Goal: Task Accomplishment & Management: Use online tool/utility

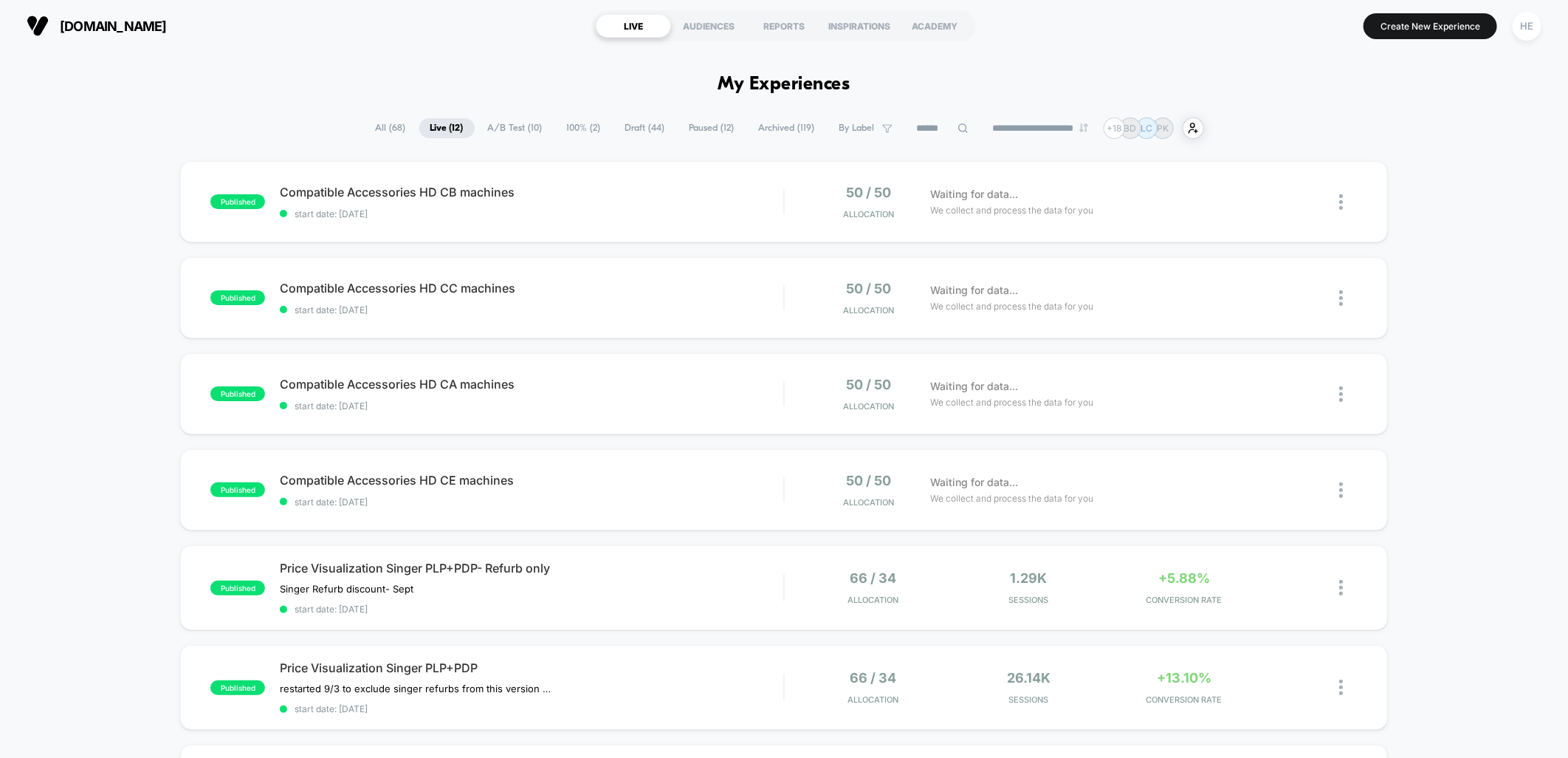
scroll to position [164, 0]
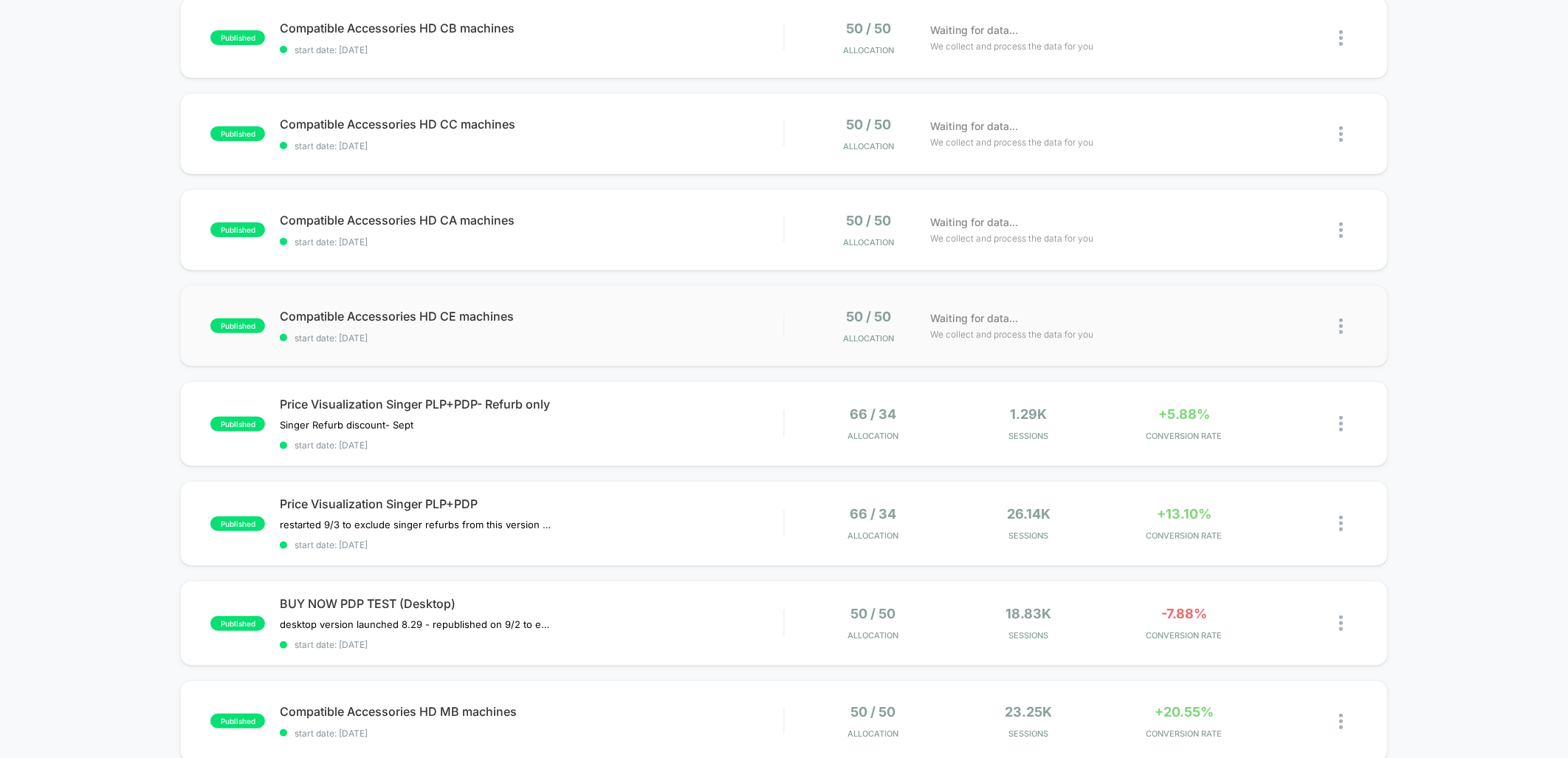
click at [669, 306] on div "published Compatible Accessories HD CE machines start date: 2025-09-08 50 / 50 …" at bounding box center [784, 326] width 1207 height 81
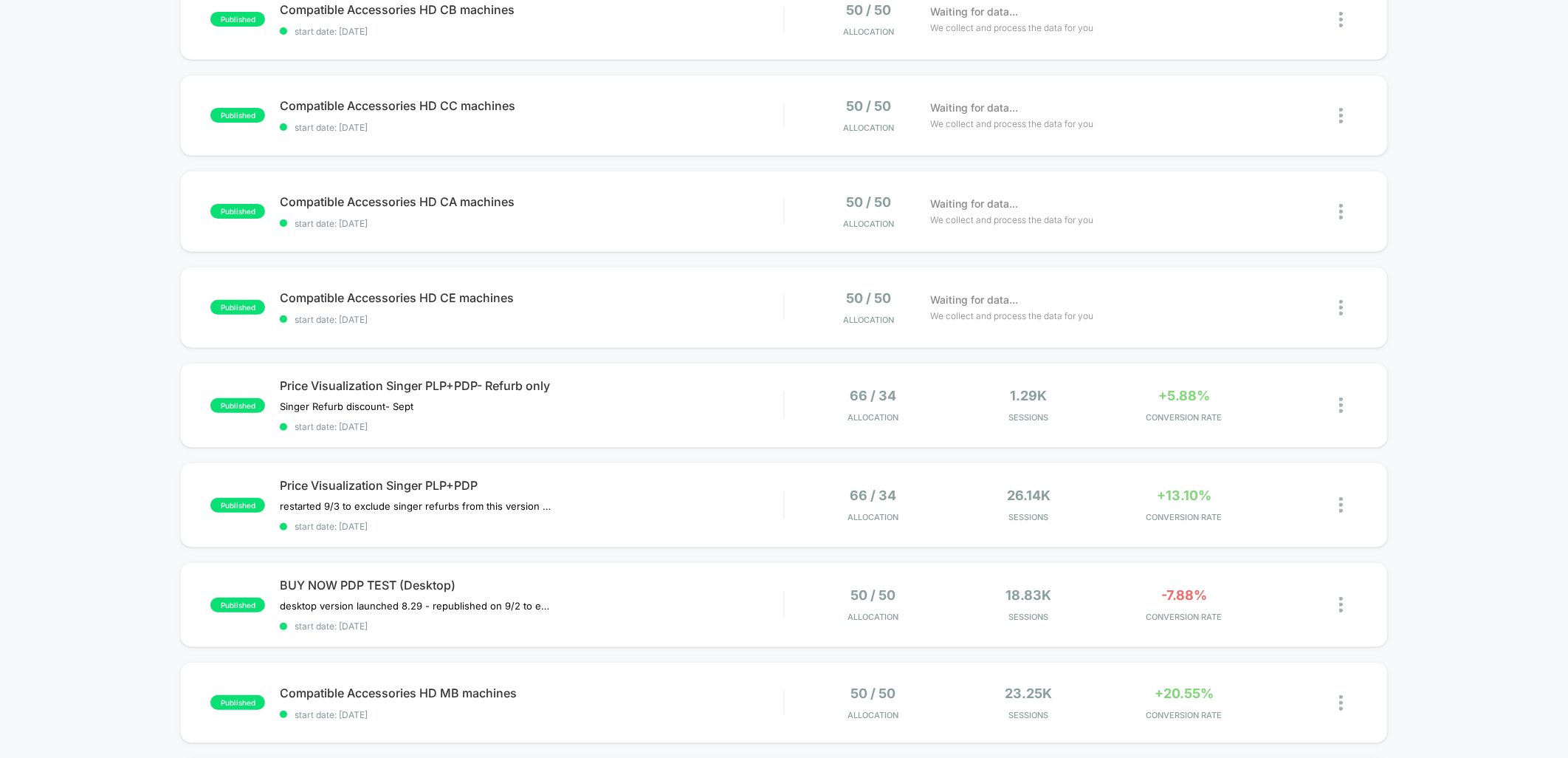
scroll to position [328, 0]
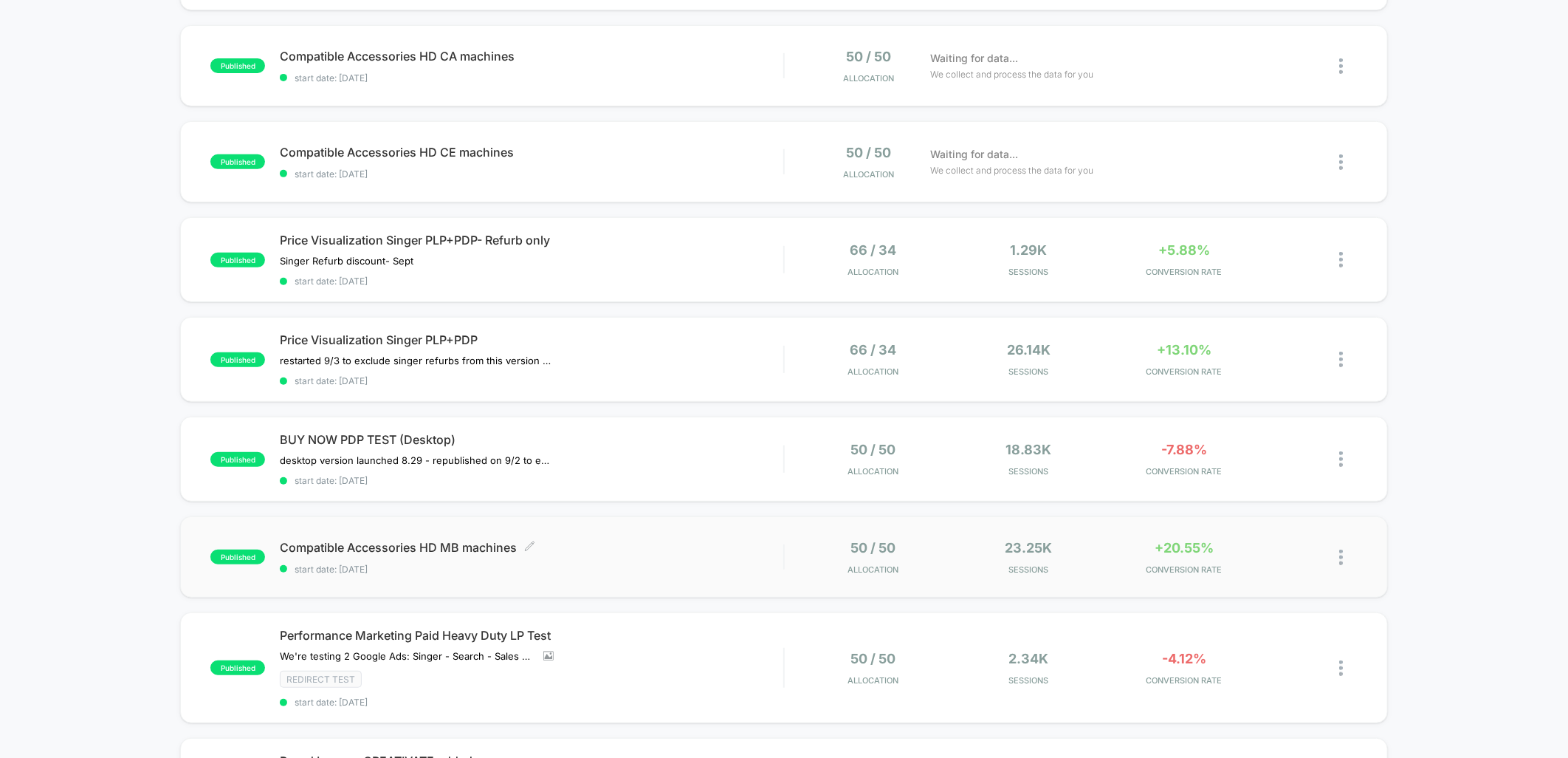
click at [585, 550] on span "Compatible Accessories HD MB machines Click to edit experience details" at bounding box center [532, 547] width 503 height 15
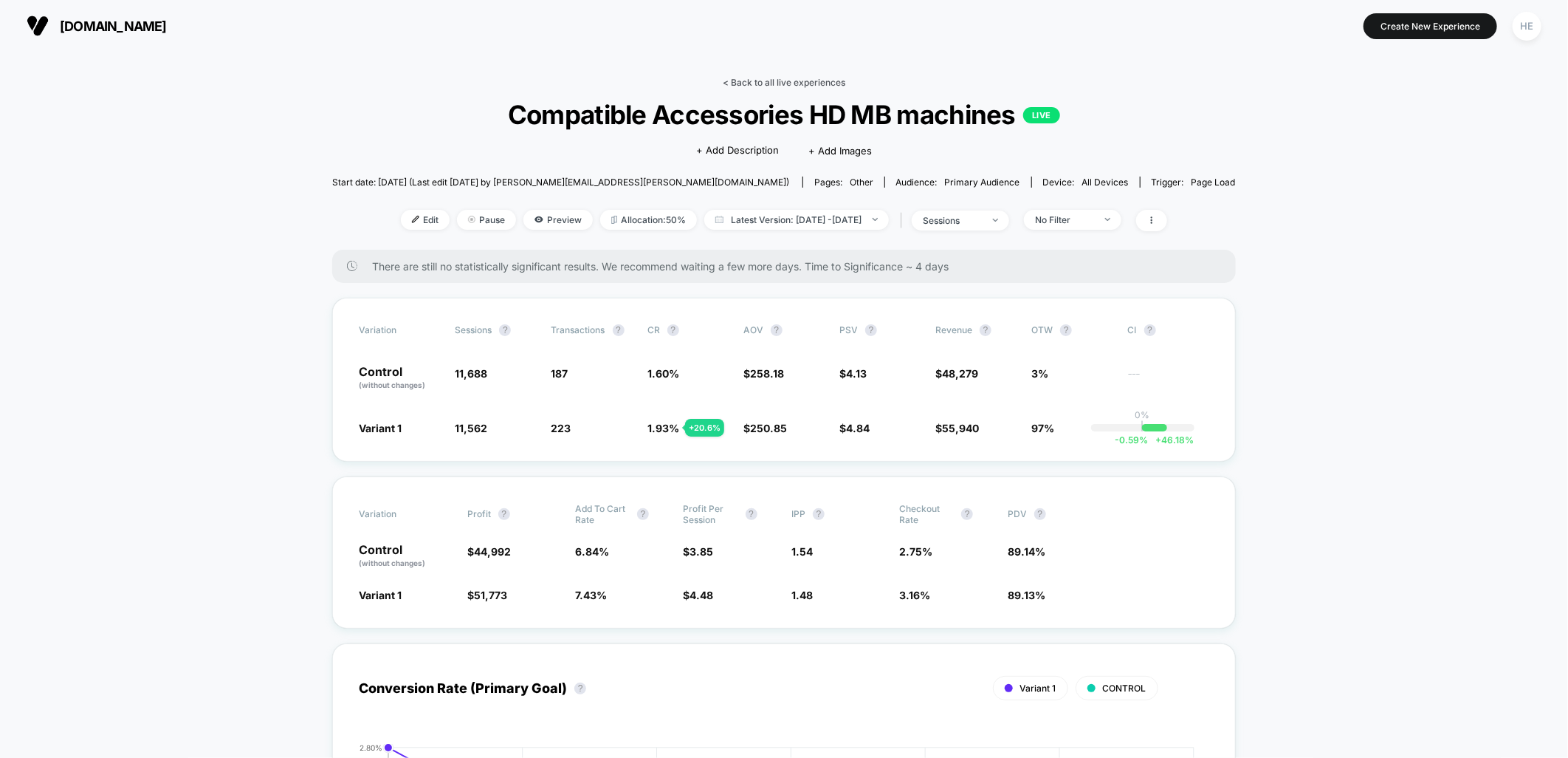
click at [777, 78] on link "< Back to all live experiences" at bounding box center [784, 82] width 122 height 11
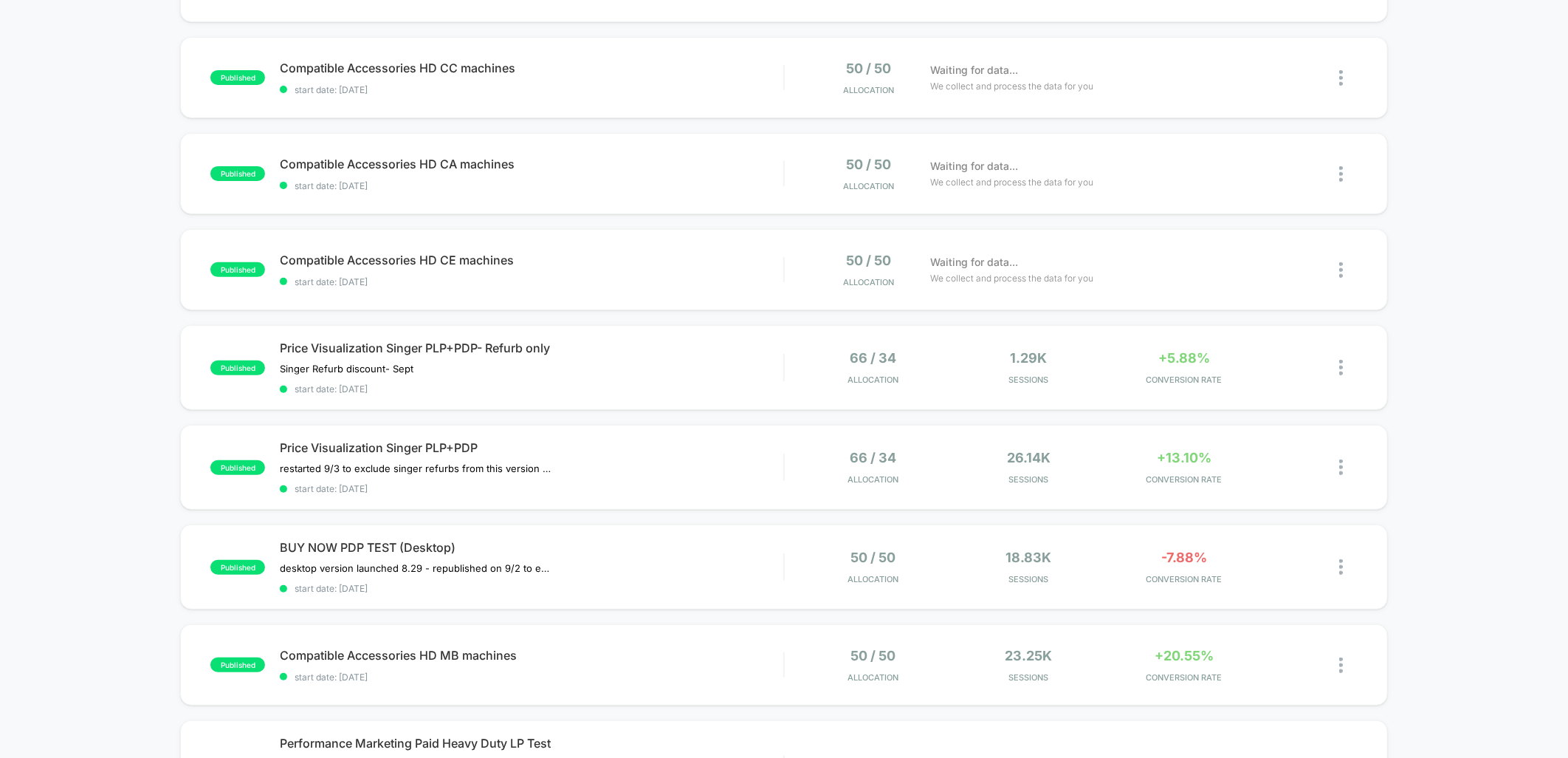
scroll to position [492, 0]
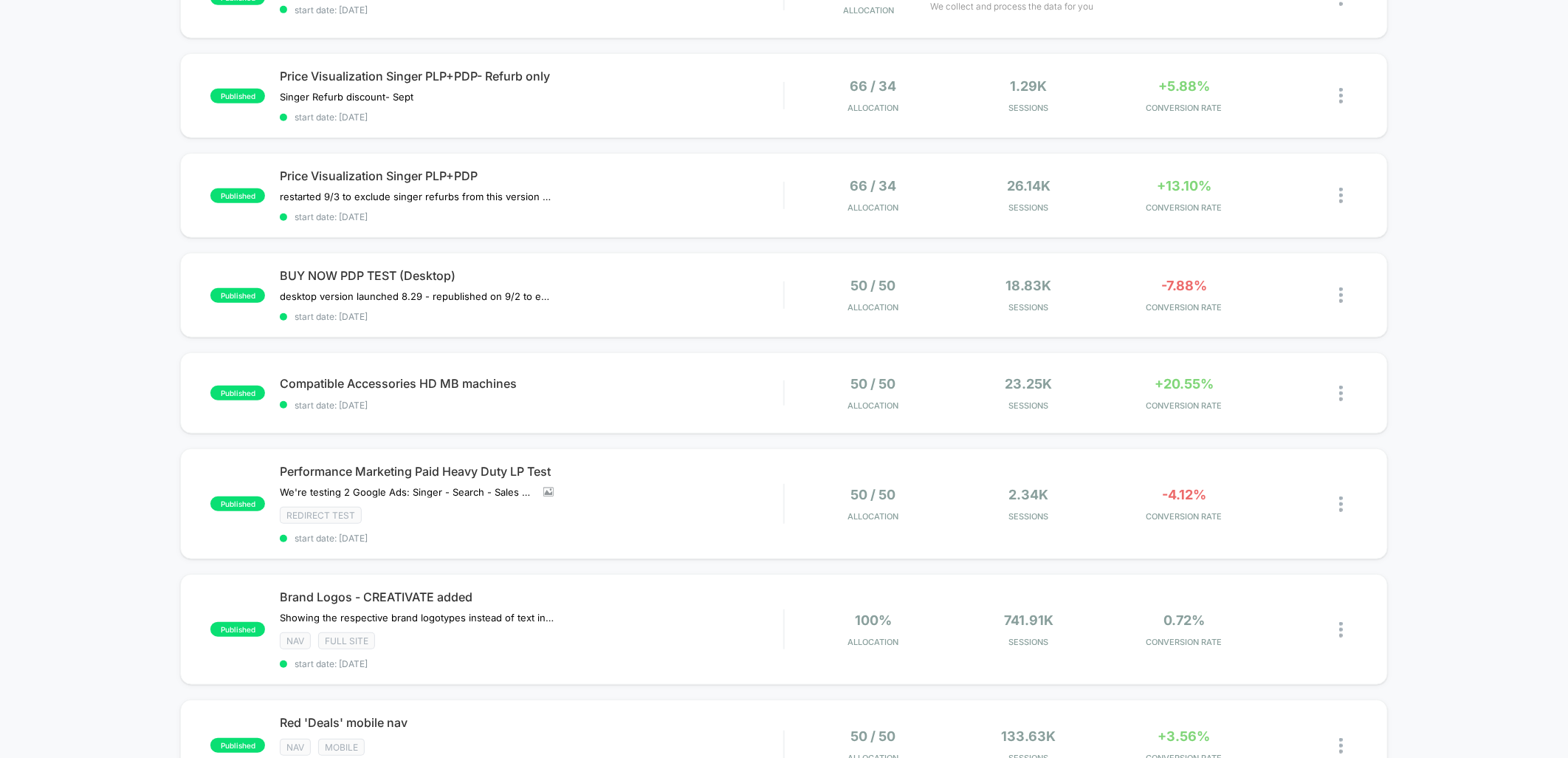
click at [1493, 286] on div "published Compatible Accessories HD CB machines start date: [DATE] 50 / 50 Allo…" at bounding box center [784, 330] width 1568 height 1322
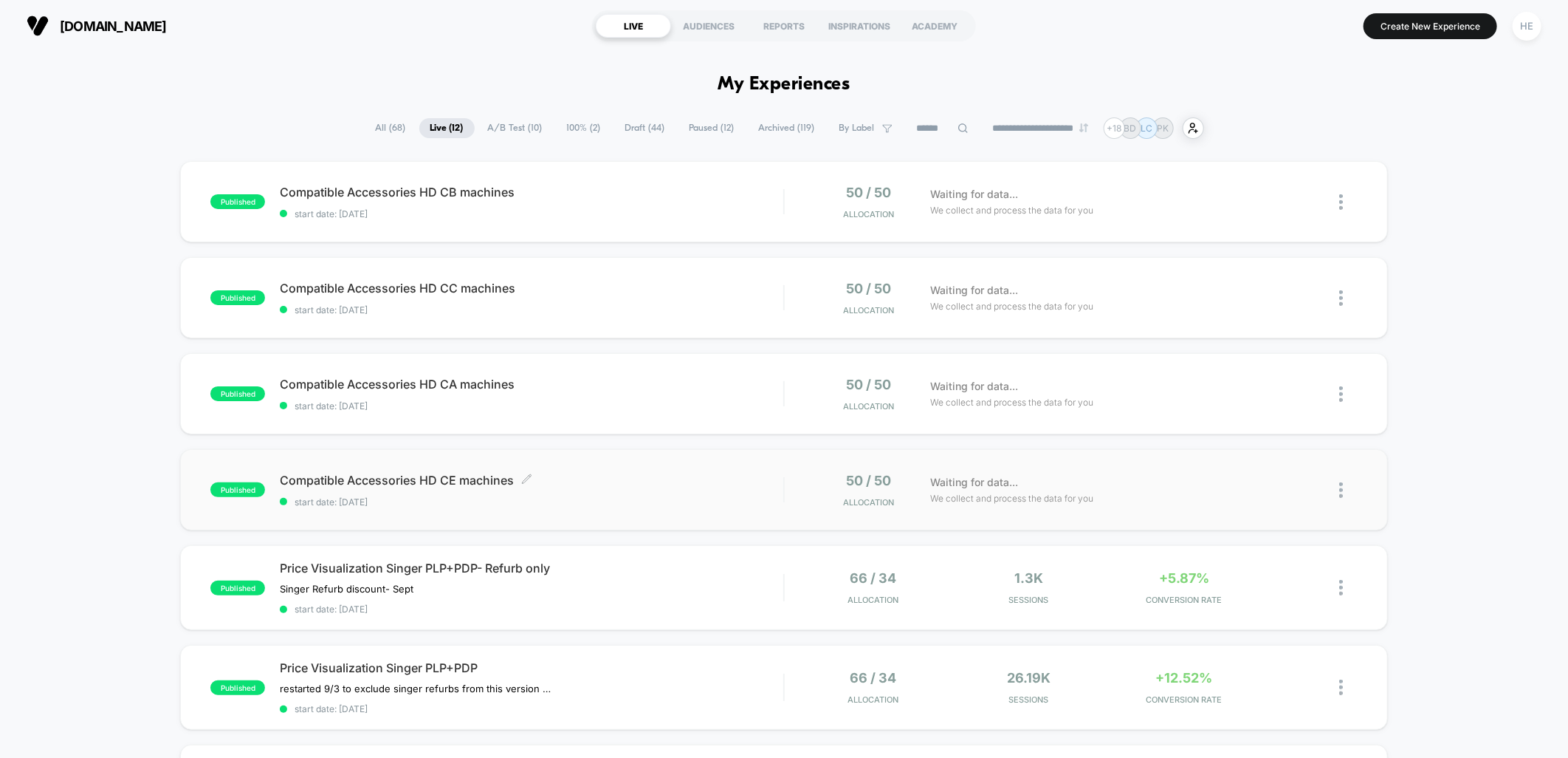
click at [680, 493] on div "Compatible Accessories HD CE machines Click to edit experience details Click to…" at bounding box center [532, 489] width 503 height 34
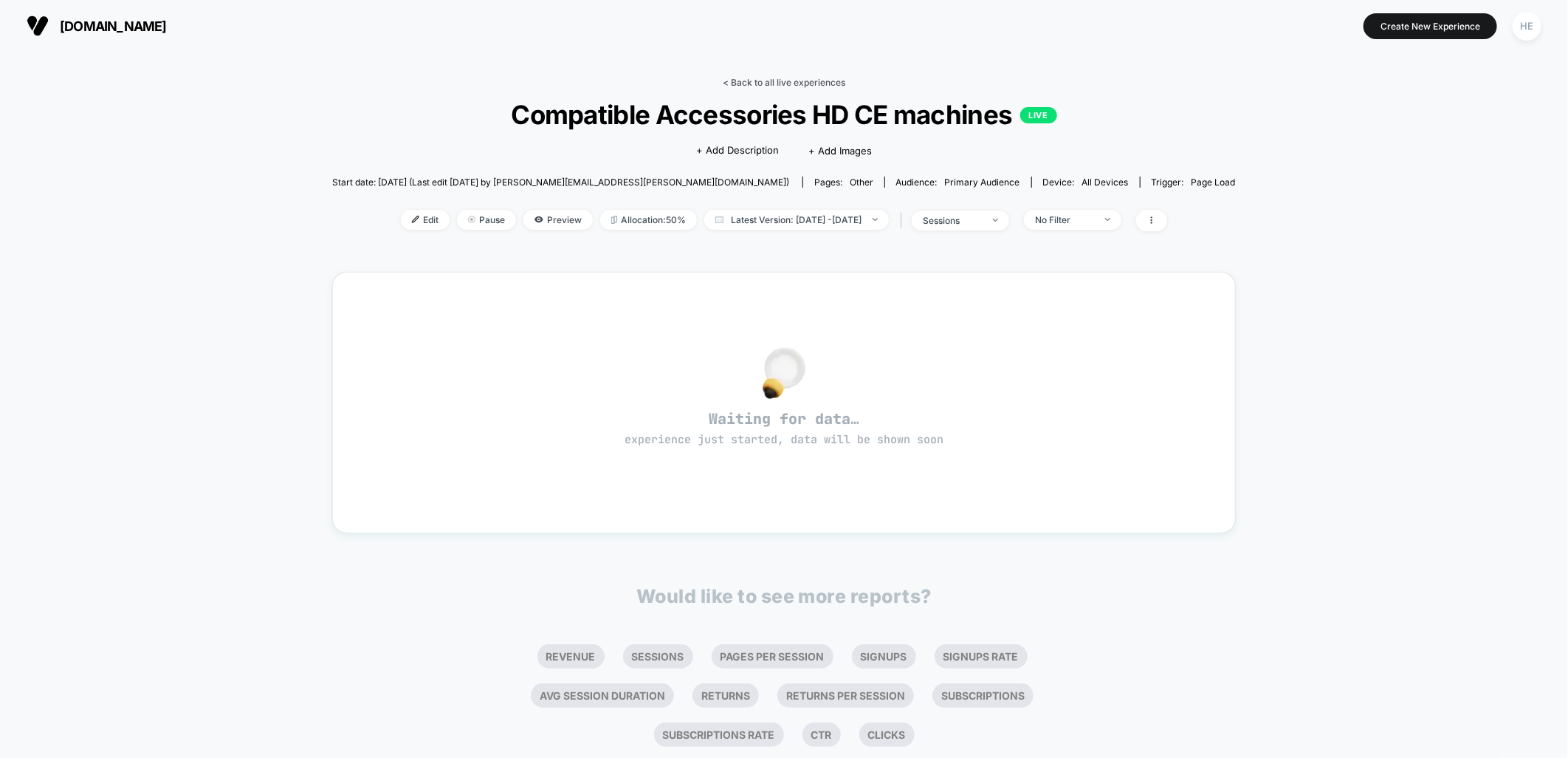
click at [784, 78] on link "< Back to all live experiences" at bounding box center [784, 82] width 122 height 11
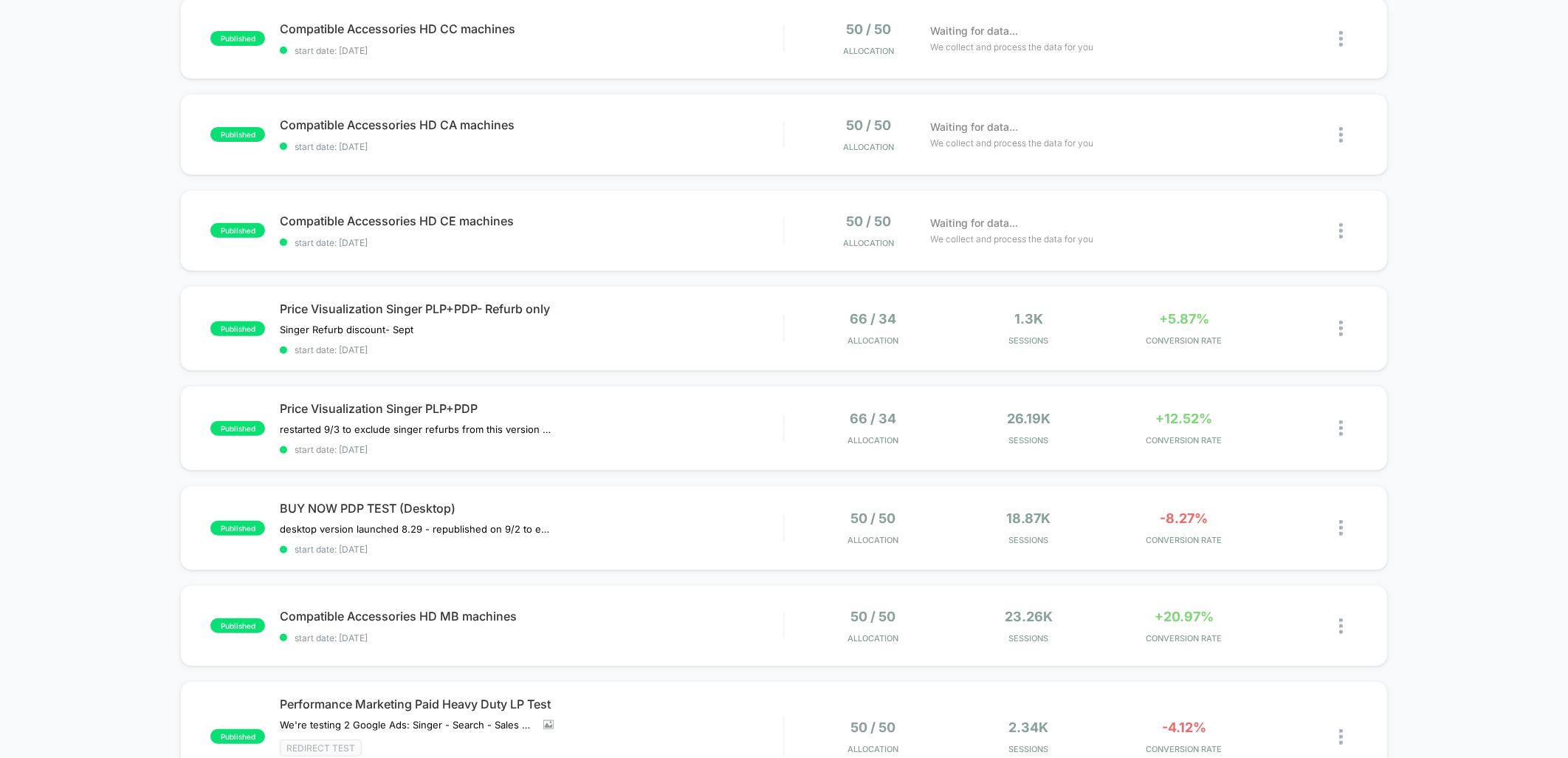
scroll to position [410, 0]
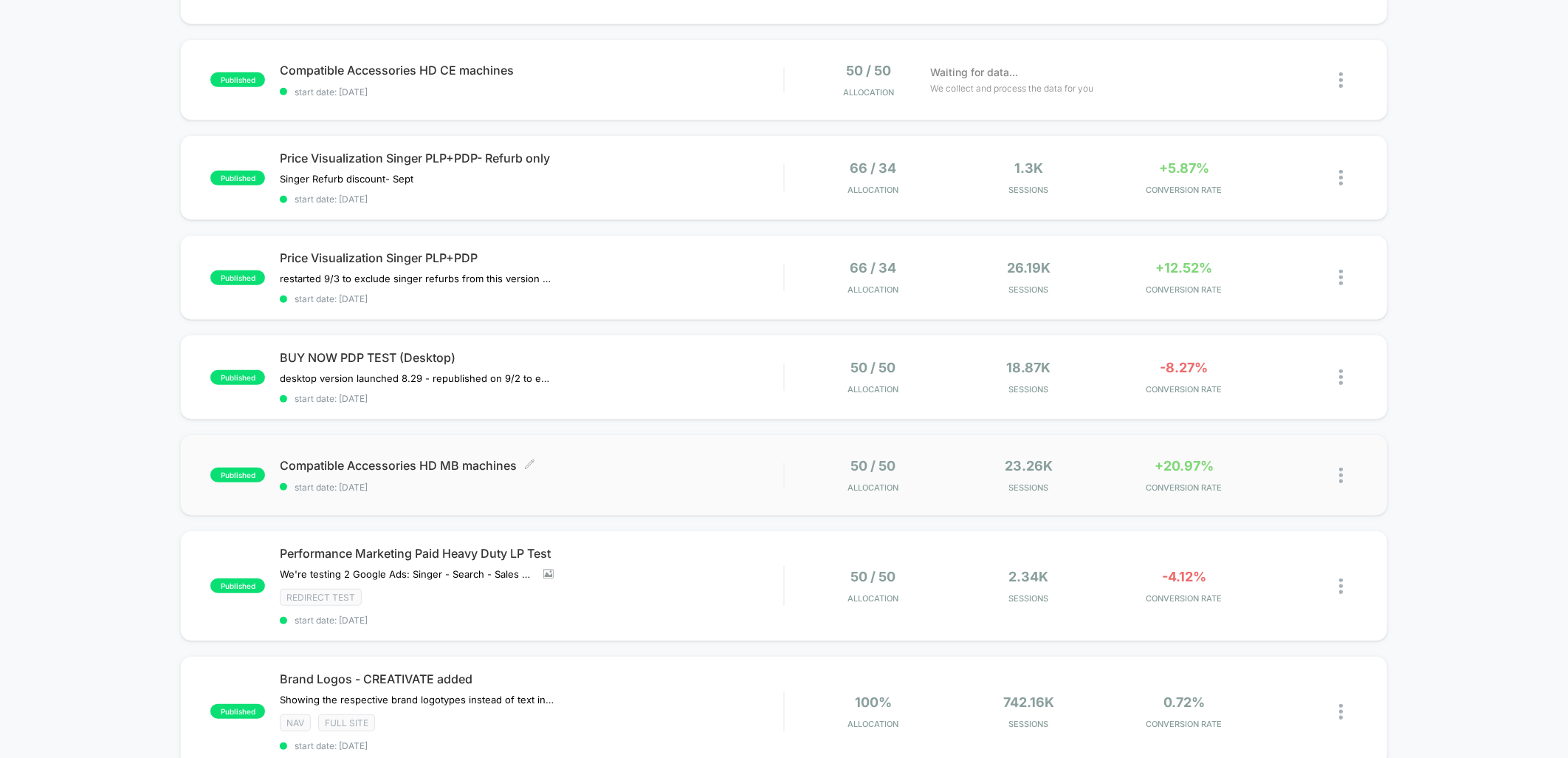
click at [695, 458] on span "Compatible Accessories HD MB machines Click to edit experience details" at bounding box center [532, 466] width 503 height 15
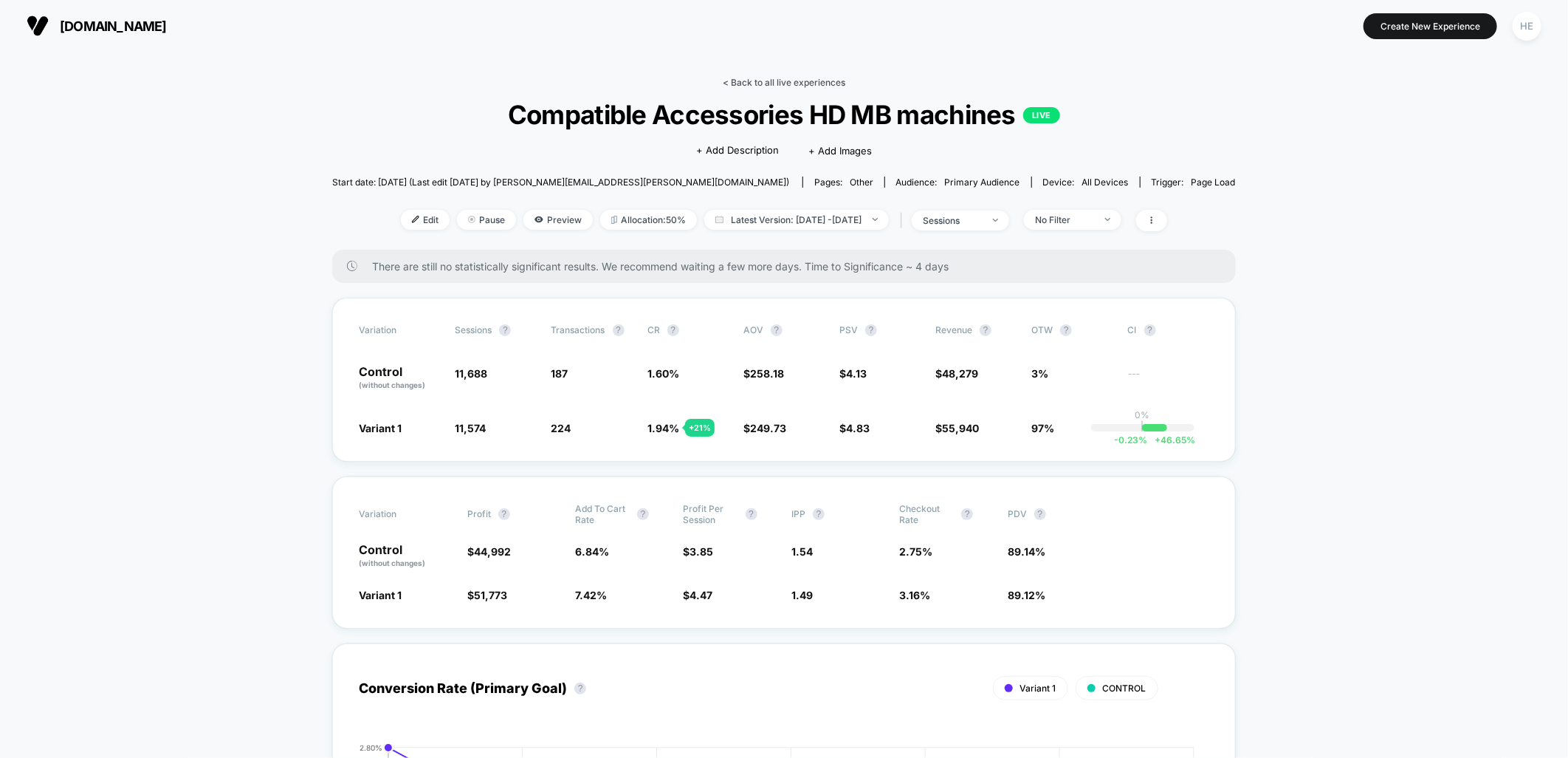
click at [768, 80] on link "< Back to all live experiences" at bounding box center [784, 82] width 122 height 11
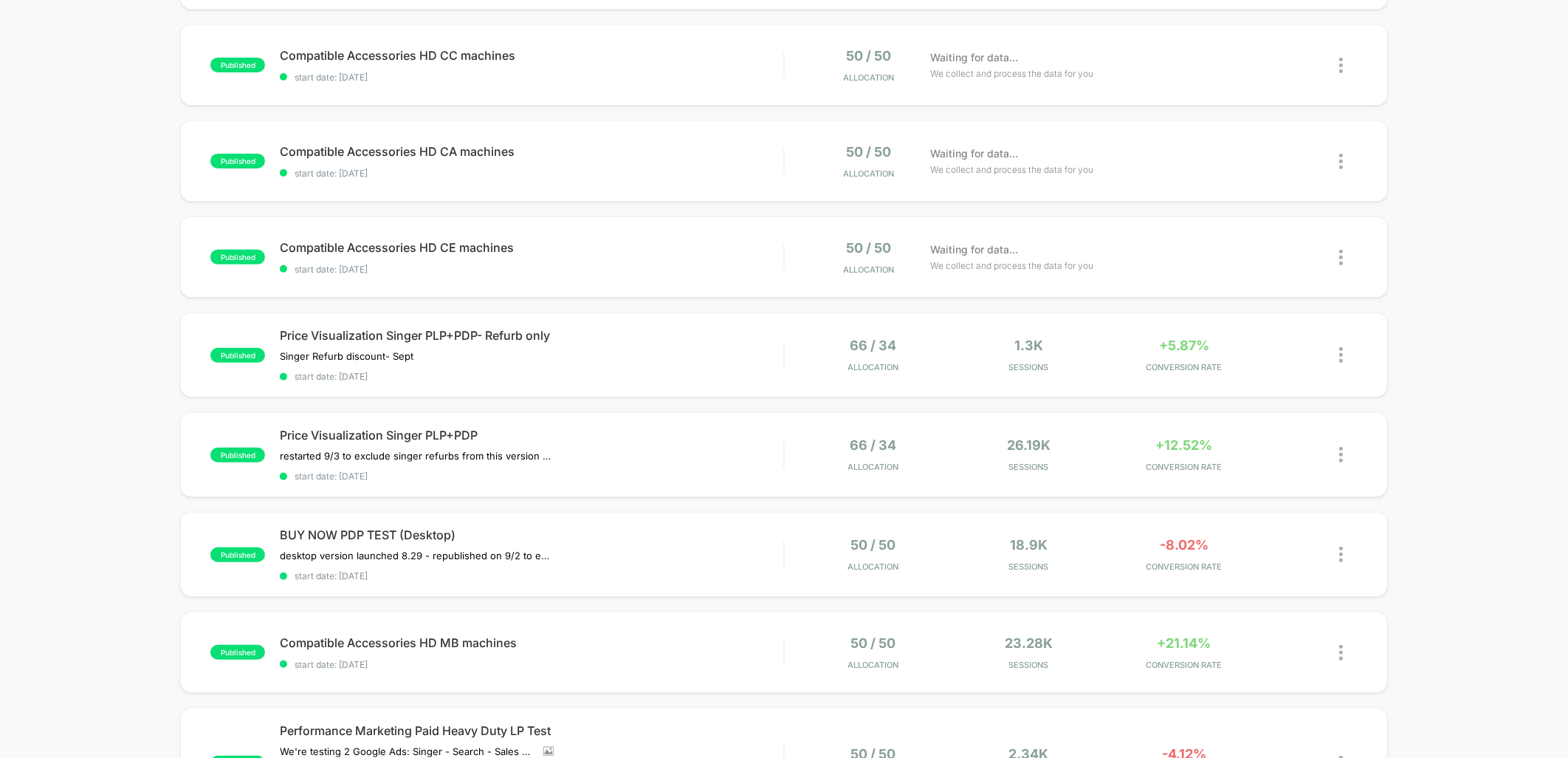
scroll to position [328, 0]
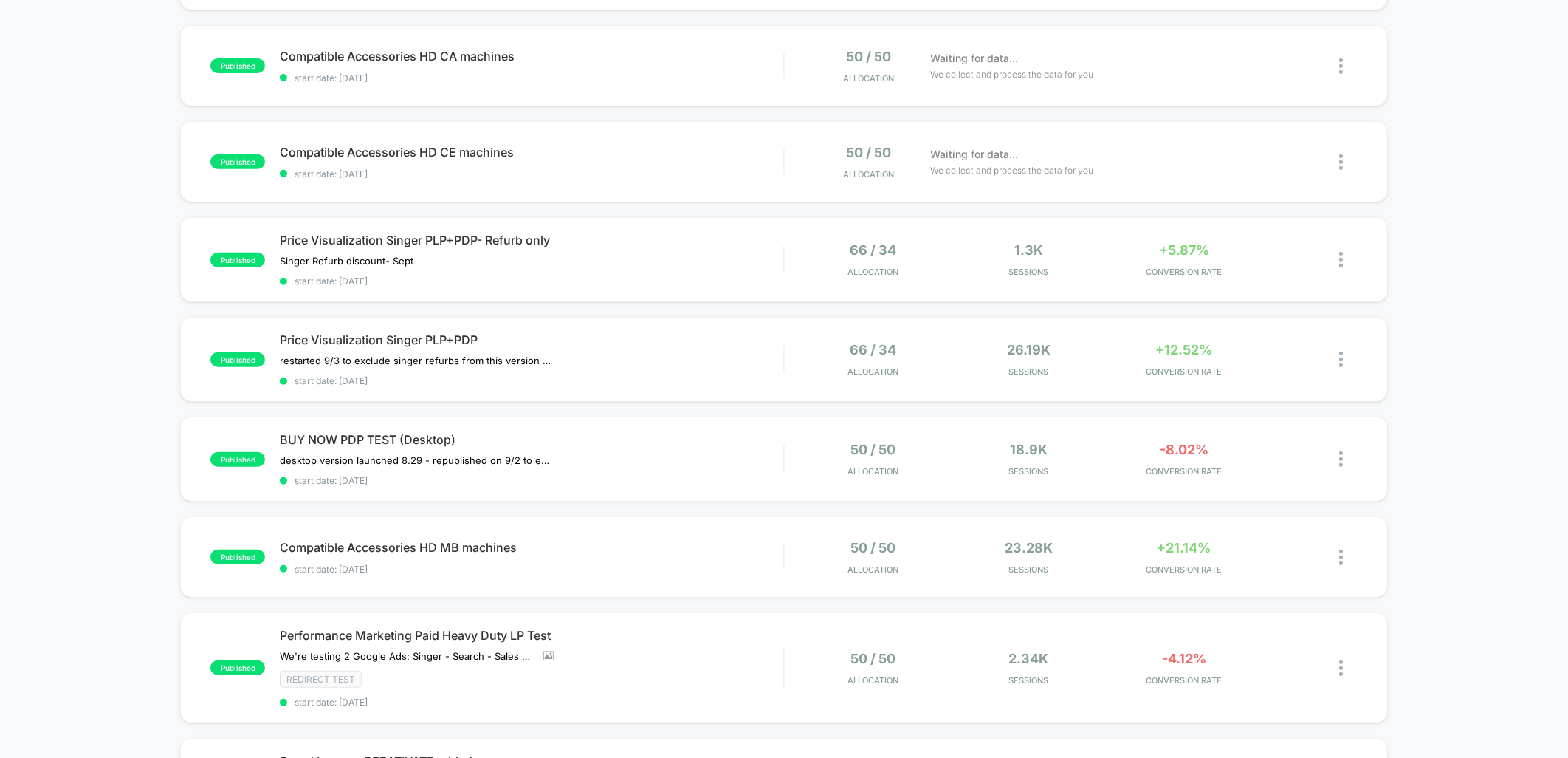
drag, startPoint x: 1432, startPoint y: 374, endPoint x: 1441, endPoint y: 372, distance: 9.2
click at [1432, 374] on div "published Compatible Accessories HD CB machines start date: [DATE] 50 / 50 Allo…" at bounding box center [784, 494] width 1568 height 1322
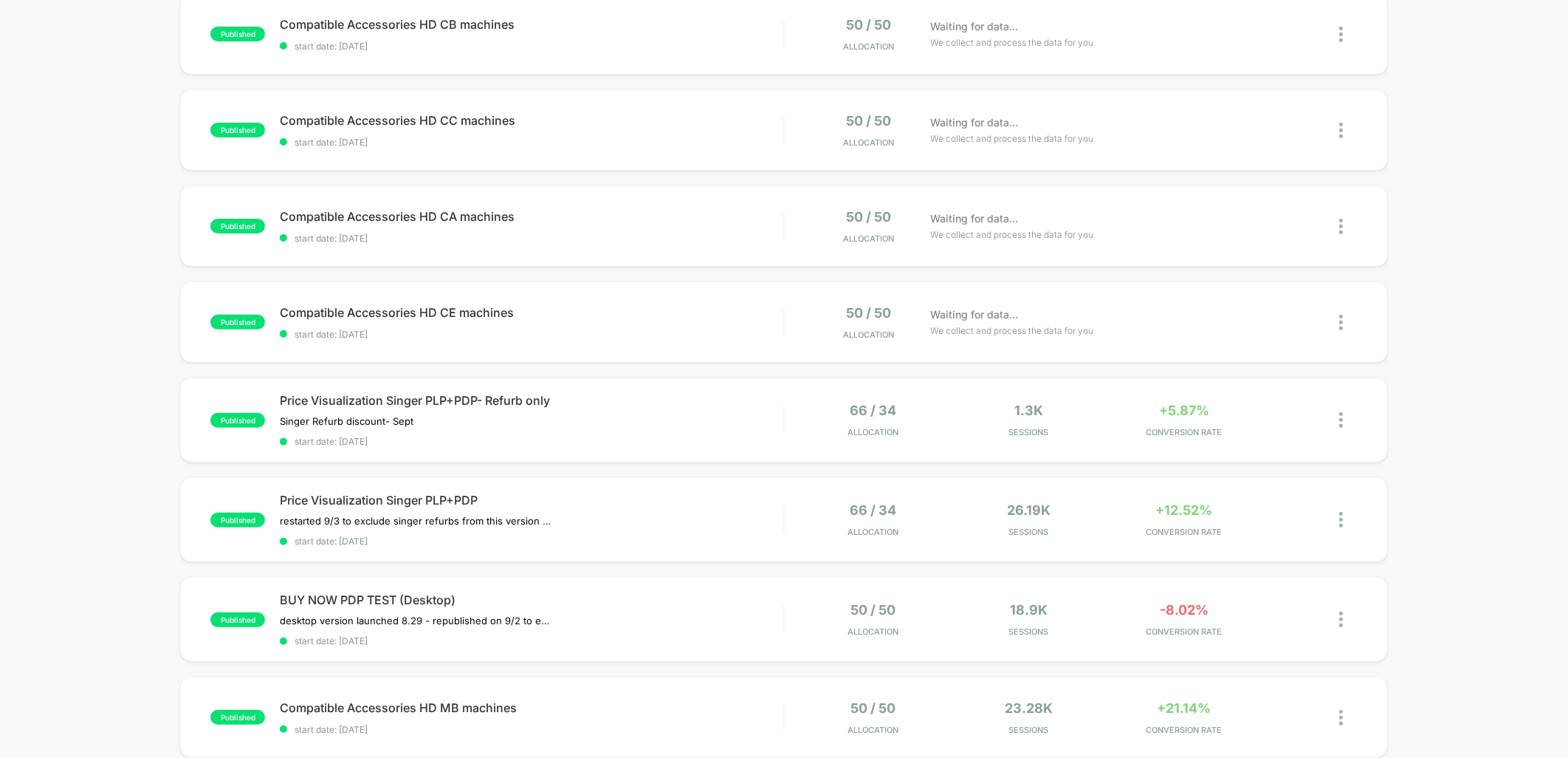
scroll to position [0, 0]
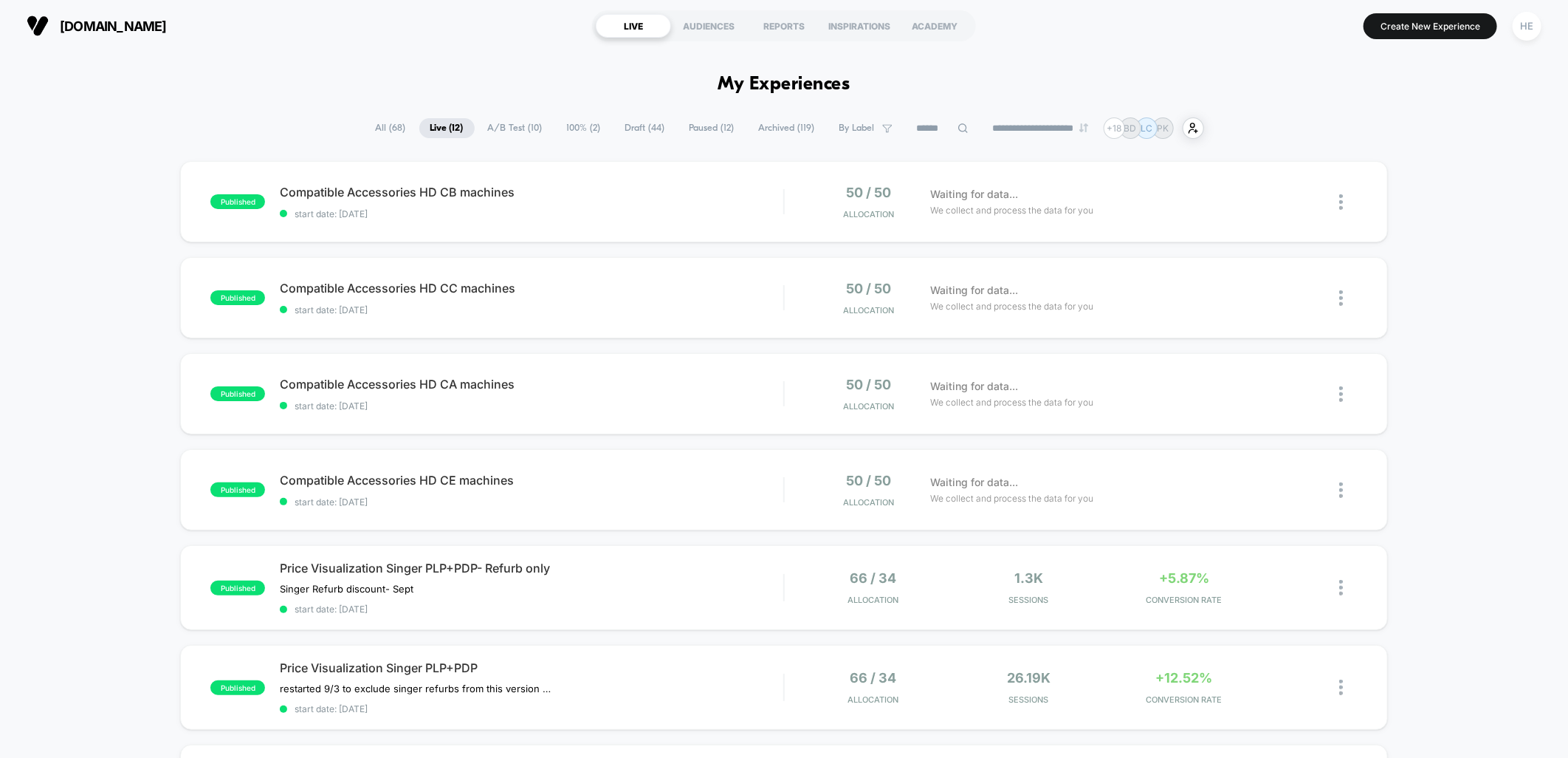
click at [689, 122] on span "Paused ( 12 )" at bounding box center [712, 128] width 67 height 20
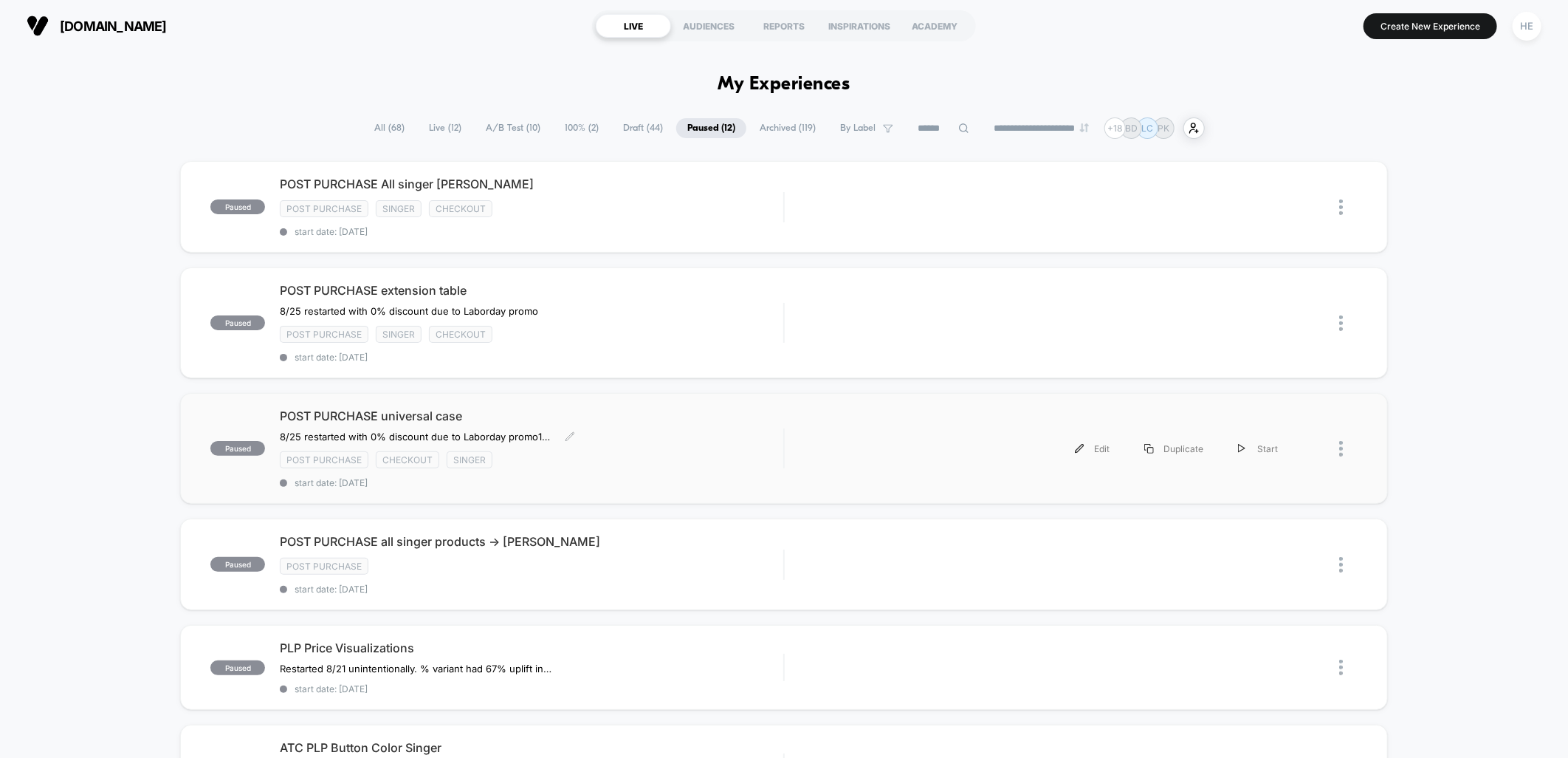
click at [669, 412] on span "POST PURCHASE universal case" at bounding box center [532, 416] width 503 height 15
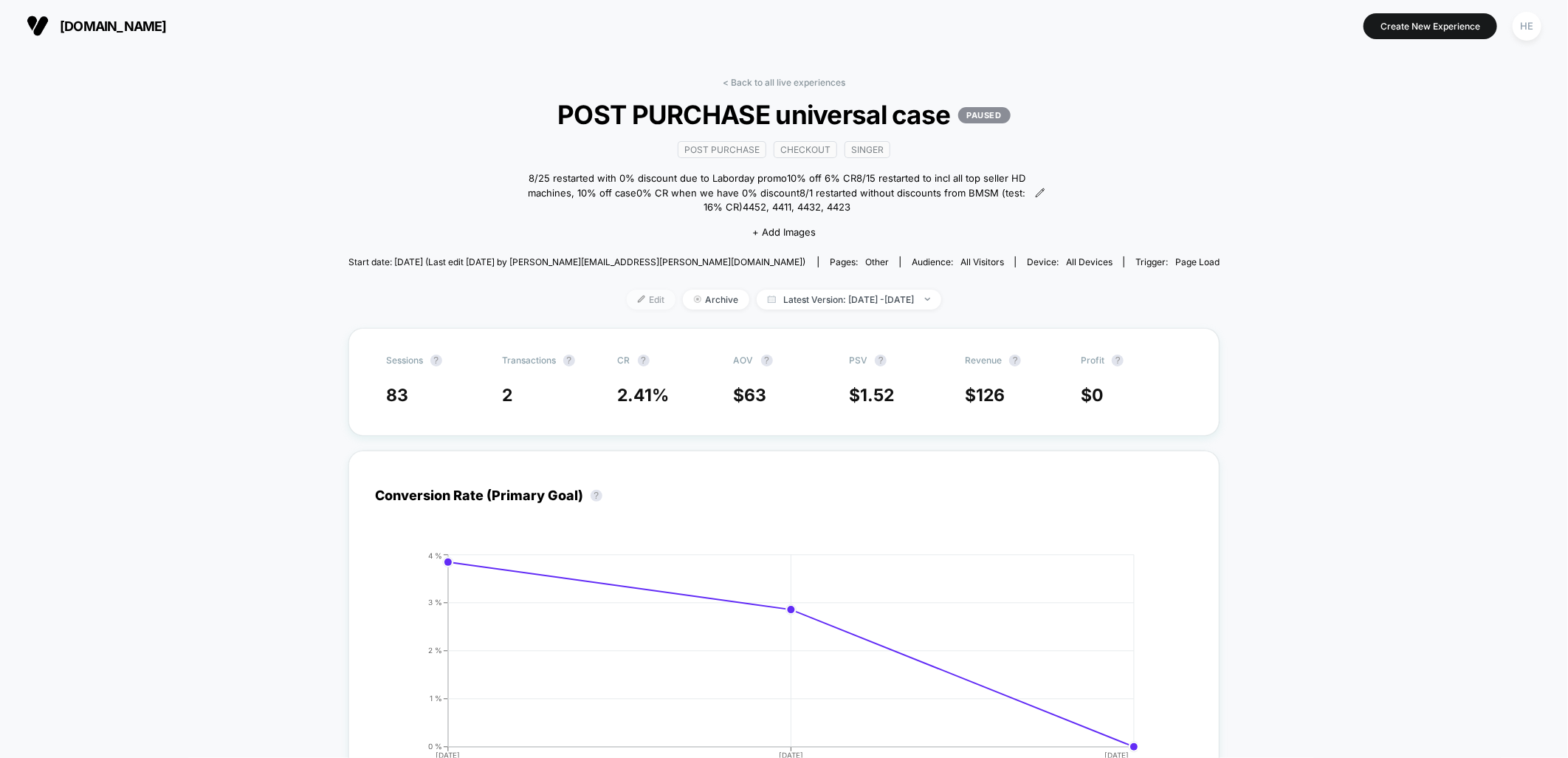
click at [627, 298] on span "Edit" at bounding box center [651, 300] width 49 height 20
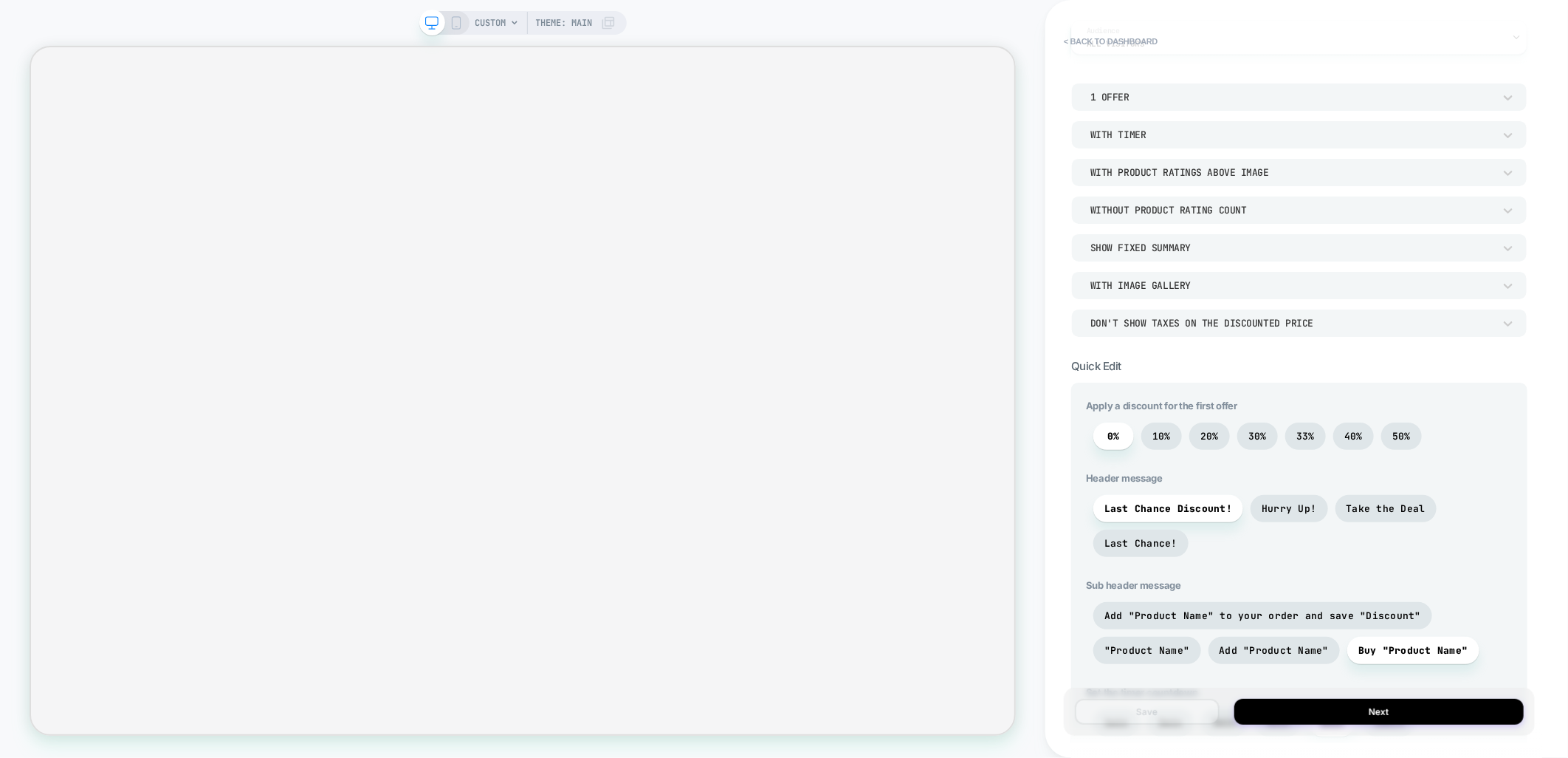
scroll to position [164, 0]
click at [1118, 542] on span "Last Chance!" at bounding box center [1141, 542] width 73 height 13
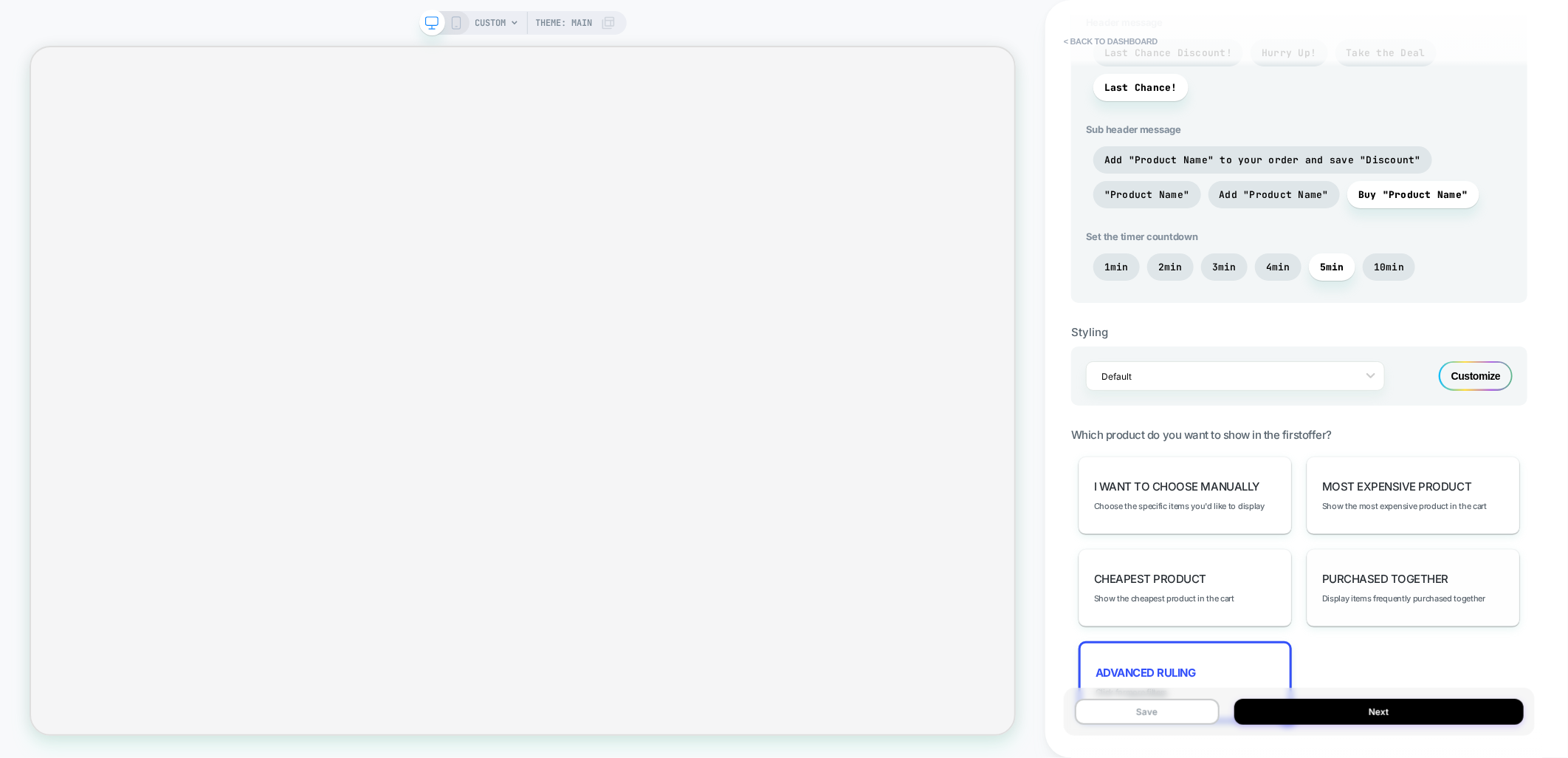
scroll to position [724, 0]
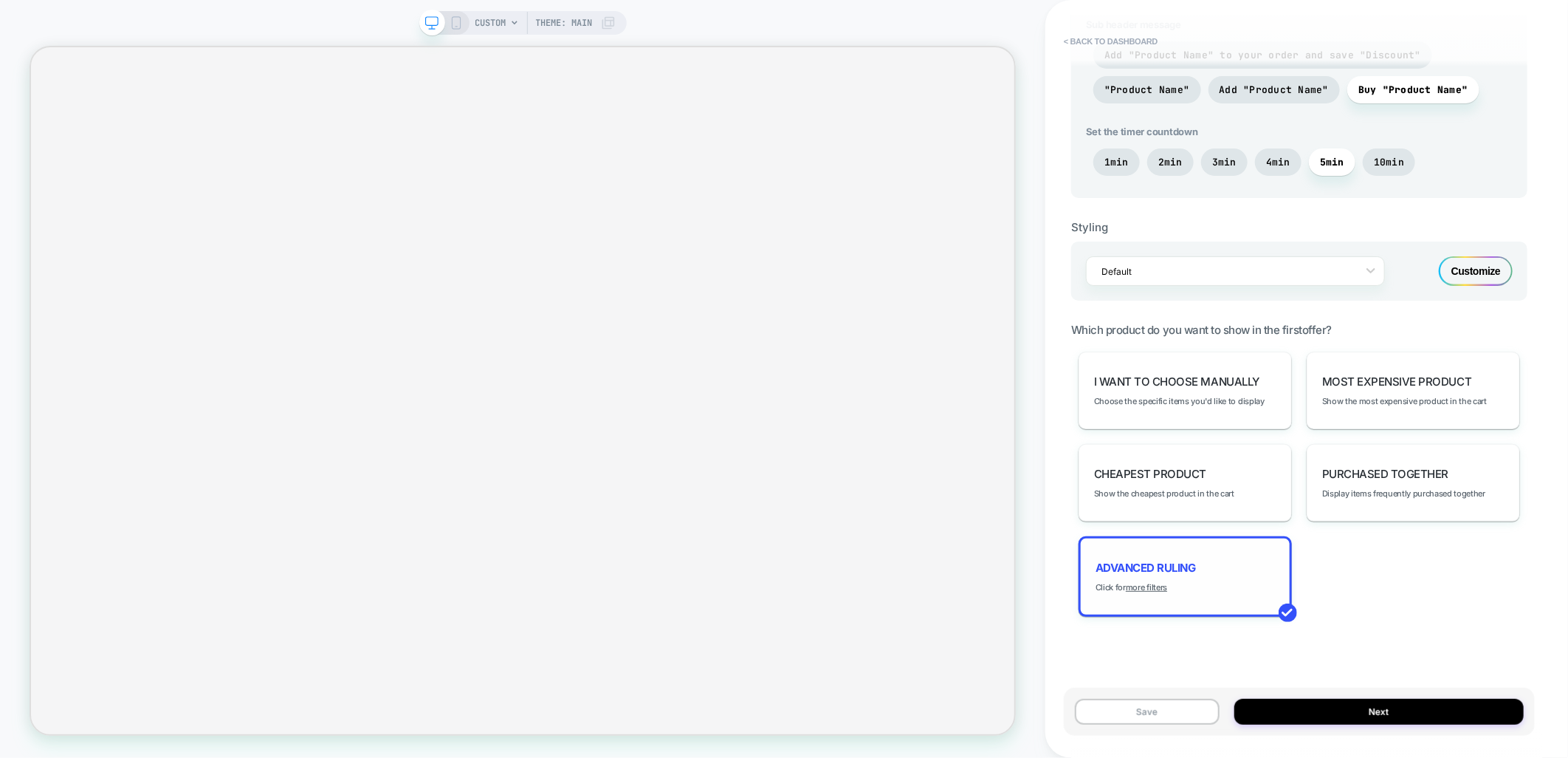
click at [1155, 561] on span "Advanced Ruling" at bounding box center [1146, 567] width 101 height 14
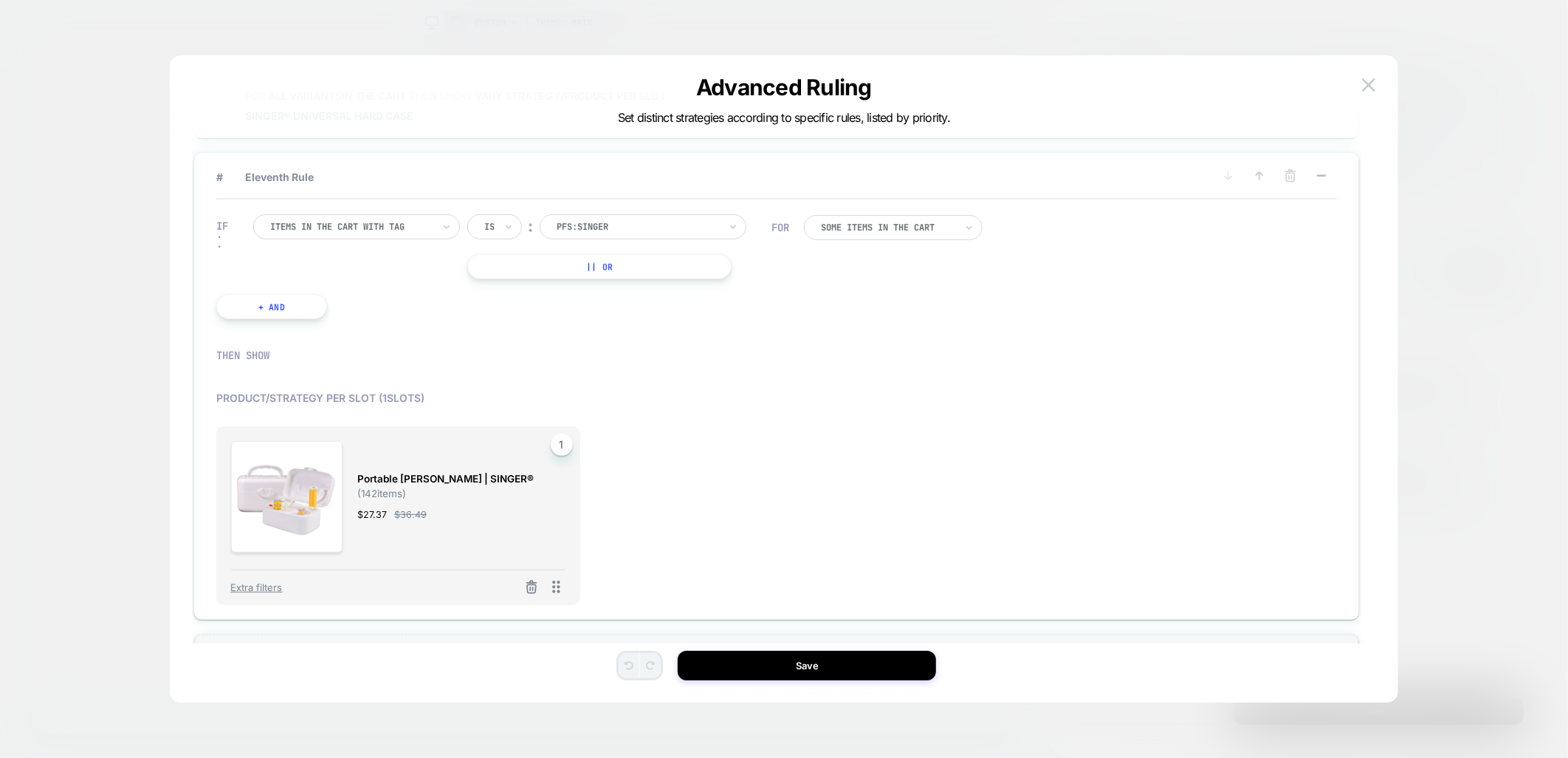
scroll to position [1201, 0]
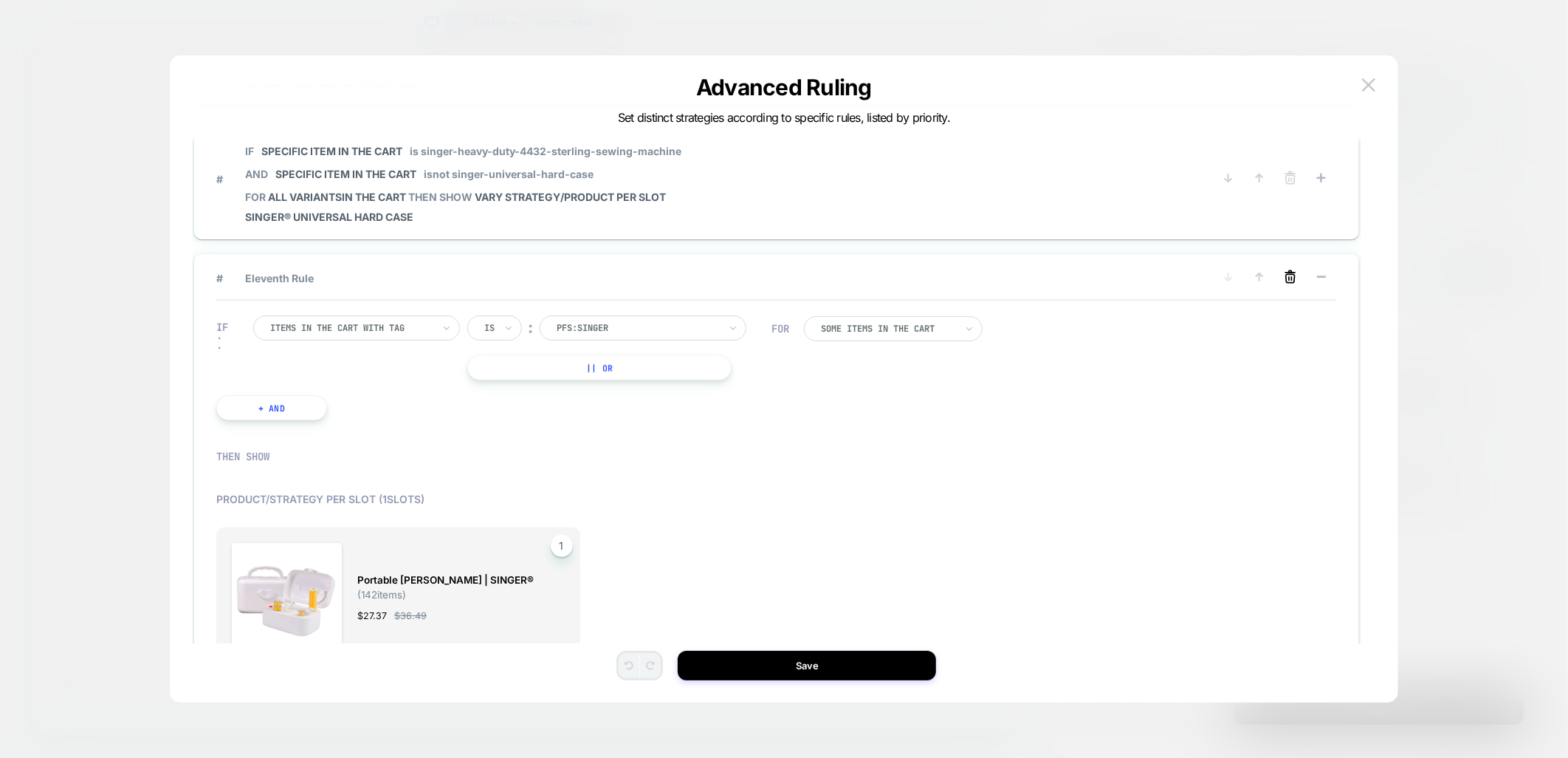
click at [1292, 277] on line at bounding box center [1292, 279] width 0 height 3
click at [1164, 281] on button "YES" at bounding box center [1142, 284] width 76 height 24
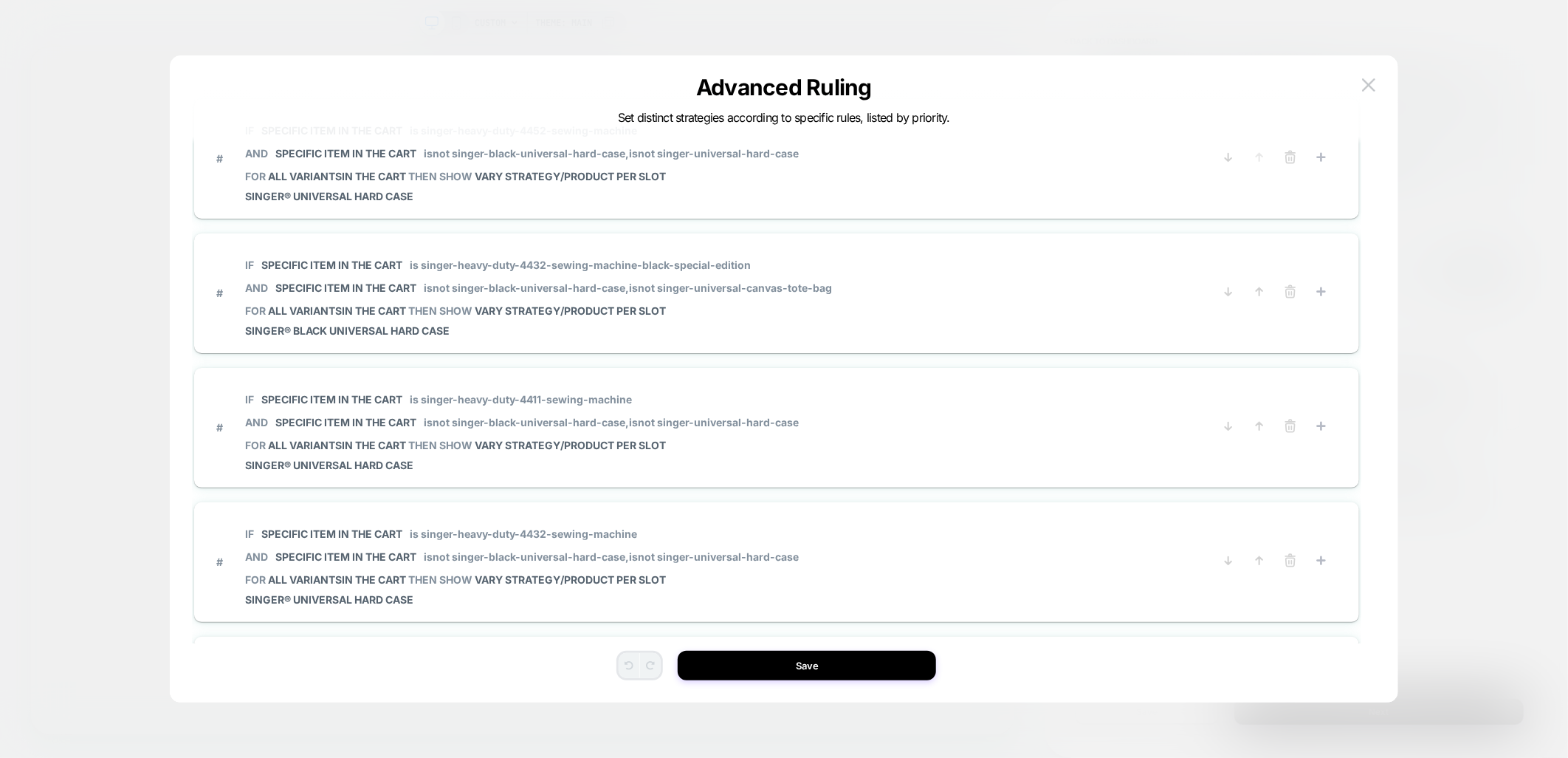
scroll to position [0, 0]
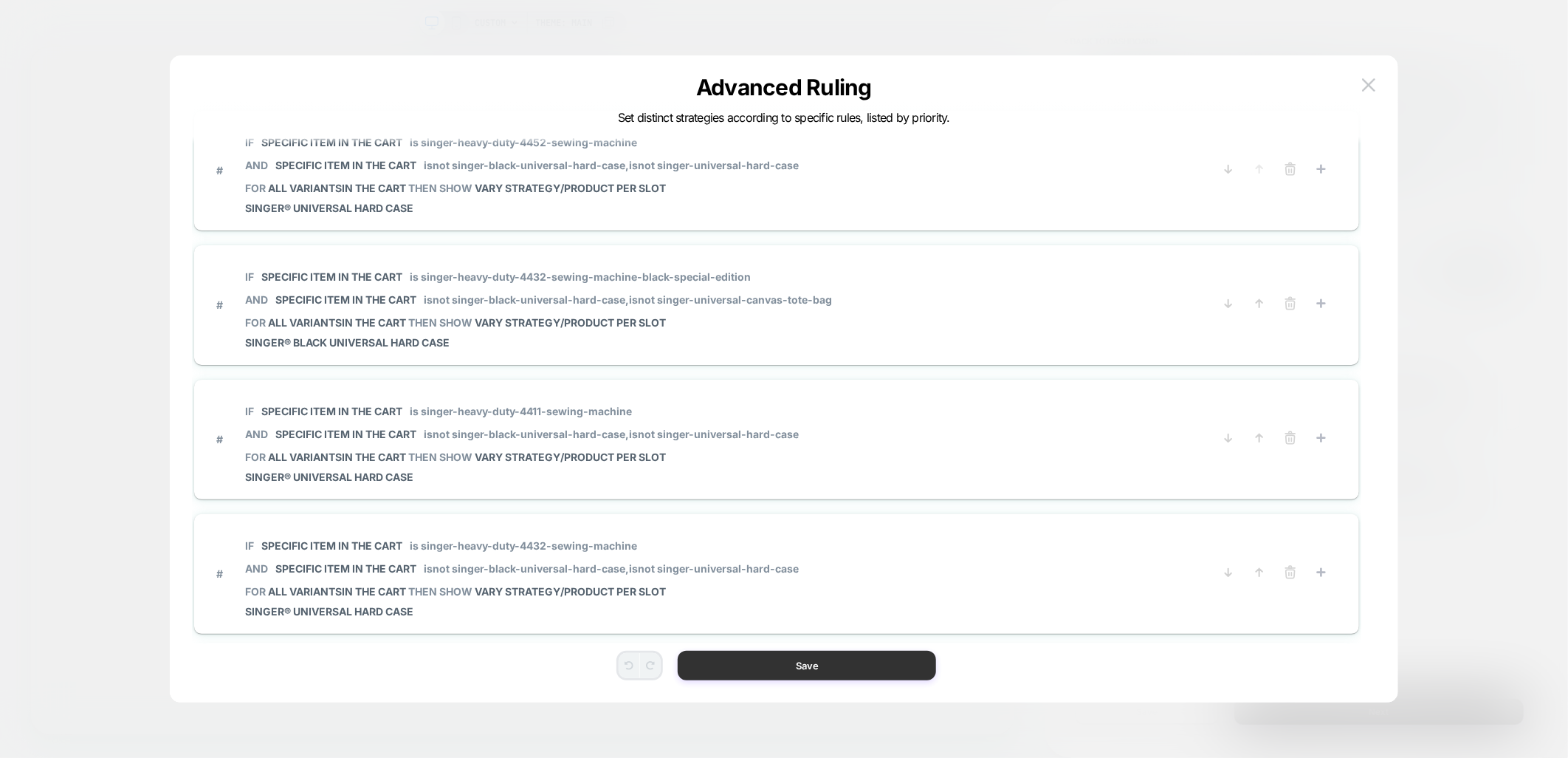
click at [794, 662] on button "Save" at bounding box center [807, 665] width 258 height 29
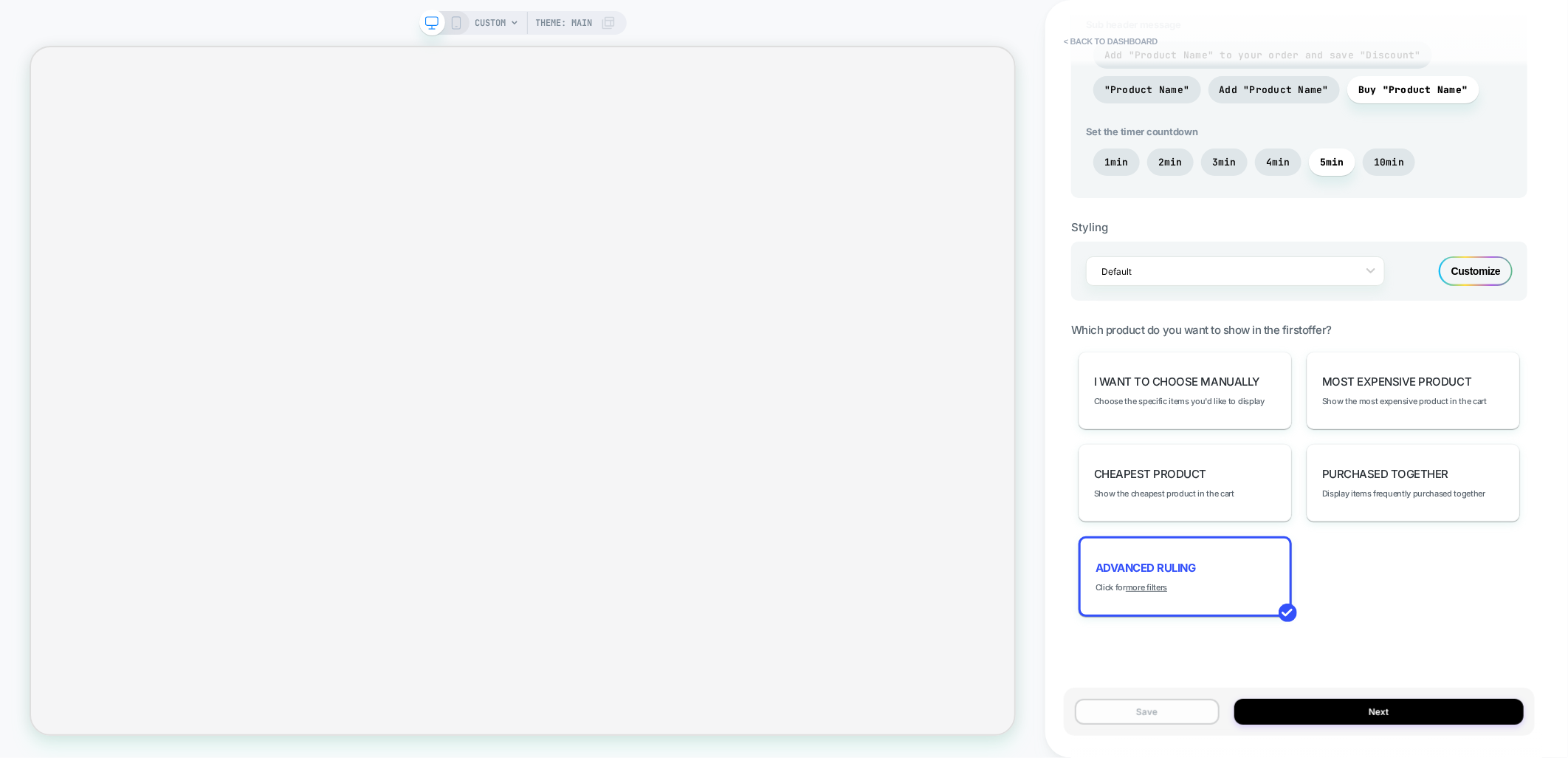
click at [1155, 719] on button "Save" at bounding box center [1147, 712] width 145 height 26
click at [1492, 271] on div "Customize" at bounding box center [1476, 270] width 74 height 29
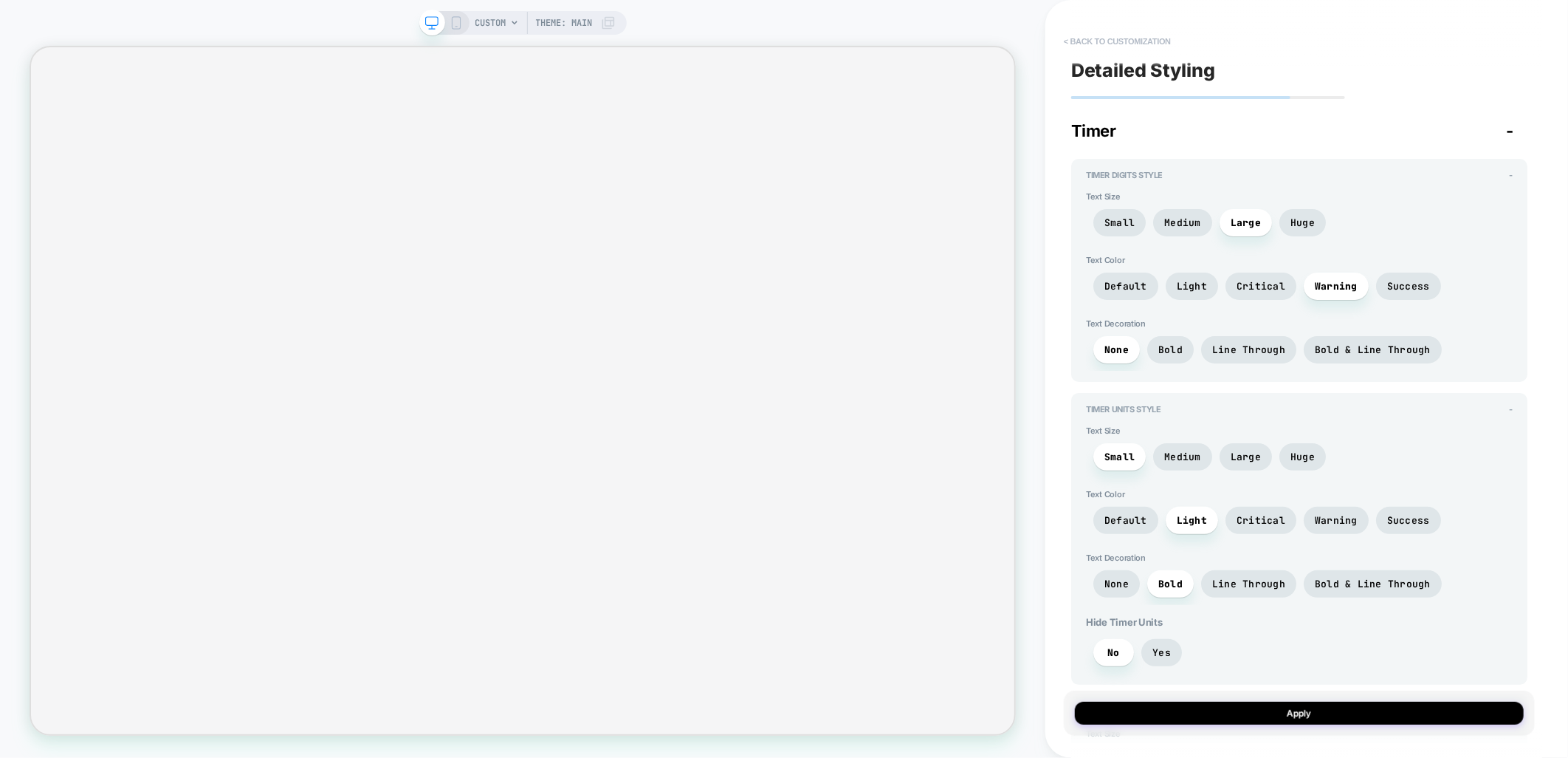
click at [1143, 40] on button "< Back to customization" at bounding box center [1117, 41] width 122 height 24
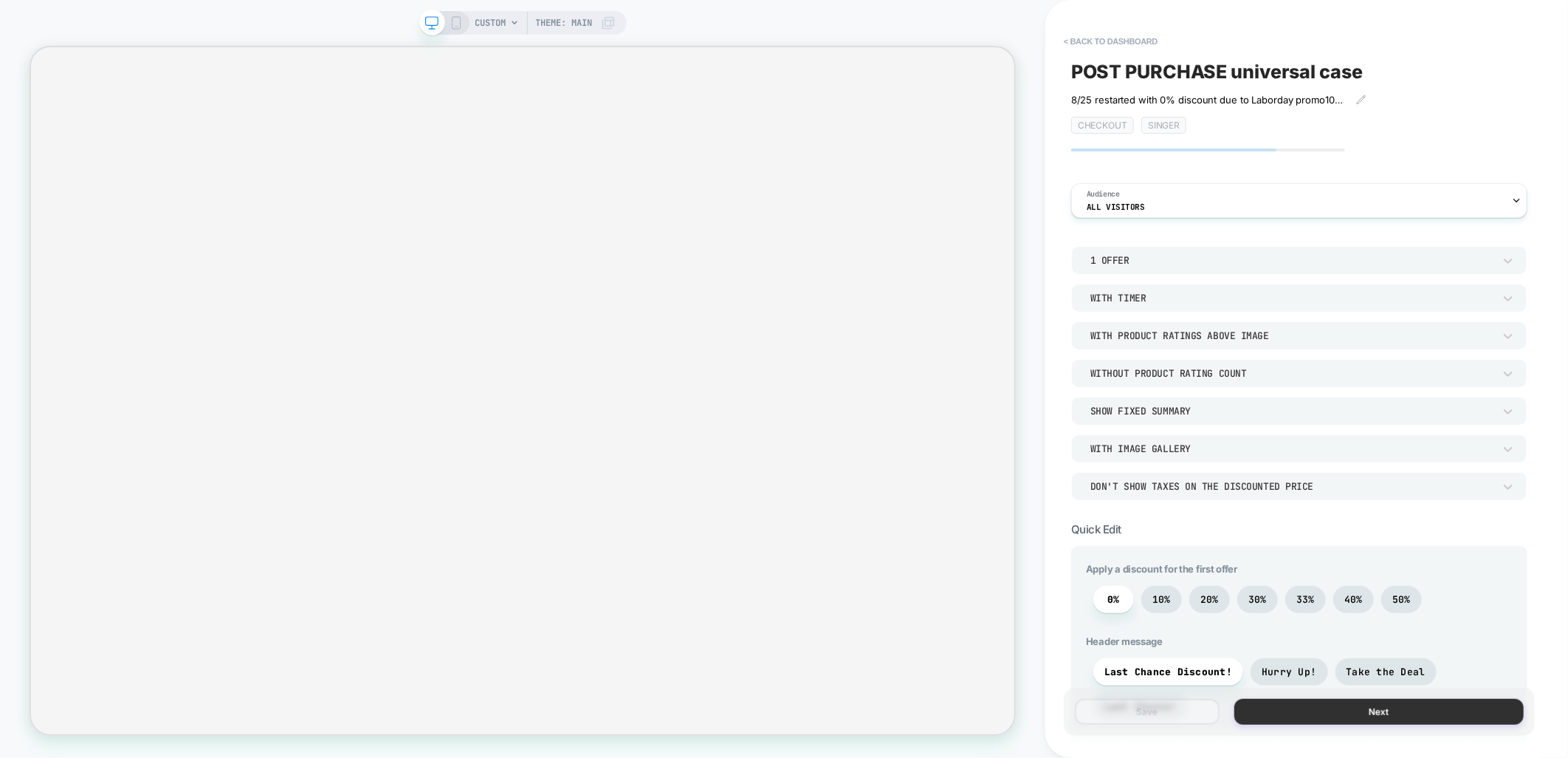
click at [1335, 714] on button "Next" at bounding box center [1379, 712] width 289 height 26
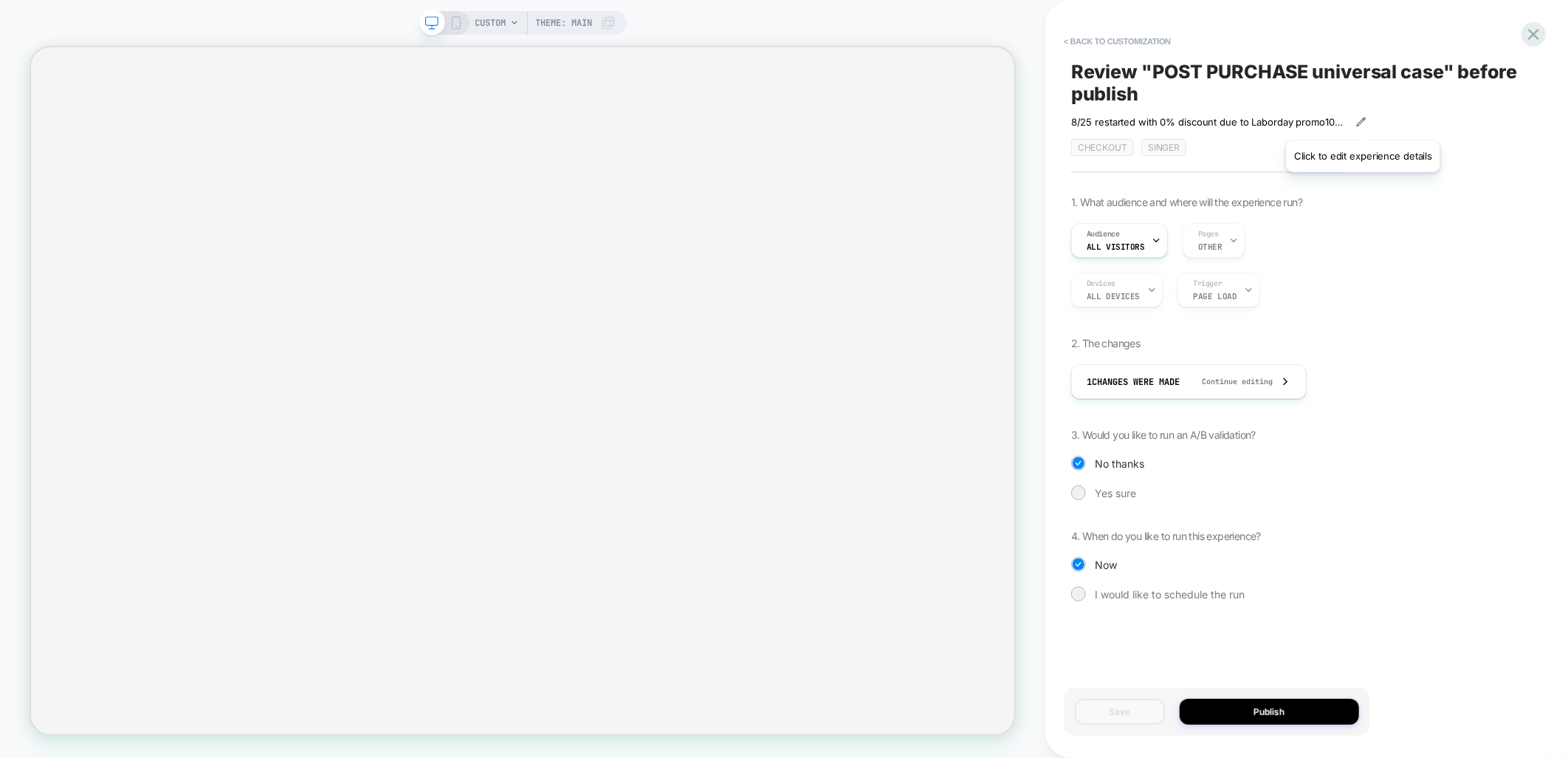
click at [1362, 124] on icon at bounding box center [1362, 122] width 10 height 10
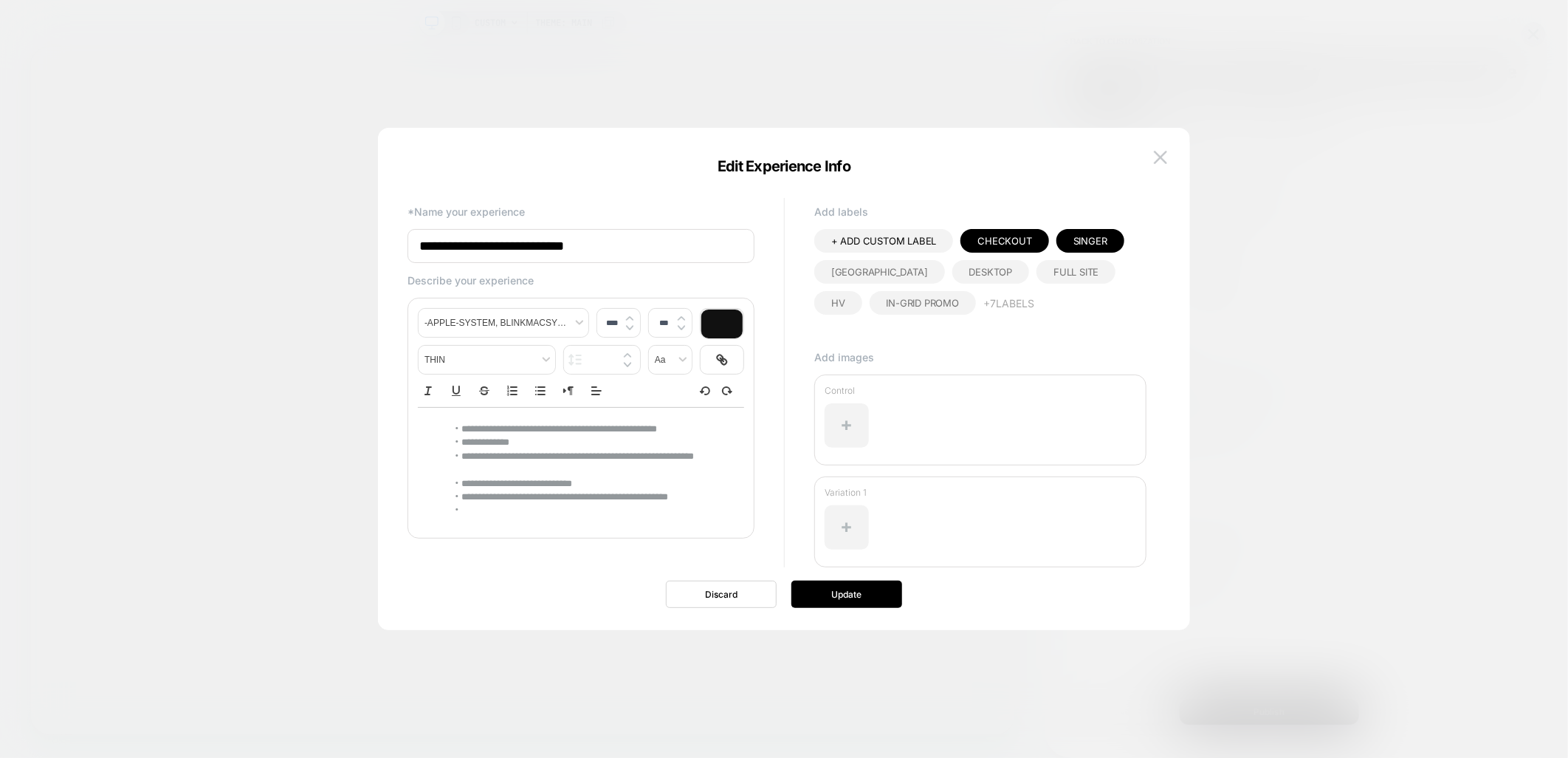
type input "****"
click at [447, 432] on li "**********" at bounding box center [582, 429] width 271 height 13
click at [462, 429] on li "**********" at bounding box center [582, 429] width 271 height 13
drag, startPoint x: 523, startPoint y: 445, endPoint x: 596, endPoint y: 445, distance: 73.0
click at [596, 445] on li "**********" at bounding box center [582, 442] width 271 height 13
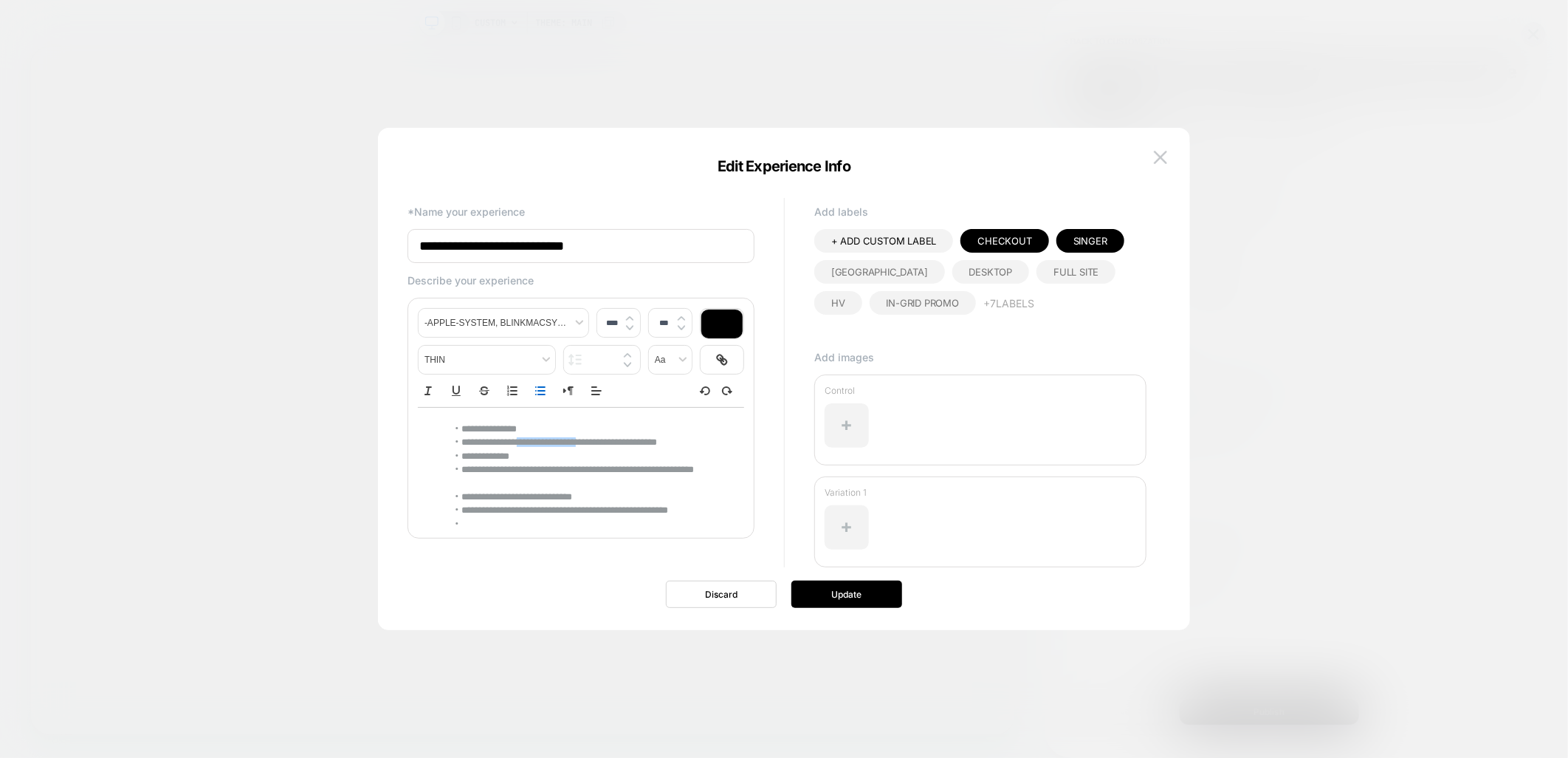
click at [565, 417] on div "**********" at bounding box center [581, 520] width 326 height 225
click at [857, 597] on button "Update" at bounding box center [847, 594] width 111 height 28
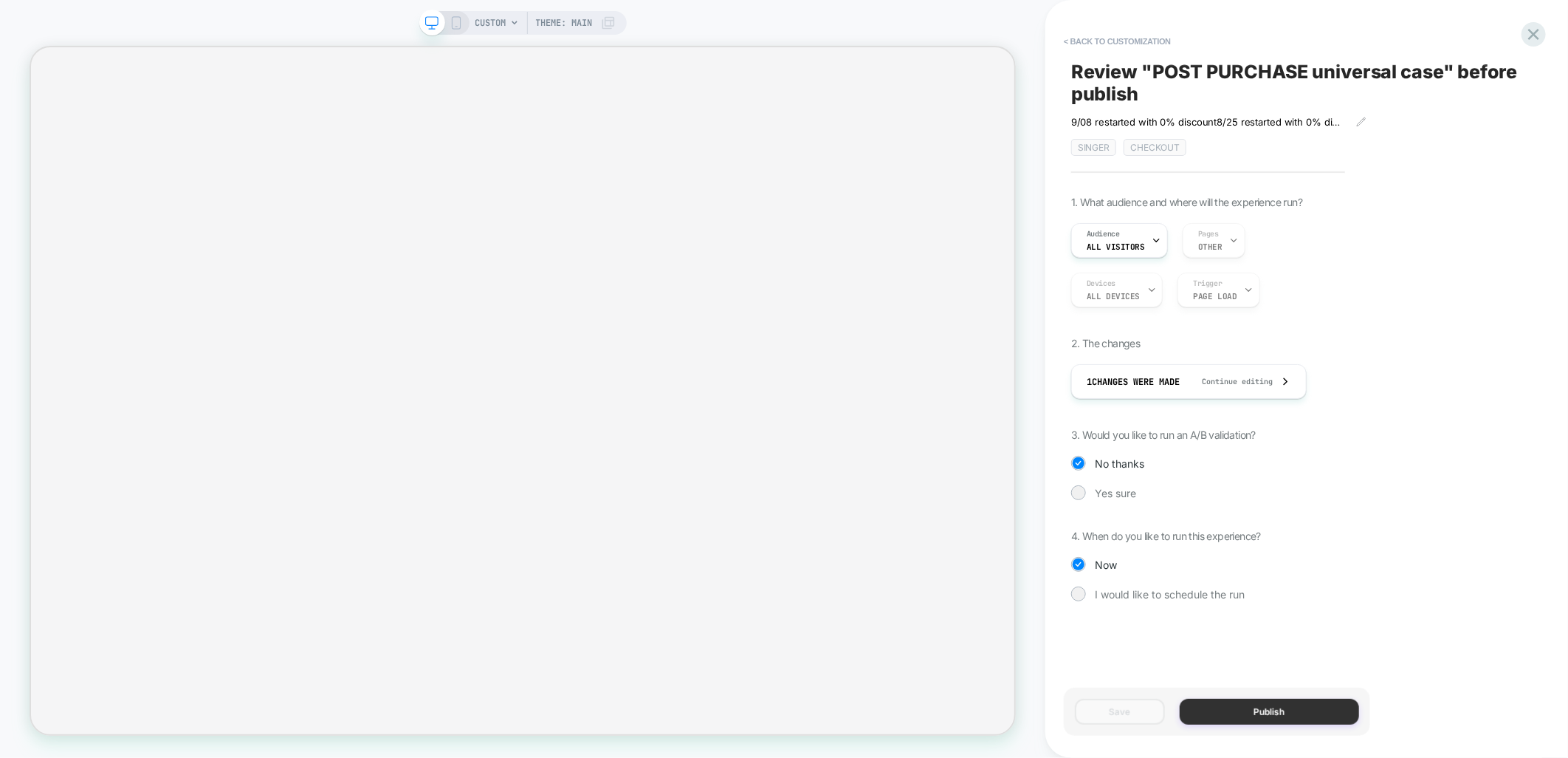
click at [1263, 711] on button "Publish" at bounding box center [1269, 712] width 180 height 26
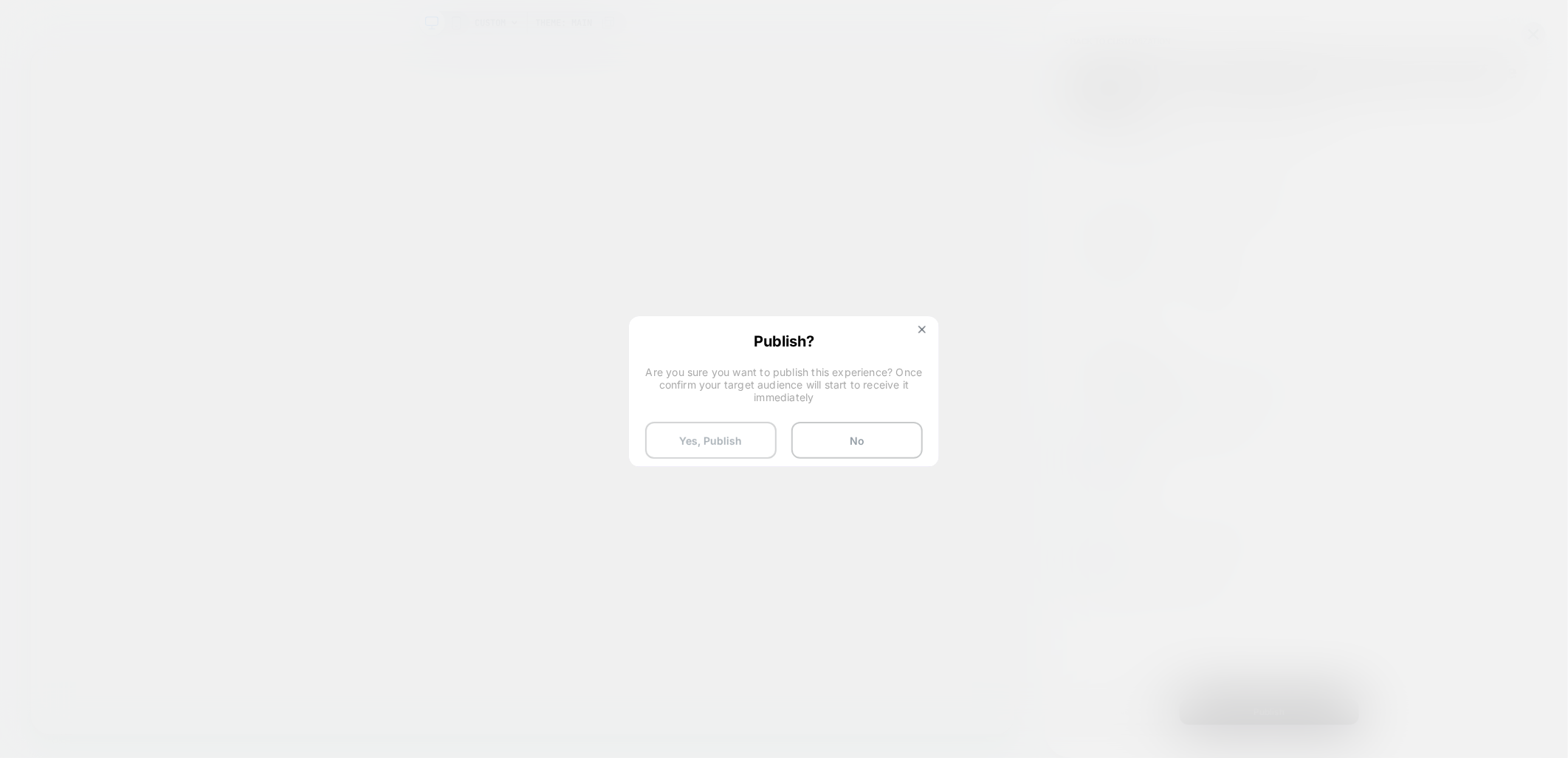
click at [695, 441] on button "Yes, Publish" at bounding box center [711, 441] width 132 height 37
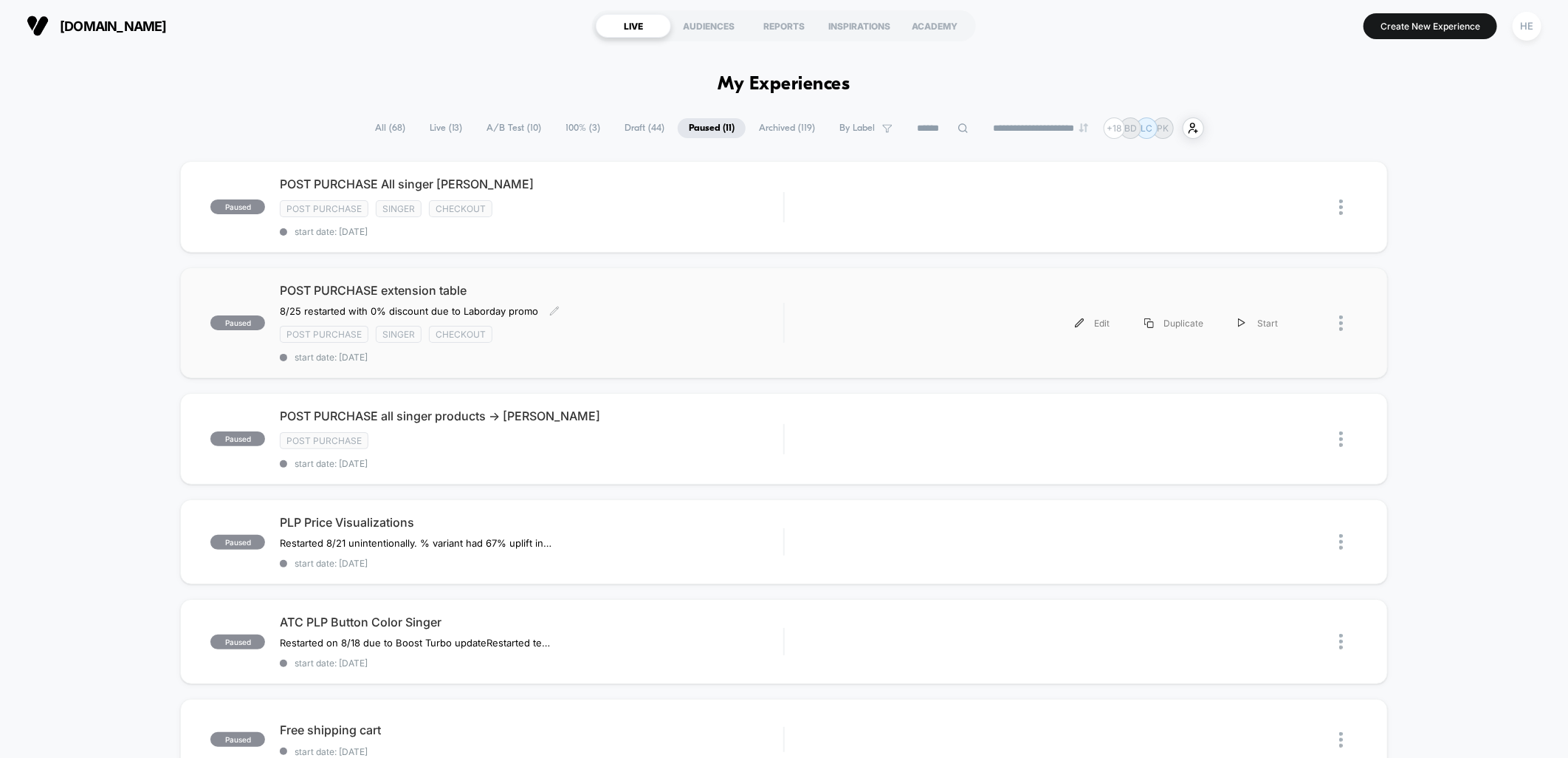
click at [653, 306] on div "POST PURCHASE extension table ﻿8/25 restarted with 0% discount due to Laborday …" at bounding box center [532, 322] width 503 height 80
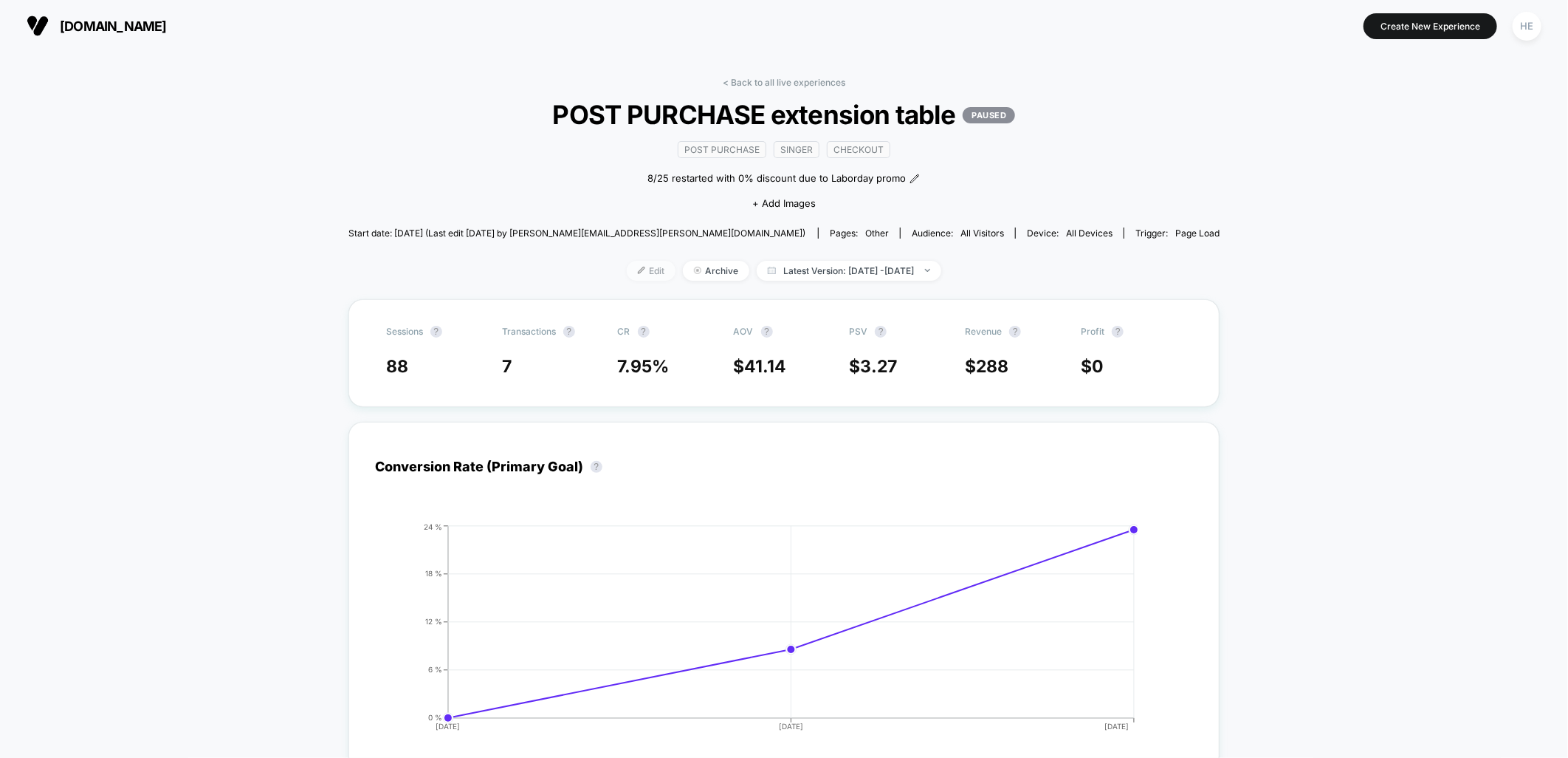
click at [632, 270] on span "Edit" at bounding box center [651, 271] width 49 height 20
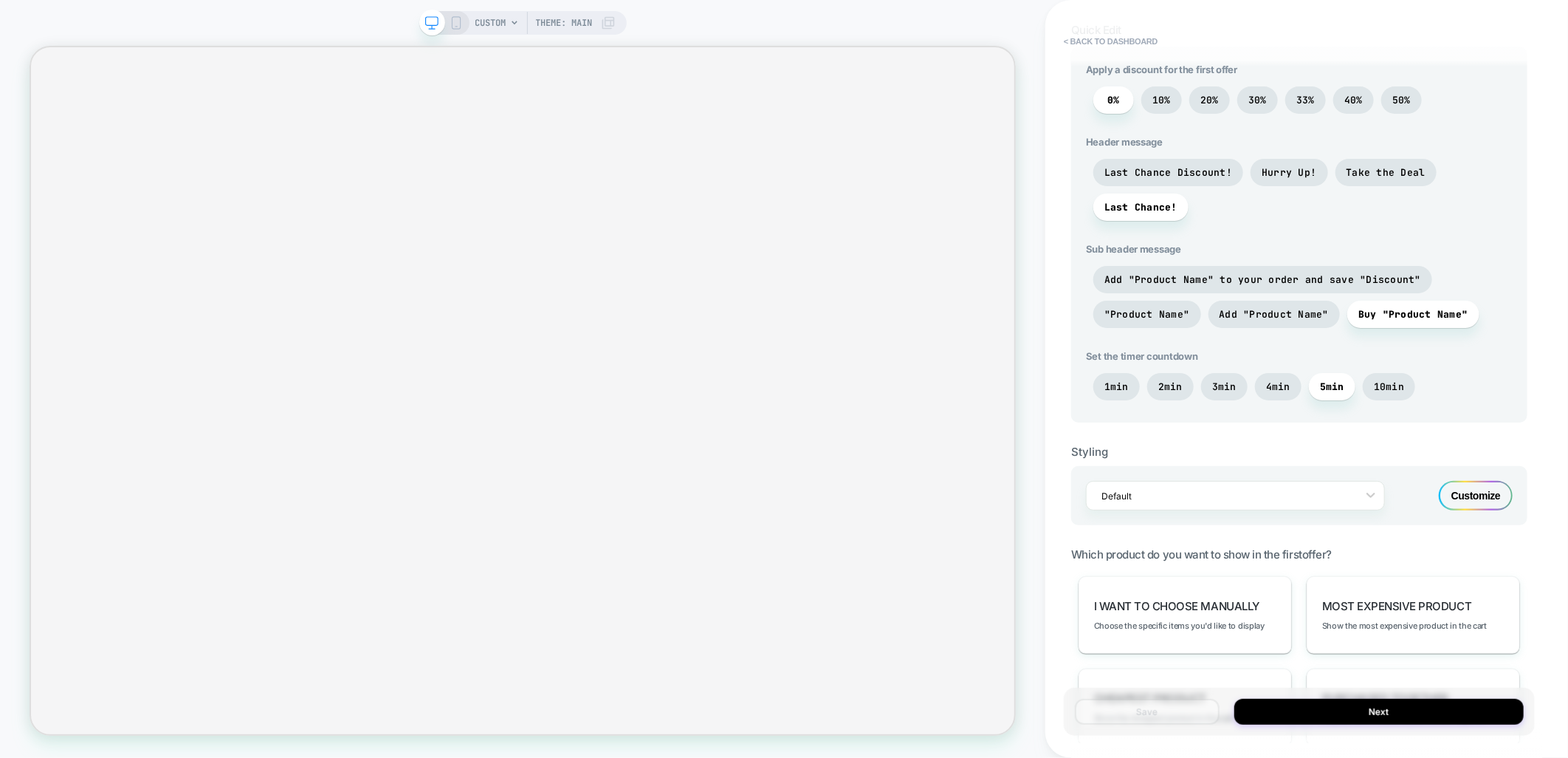
scroll to position [724, 0]
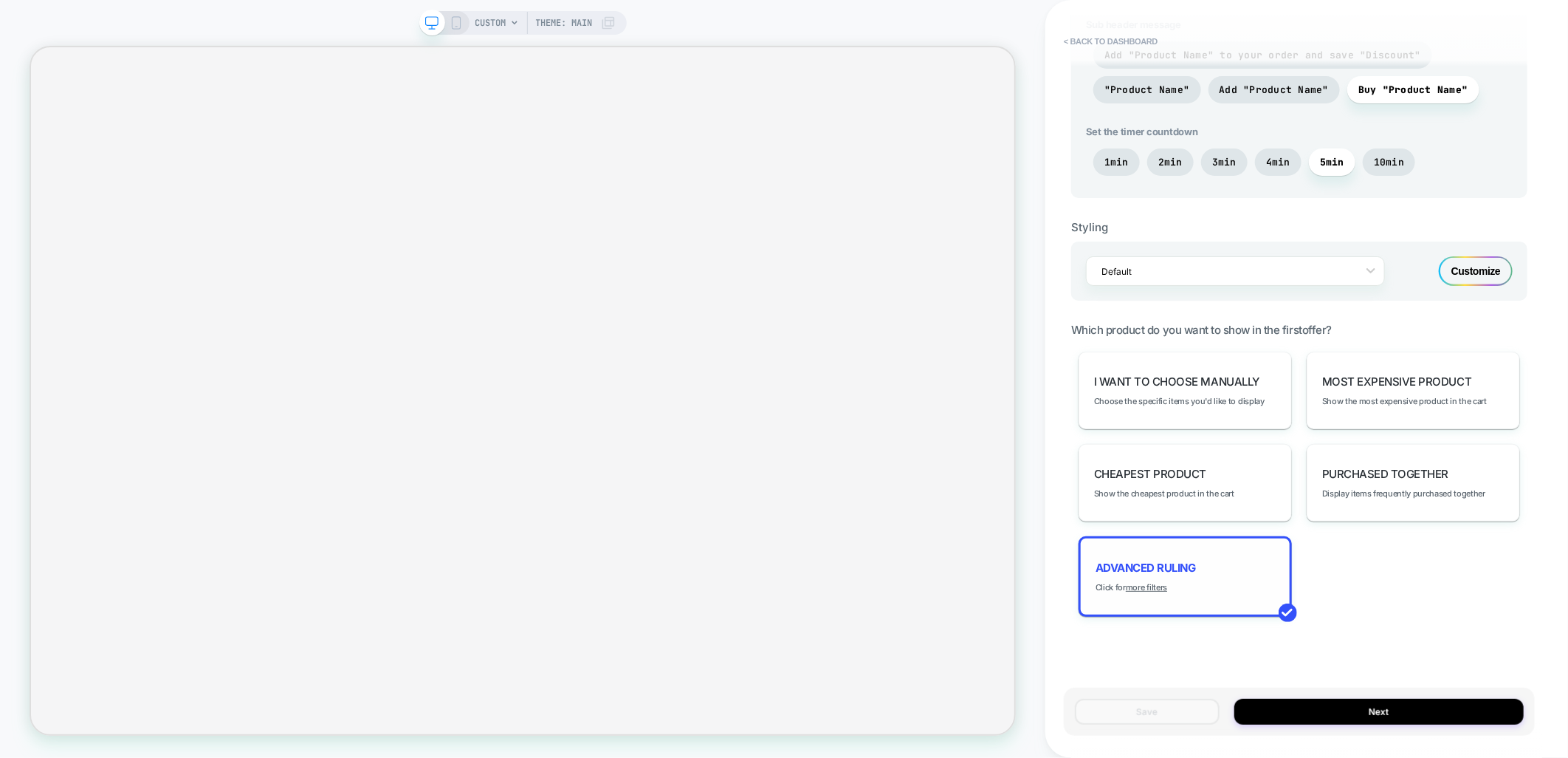
click at [1132, 561] on span "Advanced Ruling" at bounding box center [1146, 567] width 101 height 14
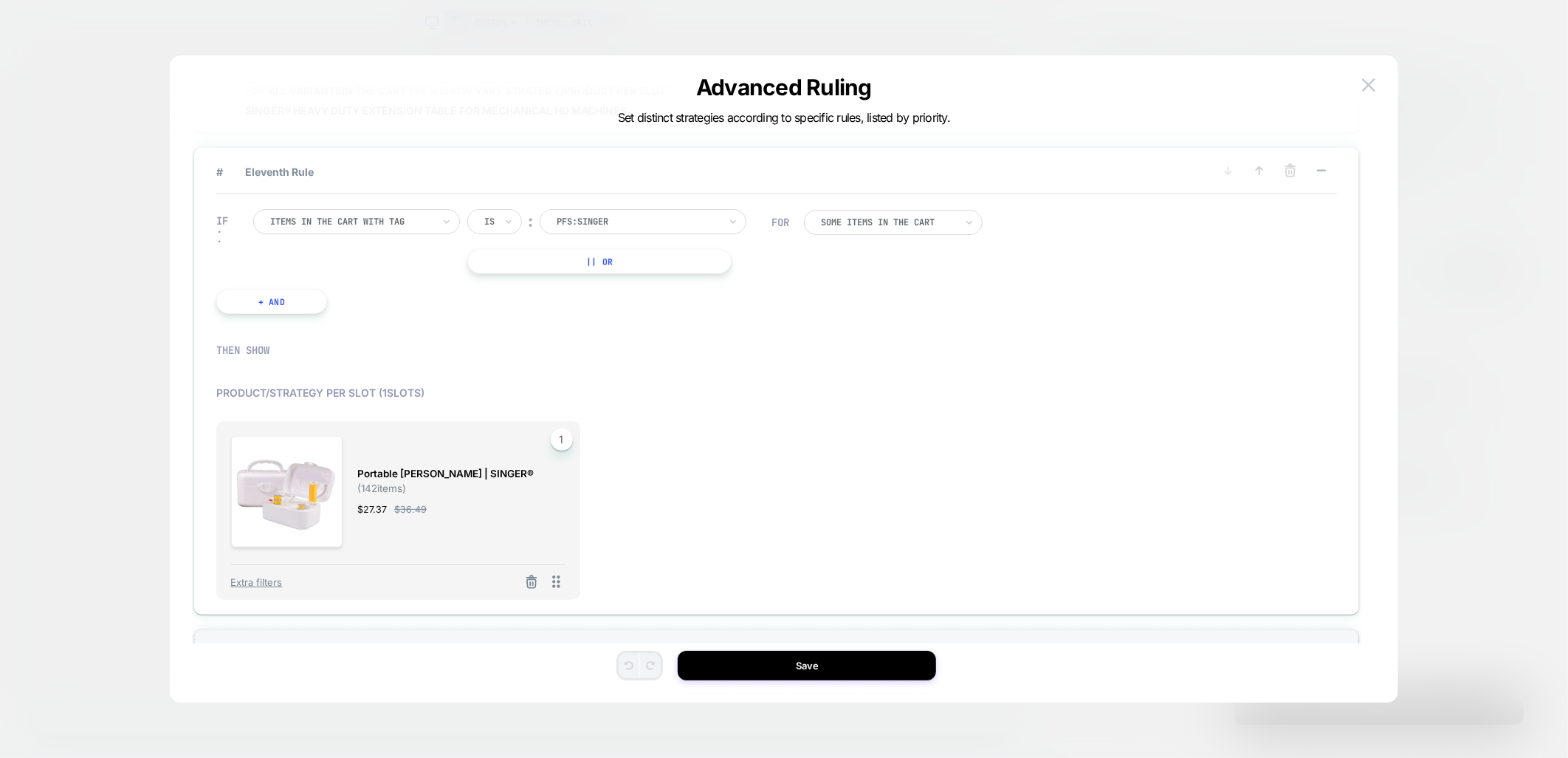
scroll to position [1283, 0]
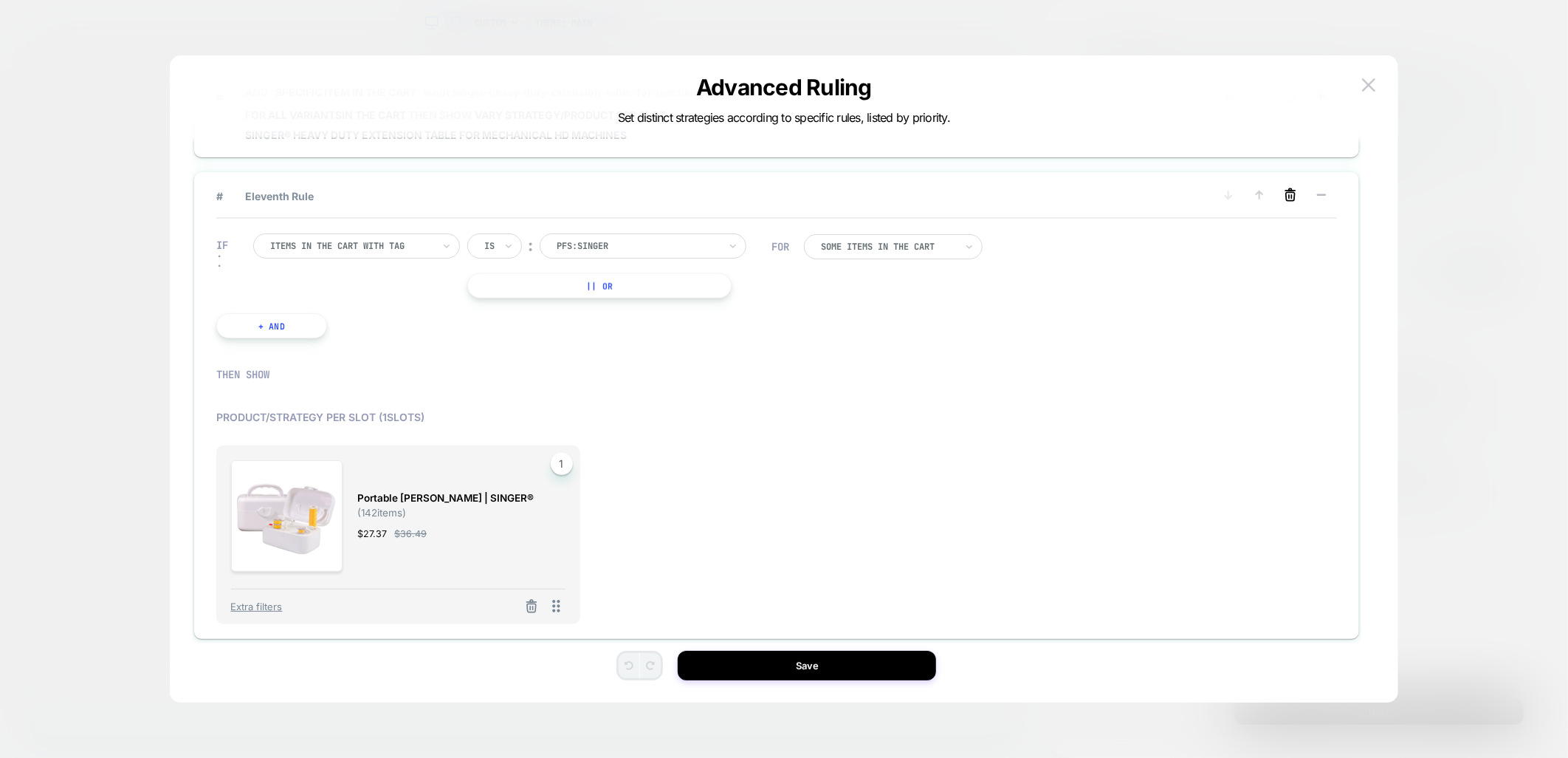
click at [1295, 193] on icon at bounding box center [1290, 197] width 9 height 8
click at [1171, 207] on button "YES" at bounding box center [1142, 201] width 76 height 24
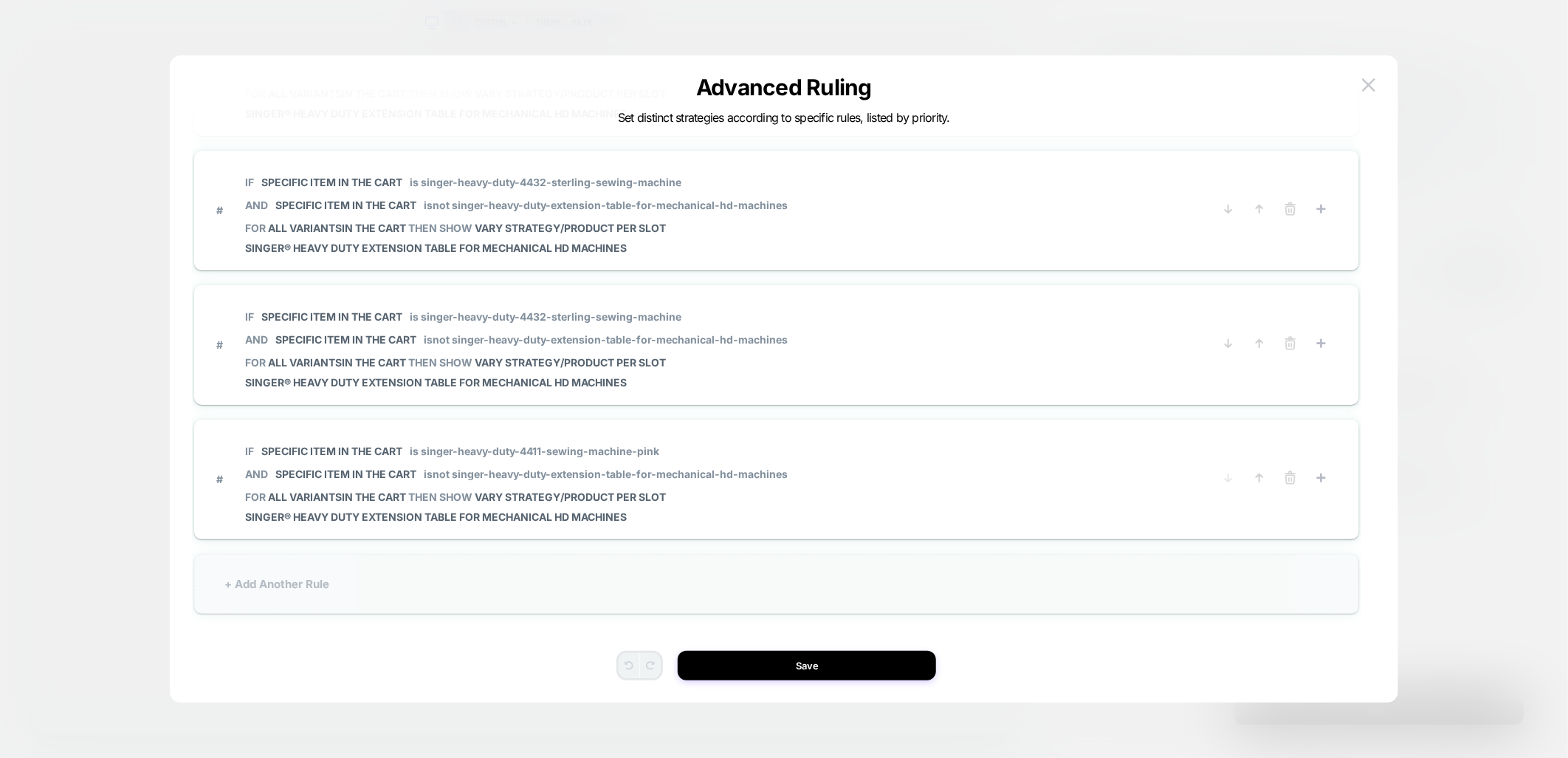
scroll to position [884, 0]
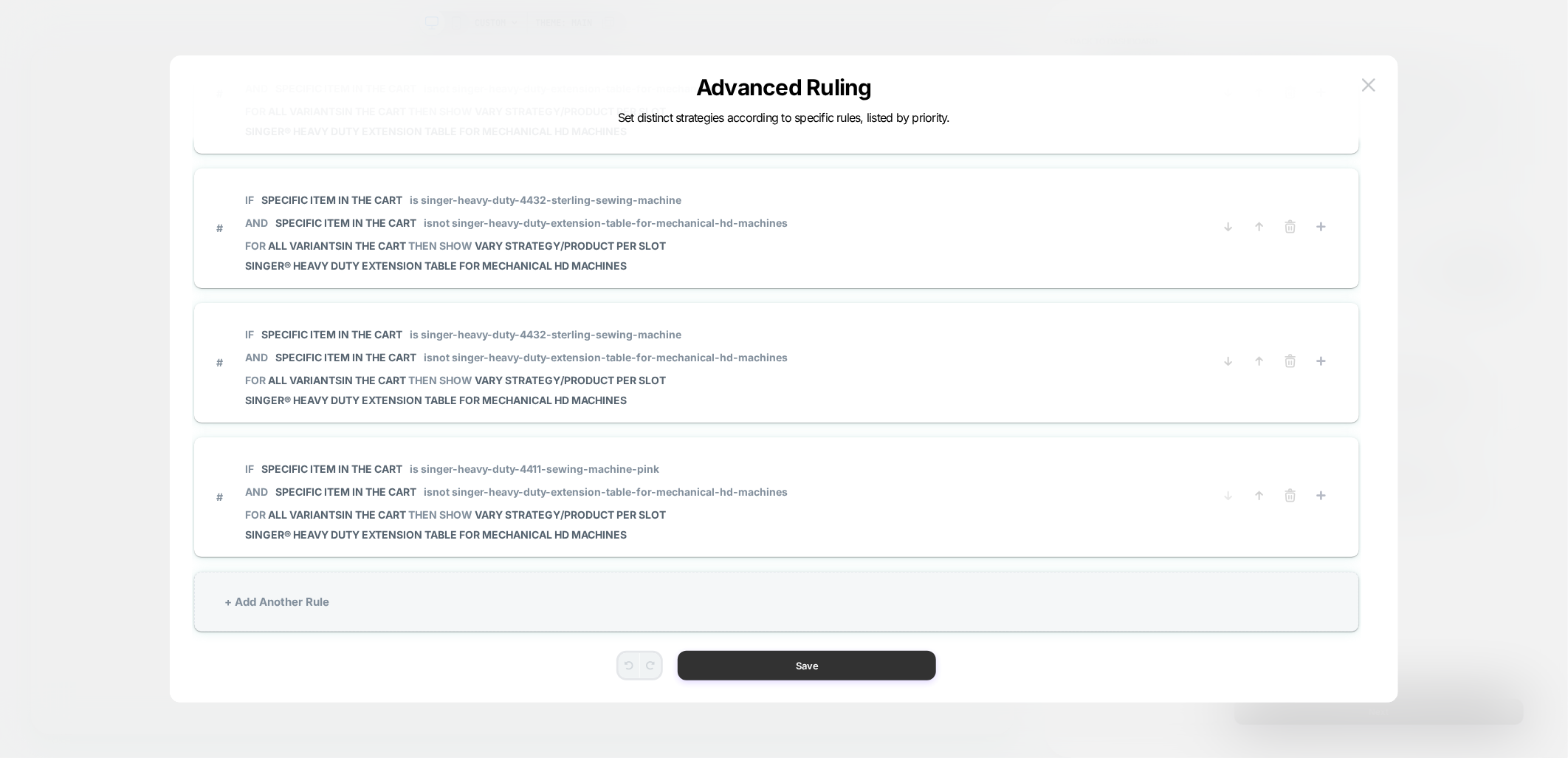
click at [809, 667] on button "Save" at bounding box center [807, 665] width 258 height 29
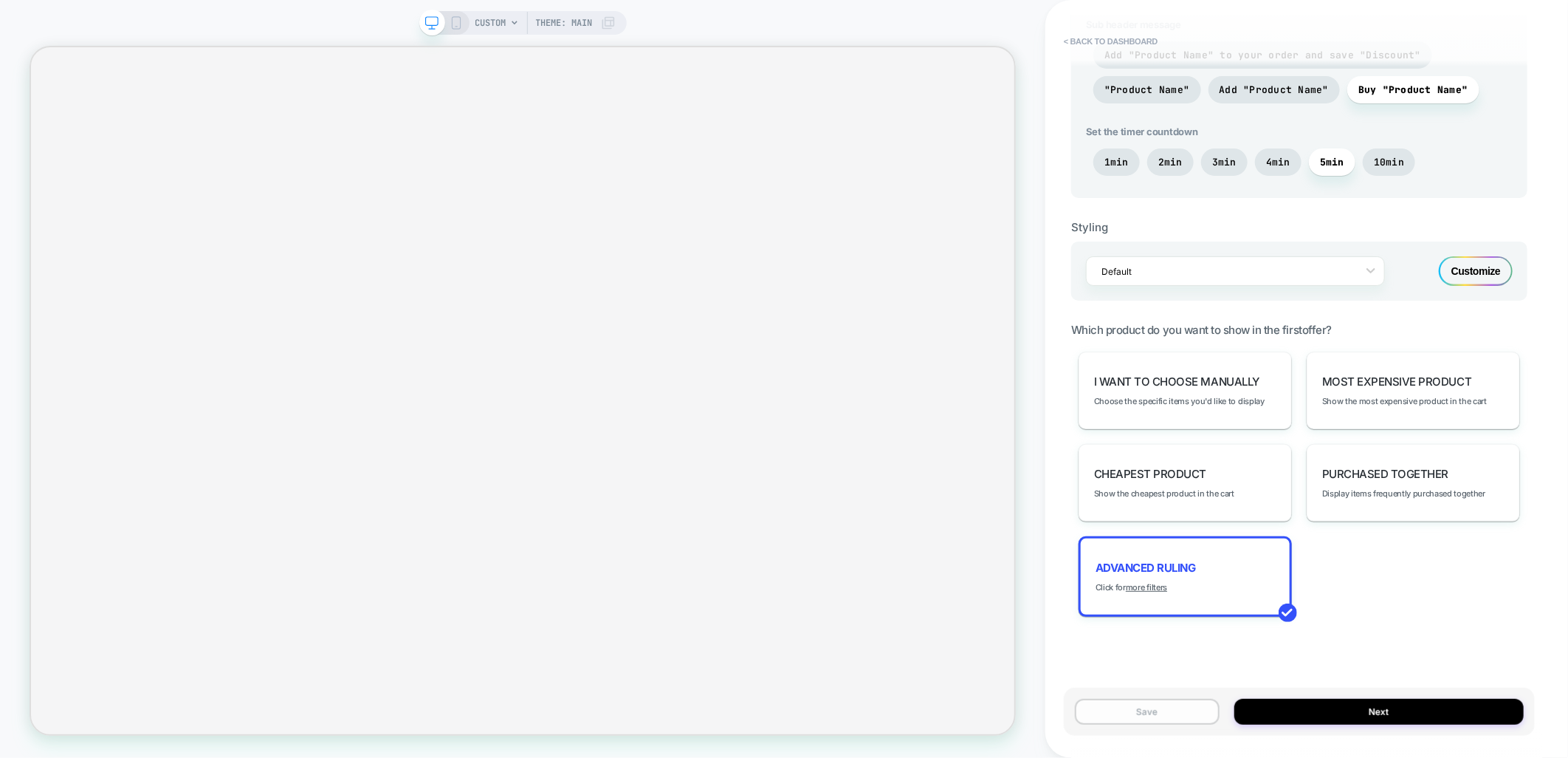
click at [1128, 710] on button "Save" at bounding box center [1147, 712] width 145 height 26
click at [1378, 714] on button "Next" at bounding box center [1379, 712] width 289 height 26
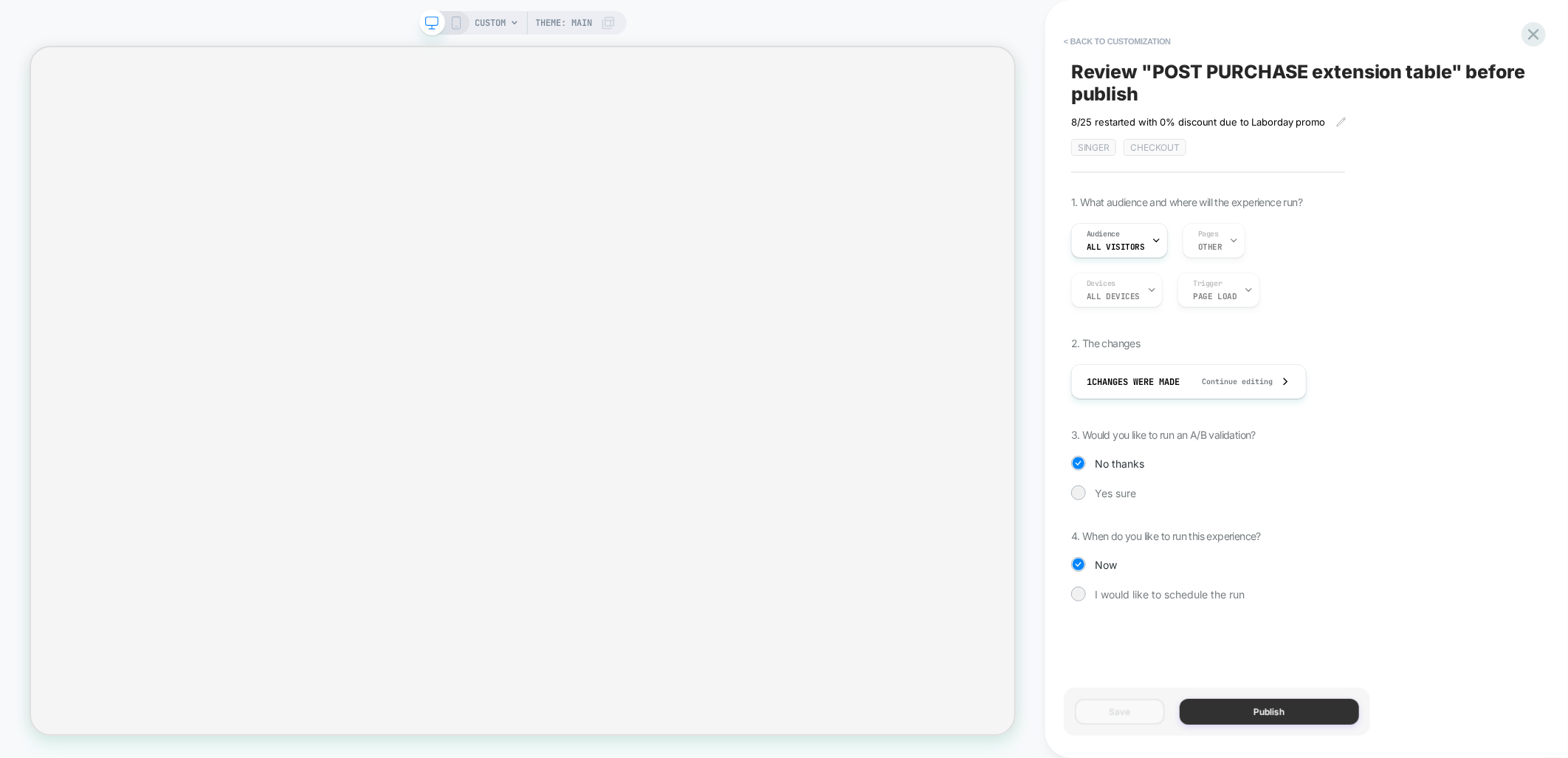
click at [1253, 714] on button "Publish" at bounding box center [1269, 712] width 180 height 26
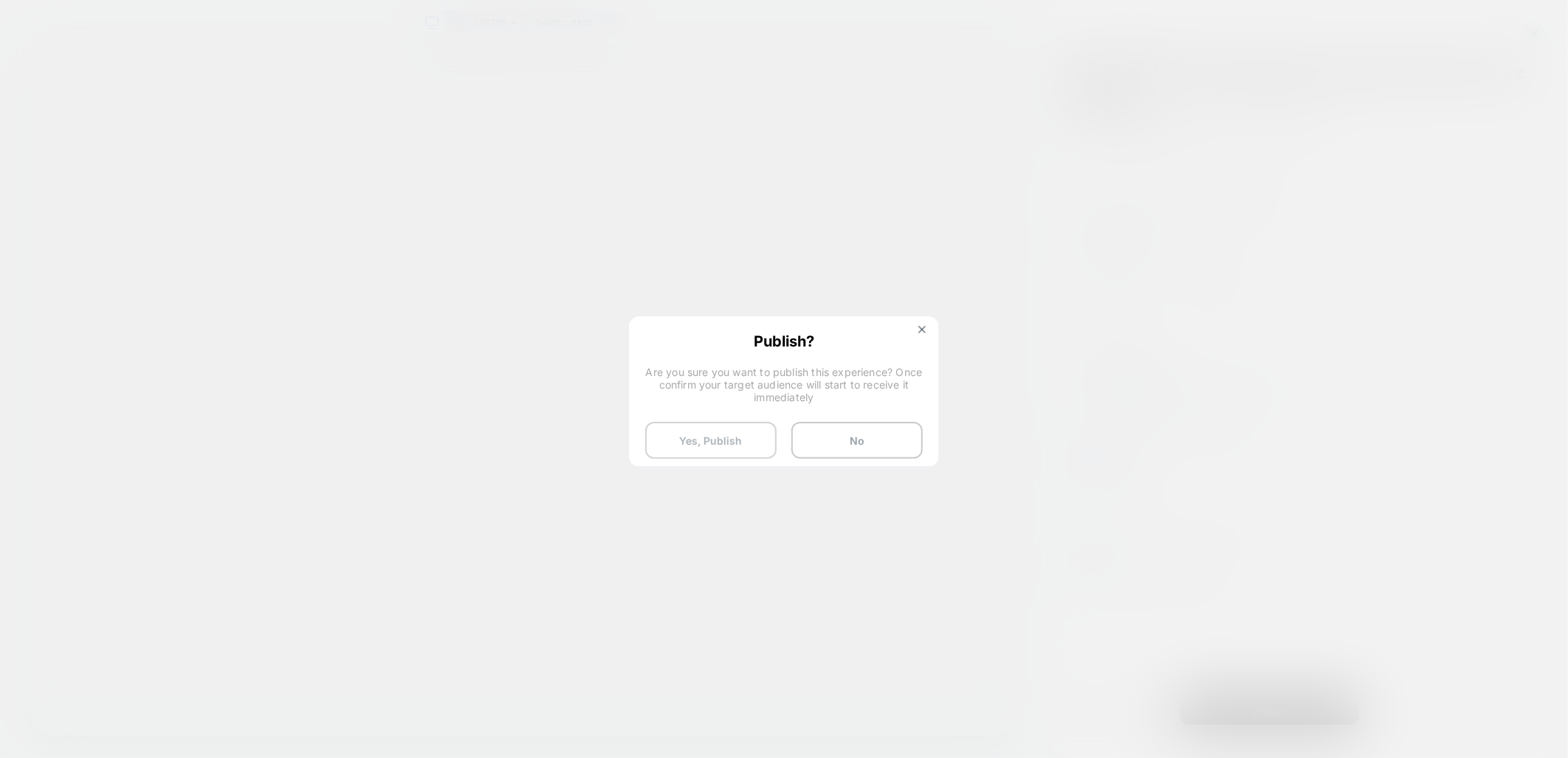
click at [709, 438] on button "Yes, Publish" at bounding box center [711, 441] width 132 height 37
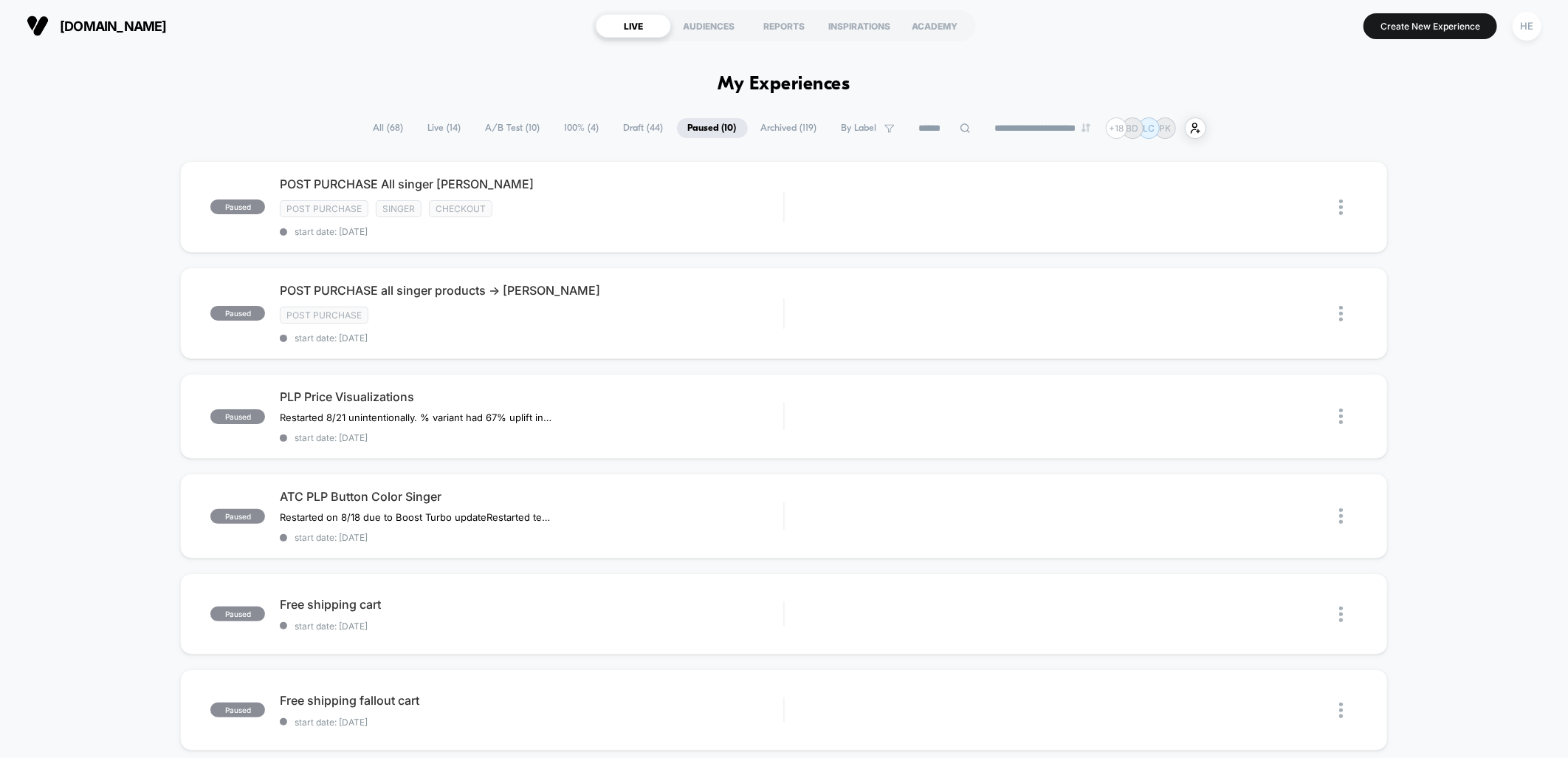
click at [518, 118] on span "A/B Test ( 10 )" at bounding box center [513, 128] width 77 height 20
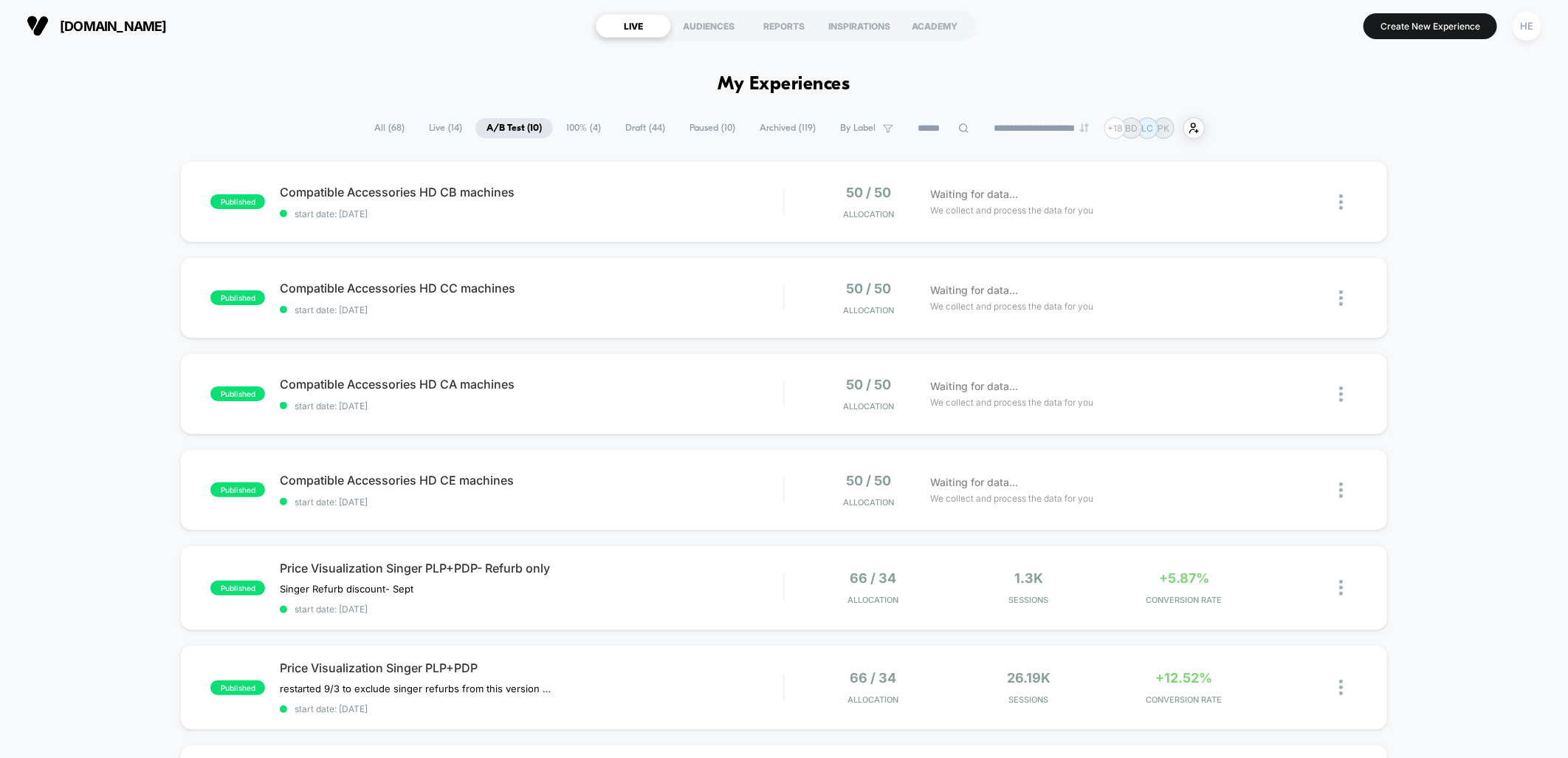
click at [425, 127] on span "Live ( 14 )" at bounding box center [445, 128] width 55 height 20
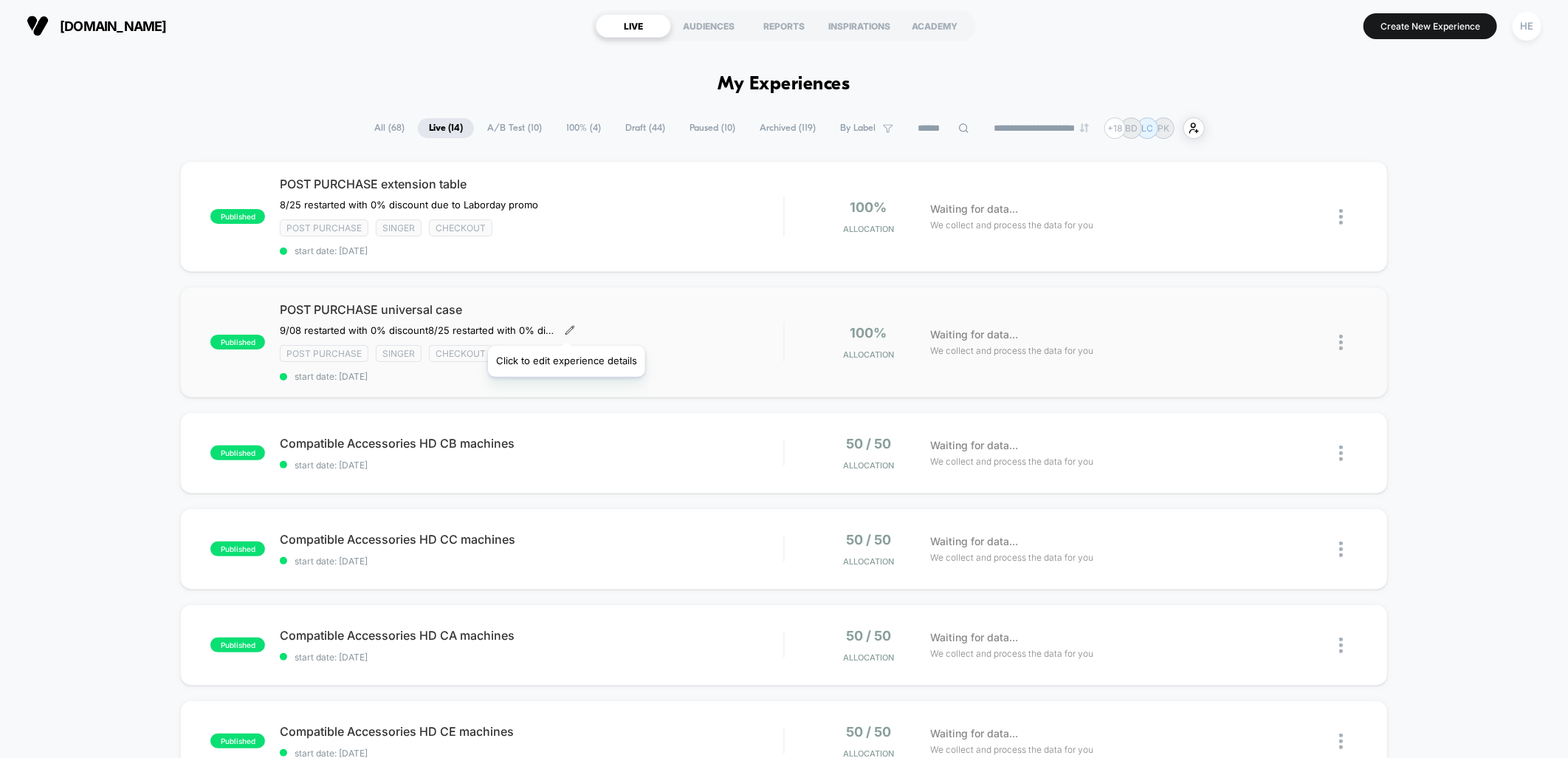
click at [565, 327] on icon at bounding box center [570, 330] width 10 height 10
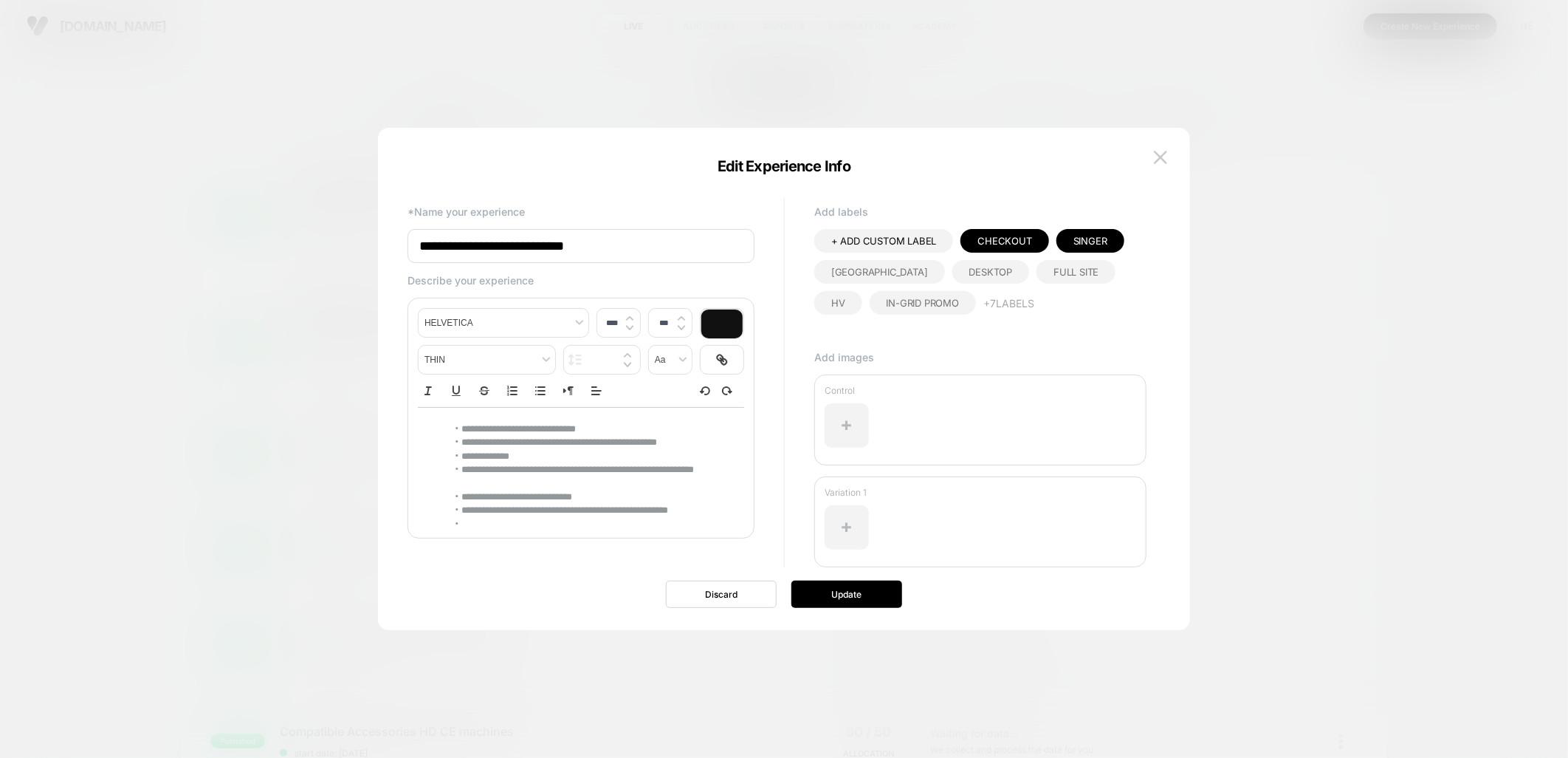
type input "****"
drag, startPoint x: 589, startPoint y: 432, endPoint x: 511, endPoint y: 431, distance: 78.0
click at [498, 431] on li "**********" at bounding box center [582, 429] width 271 height 13
click at [565, 430] on li "**********" at bounding box center [582, 429] width 271 height 13
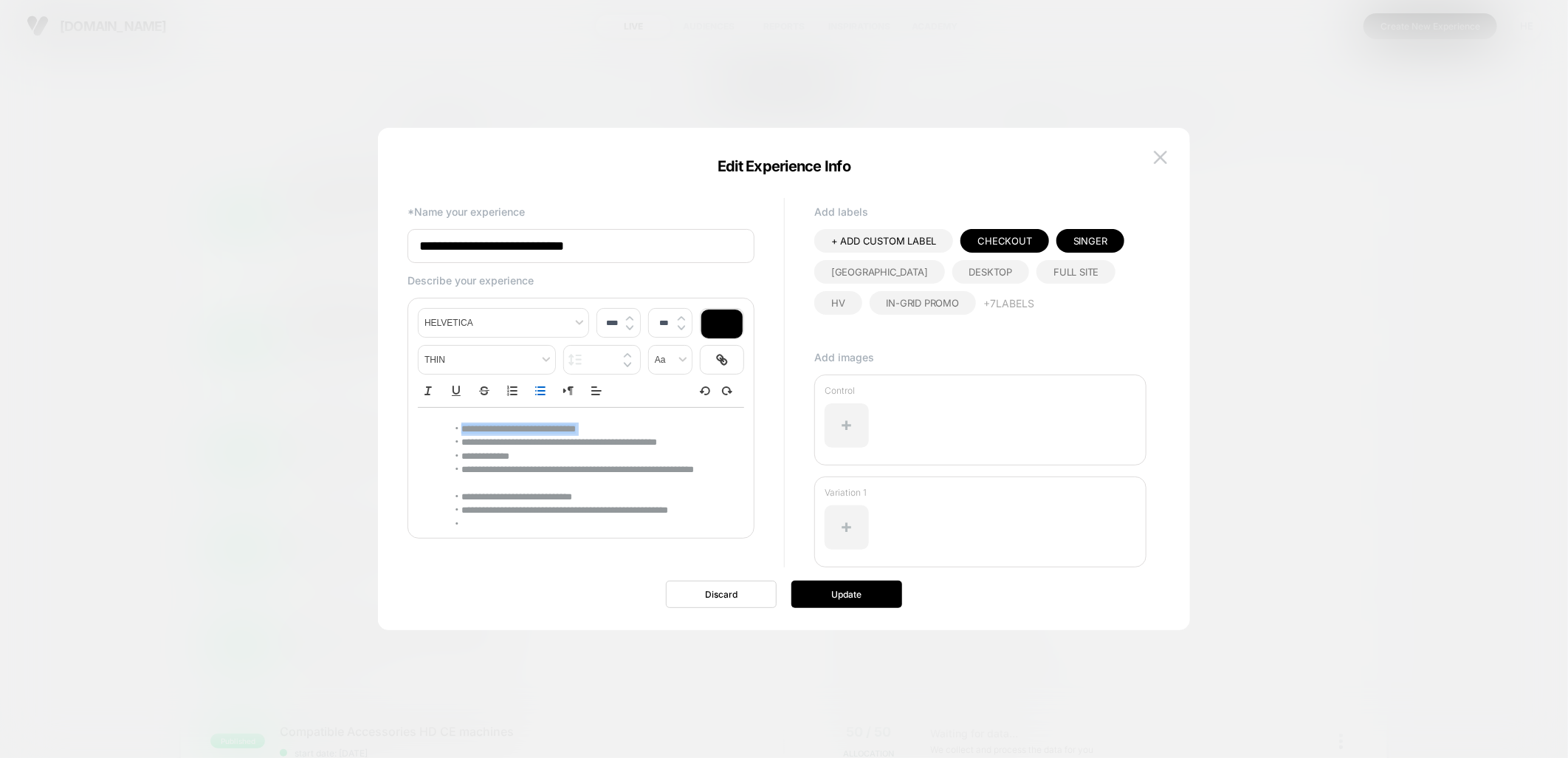
copy span "**********"
click at [1162, 159] on img at bounding box center [1161, 157] width 13 height 13
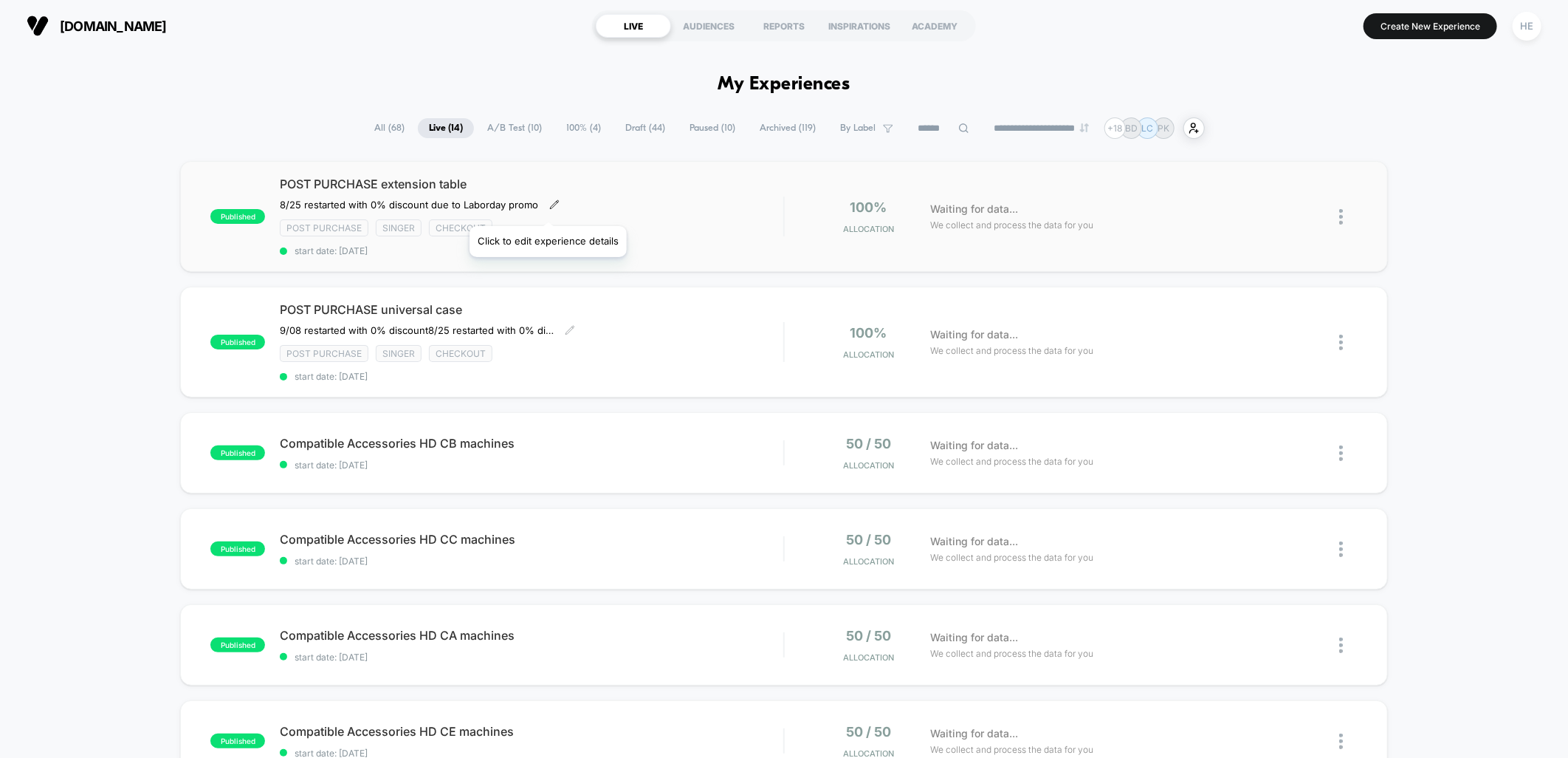
click at [551, 205] on icon at bounding box center [555, 205] width 8 height 8
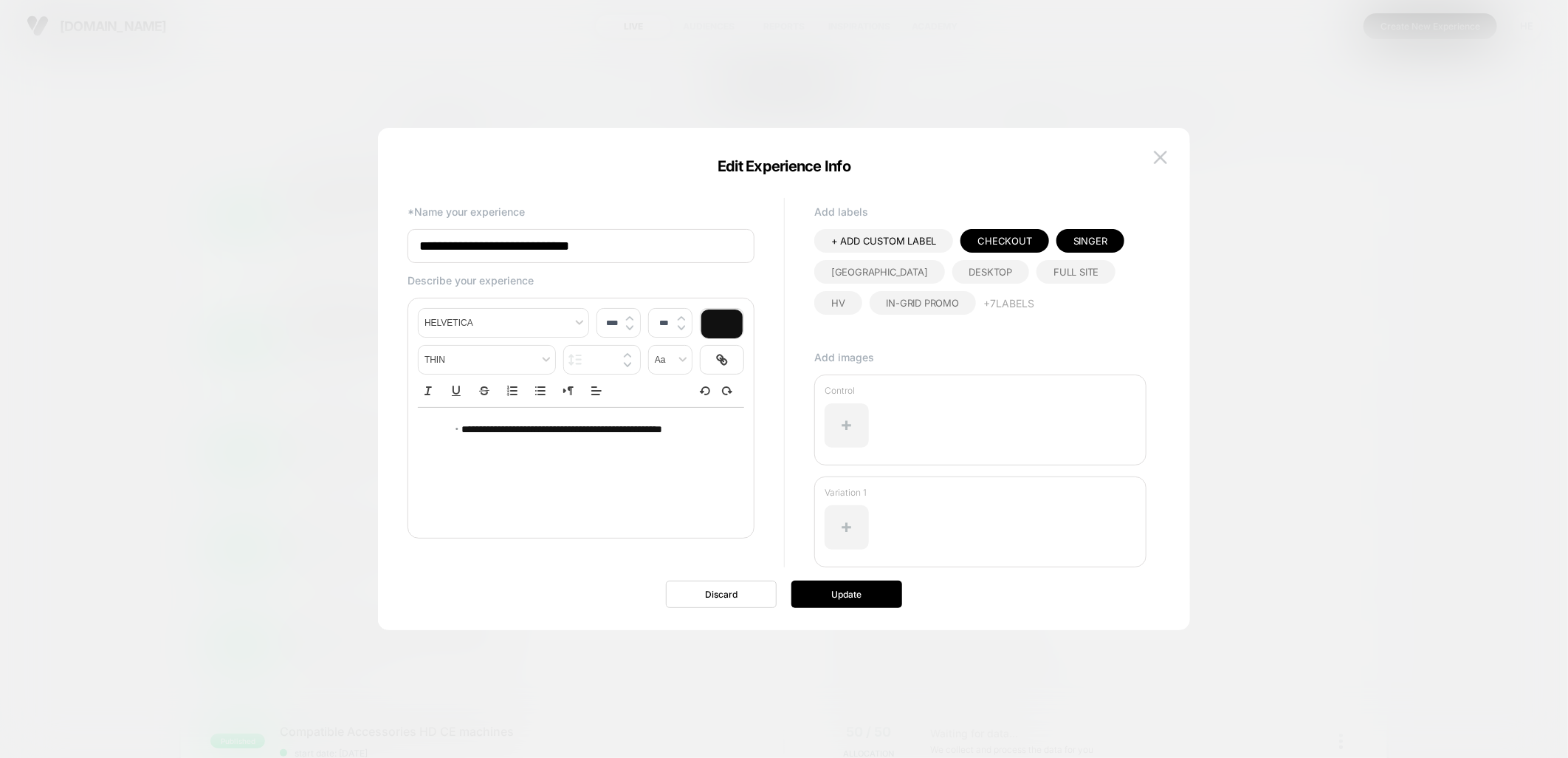
click at [454, 428] on li "**********" at bounding box center [583, 430] width 272 height 15
click at [460, 431] on li "**********" at bounding box center [583, 430] width 272 height 15
click at [829, 594] on button "Update" at bounding box center [847, 594] width 111 height 28
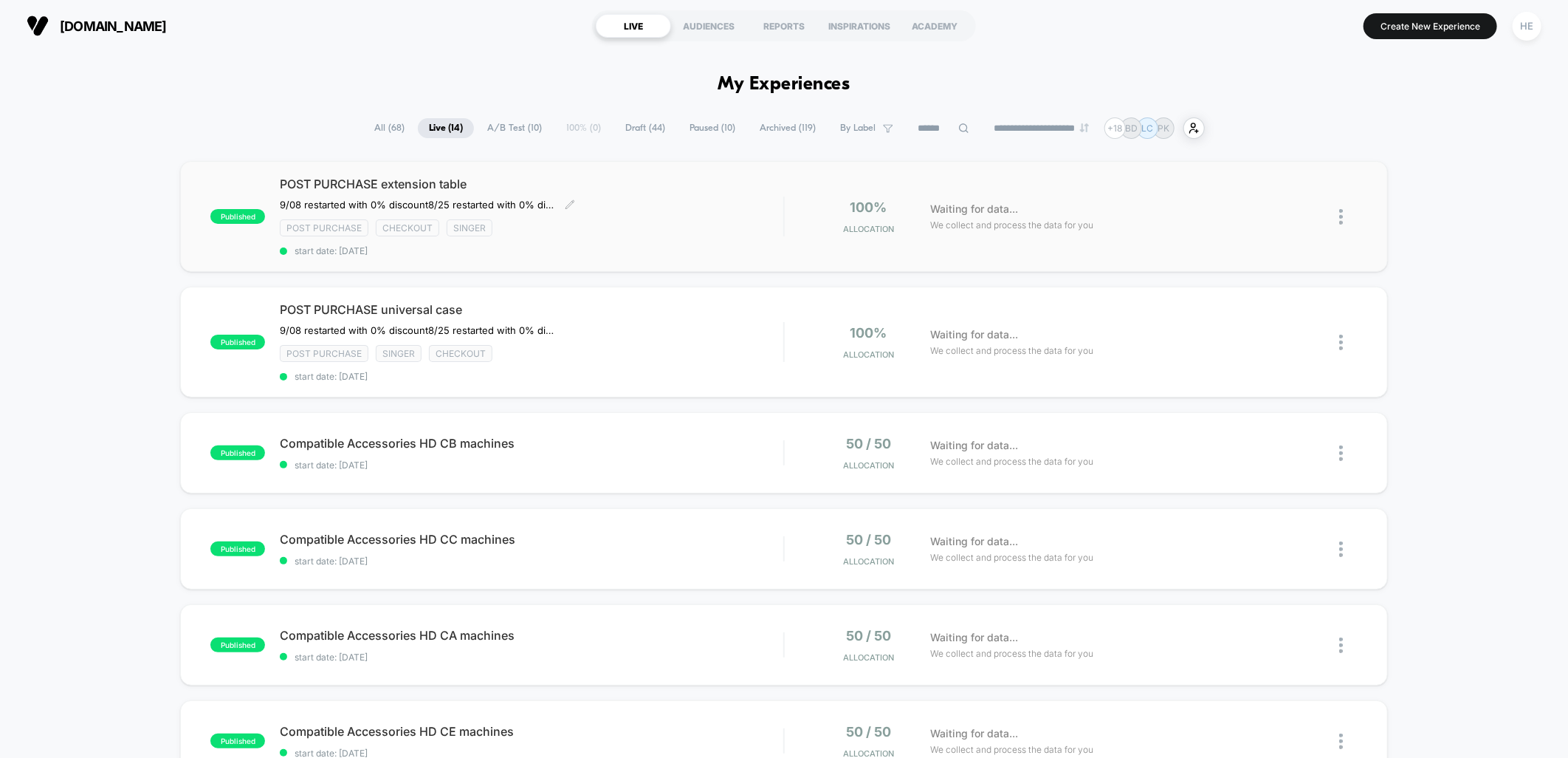
click at [638, 201] on div "POST PURCHASE extension table 9/08 restarted with 0% discount ﻿8/25 restarted w…" at bounding box center [532, 216] width 503 height 80
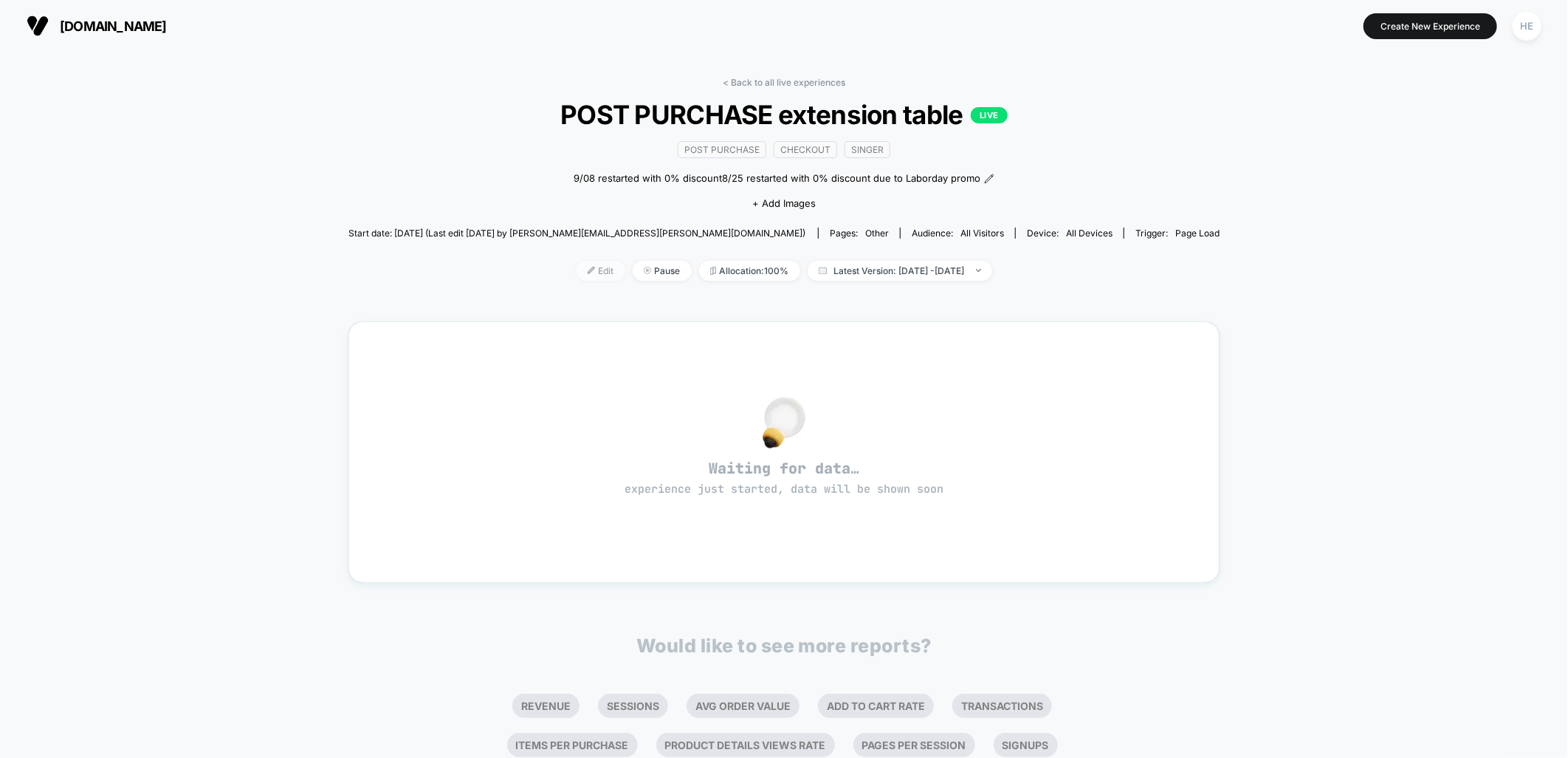
click at [576, 270] on span "Edit" at bounding box center [601, 271] width 49 height 20
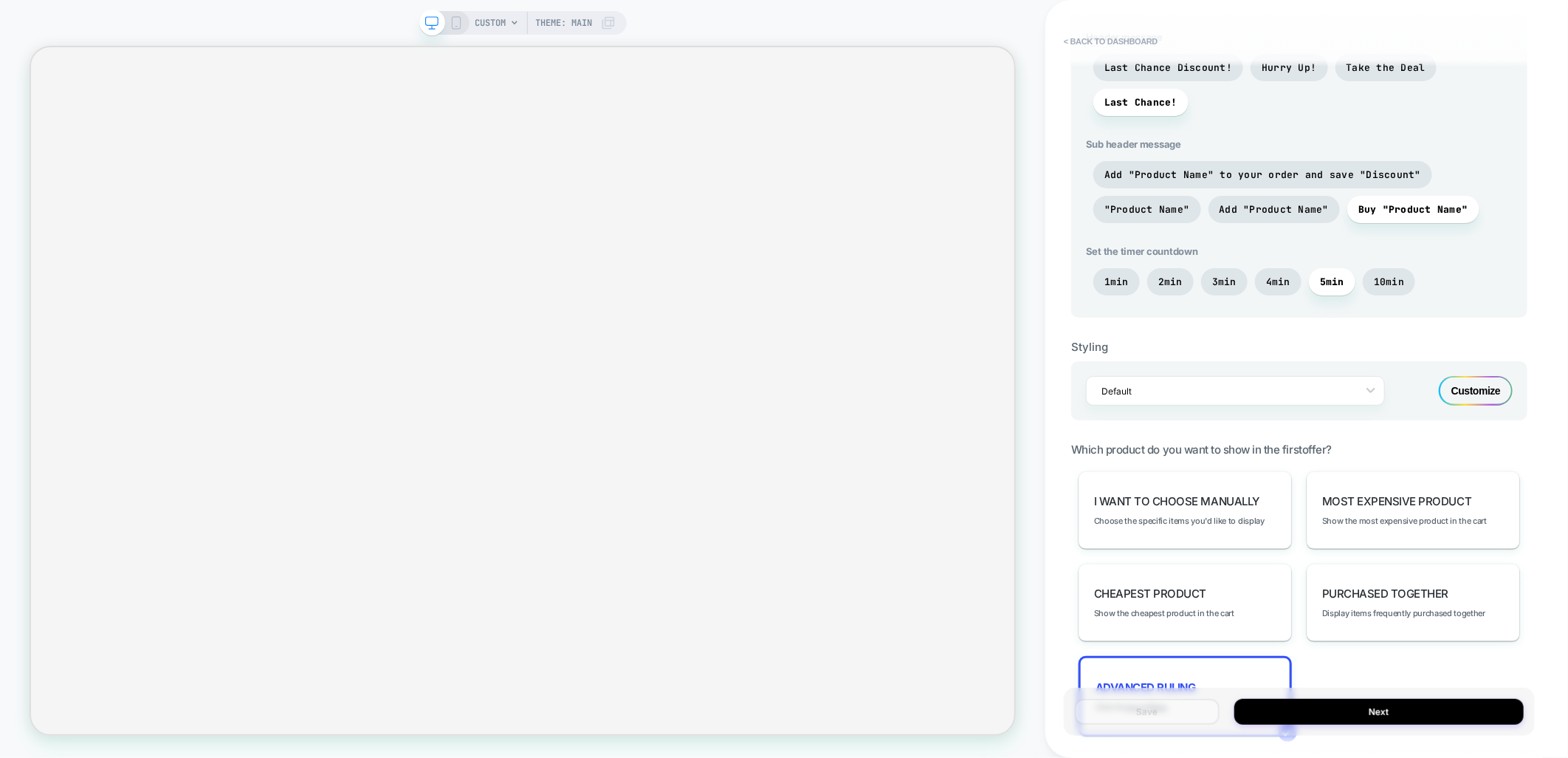
scroll to position [656, 0]
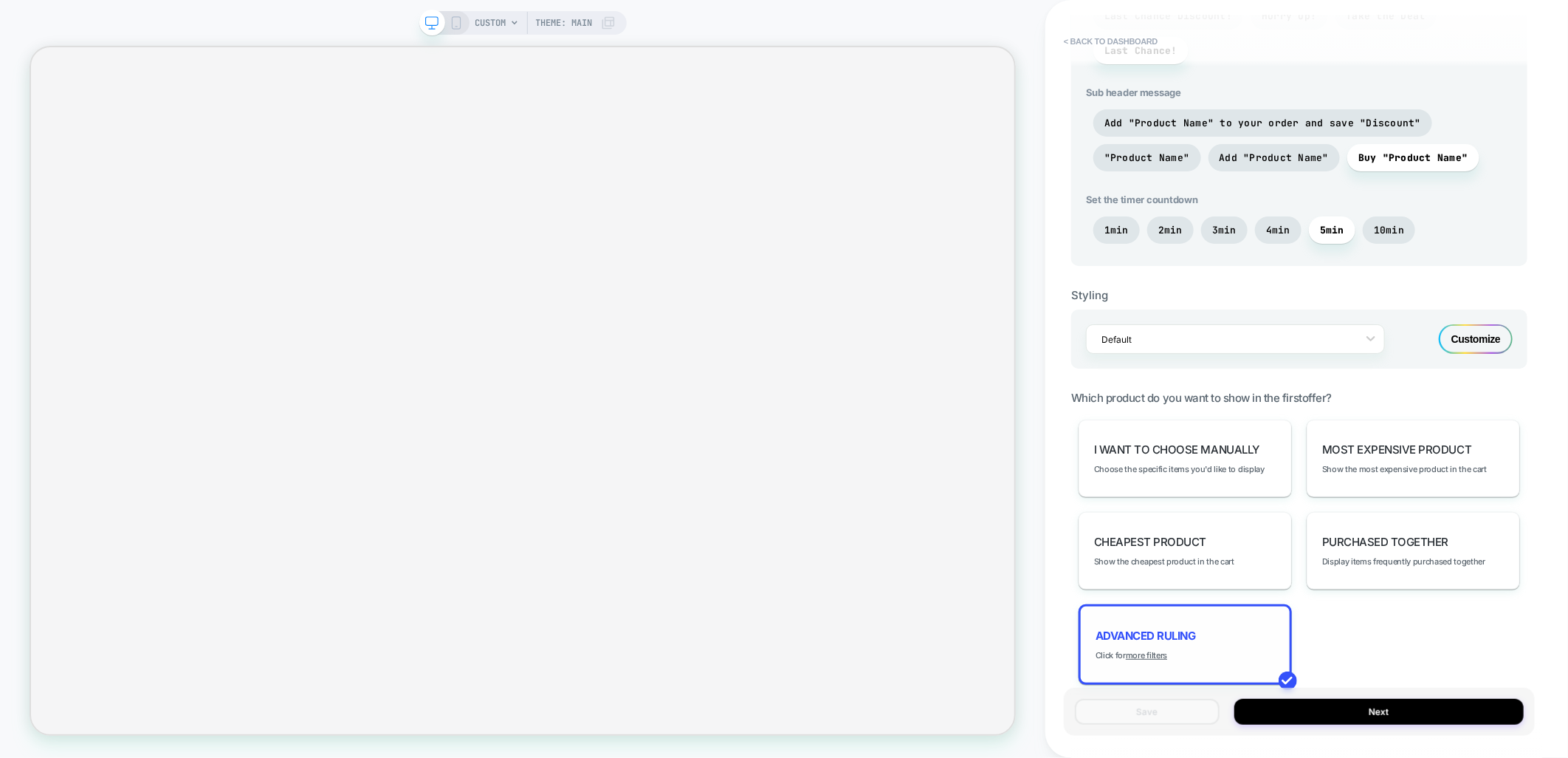
click at [1191, 647] on div "Advanced Ruling Click for more filters" at bounding box center [1185, 645] width 213 height 81
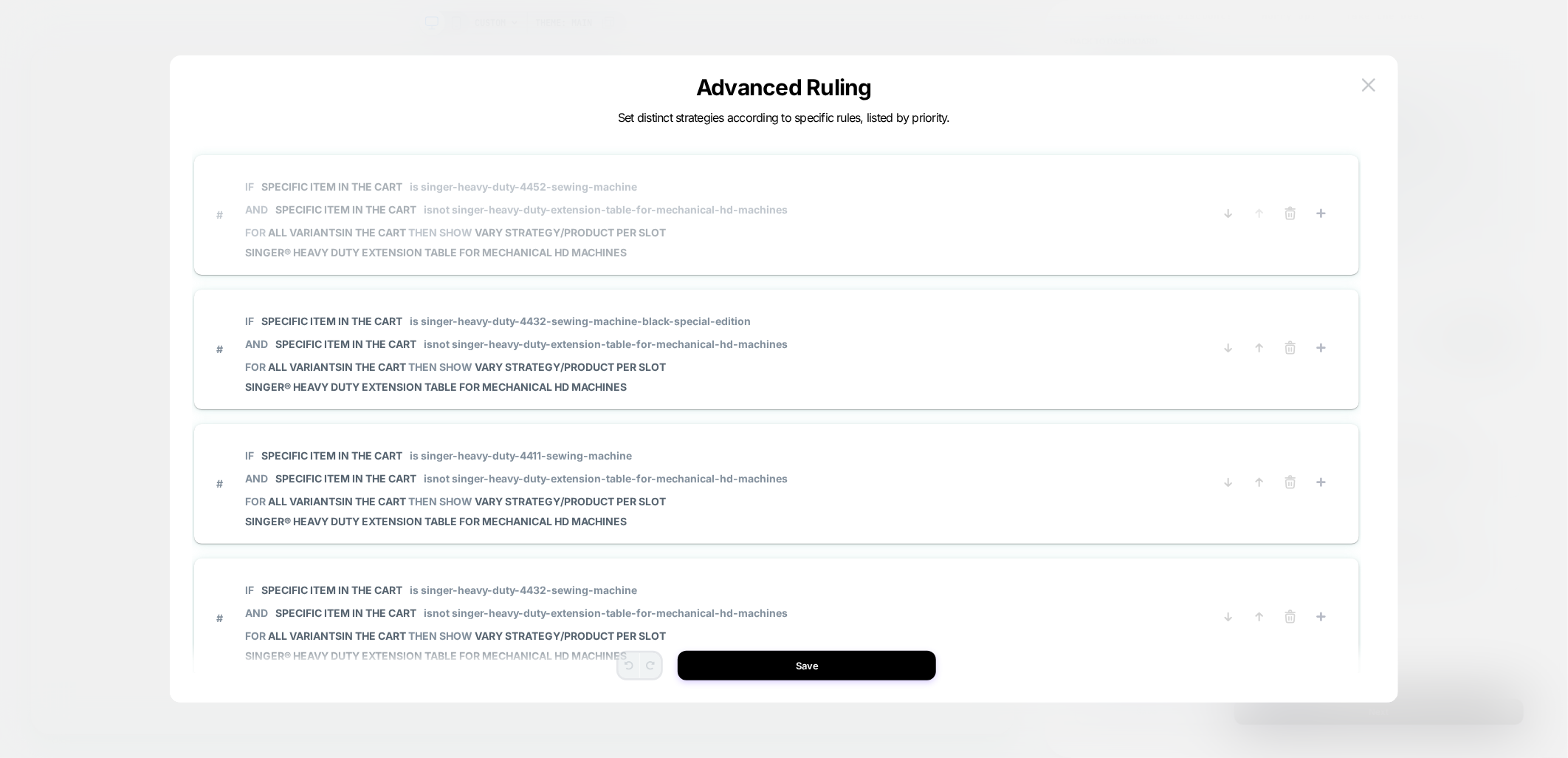
click at [850, 212] on span "# IF Specific item in the cart is singer-heavy-duty-4452-sewing-machine AND Spe…" at bounding box center [710, 214] width 987 height 89
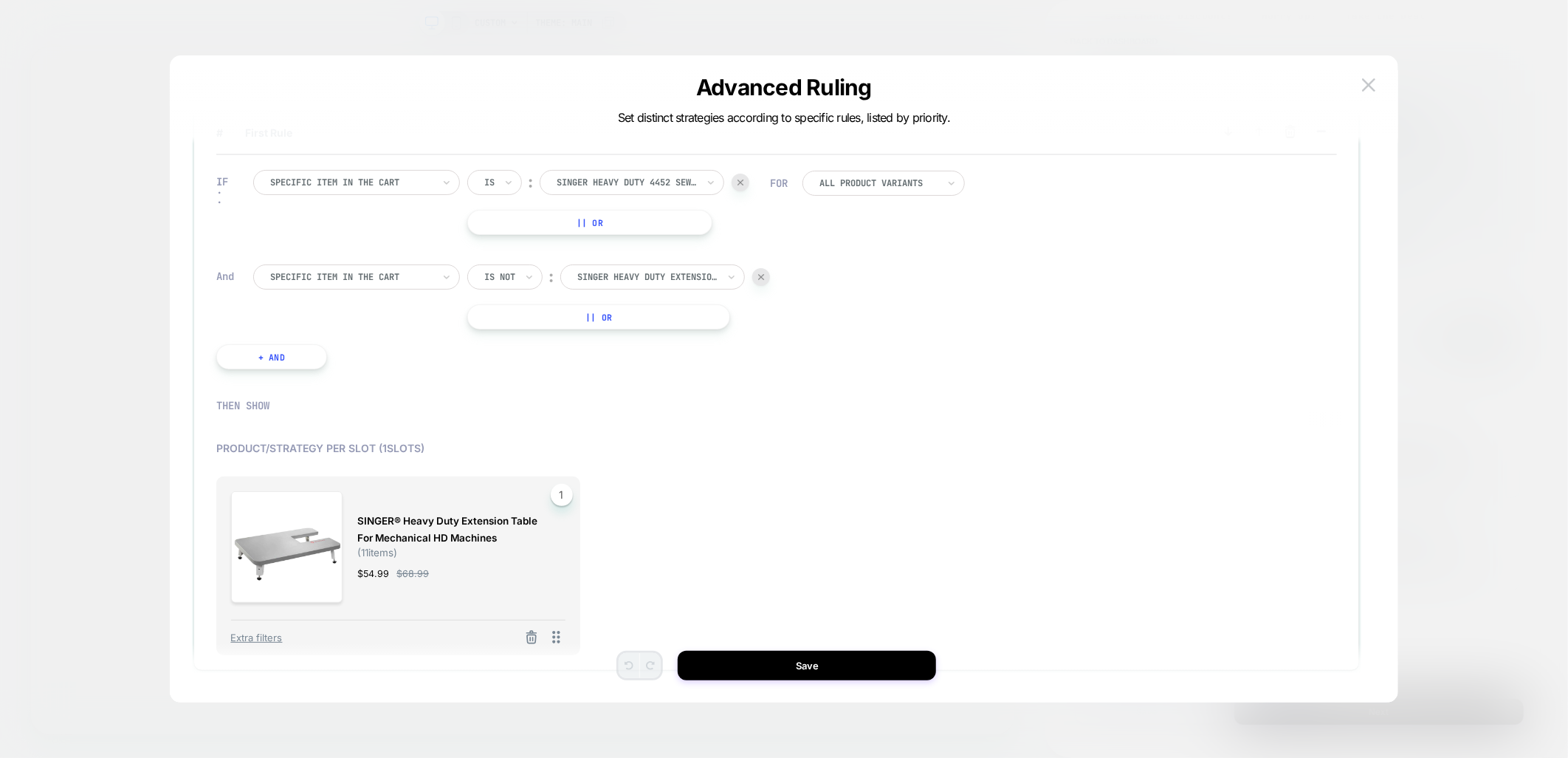
scroll to position [0, 0]
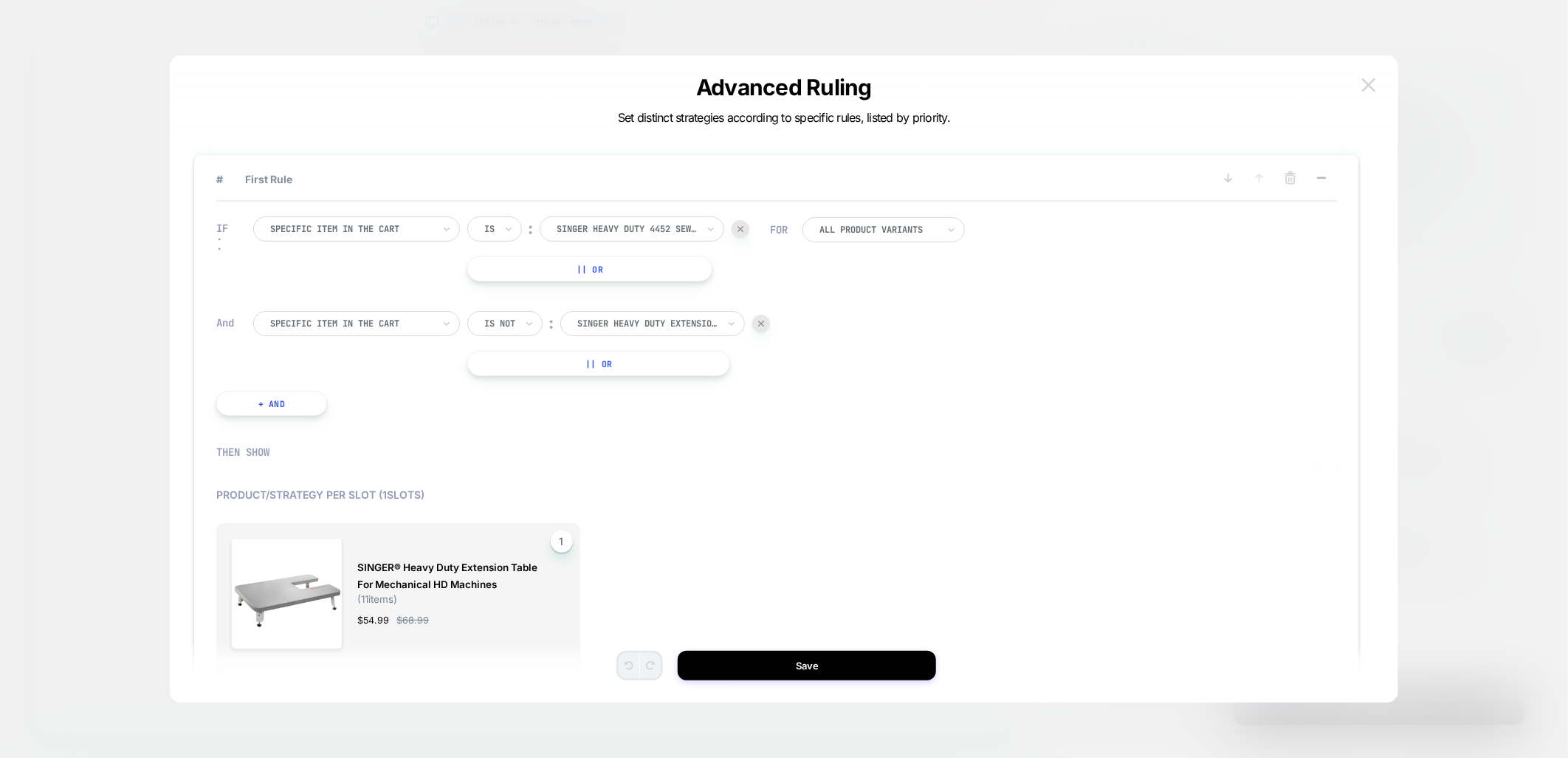
click at [1373, 82] on img at bounding box center [1369, 84] width 13 height 13
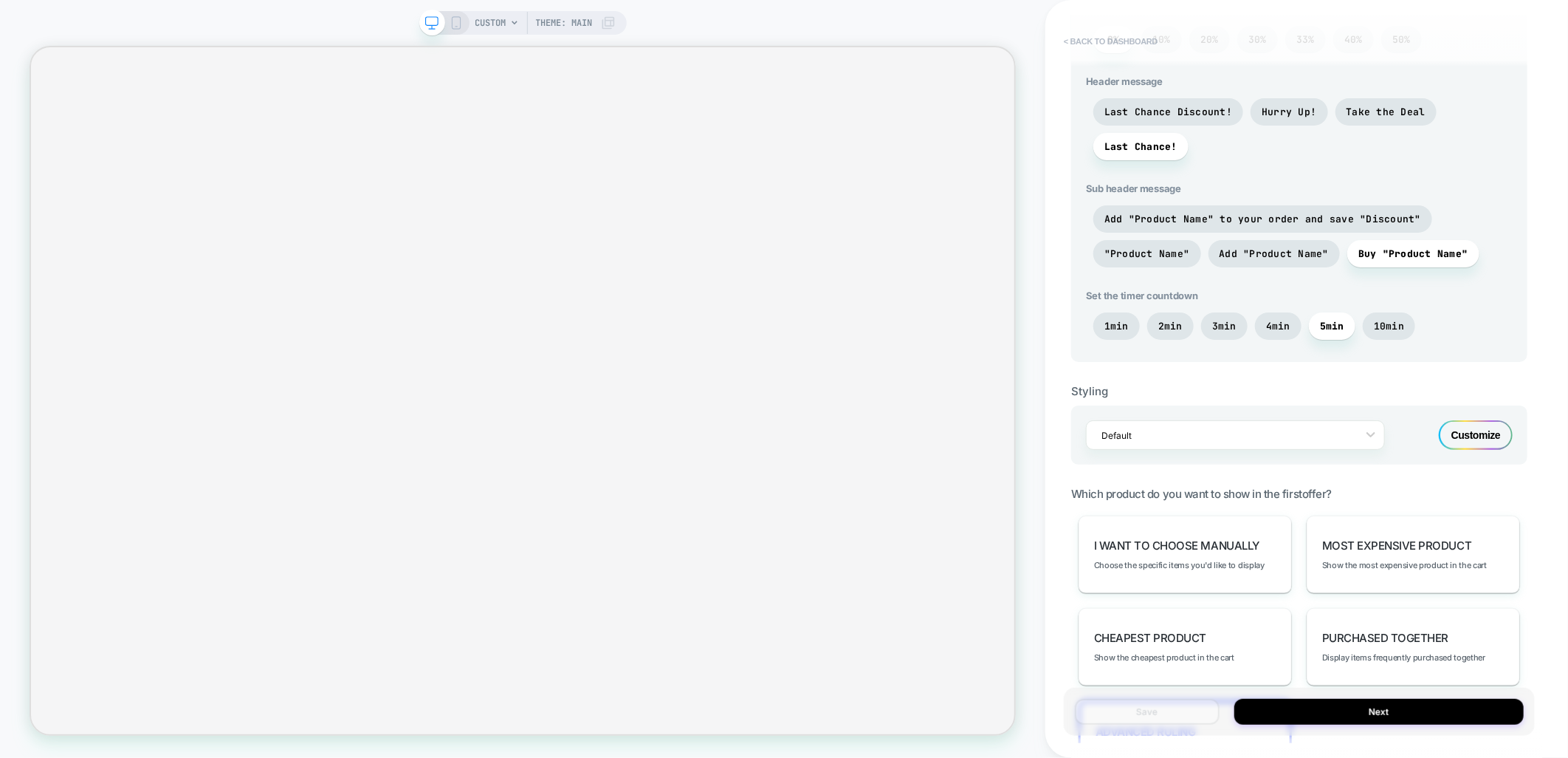
scroll to position [410, 0]
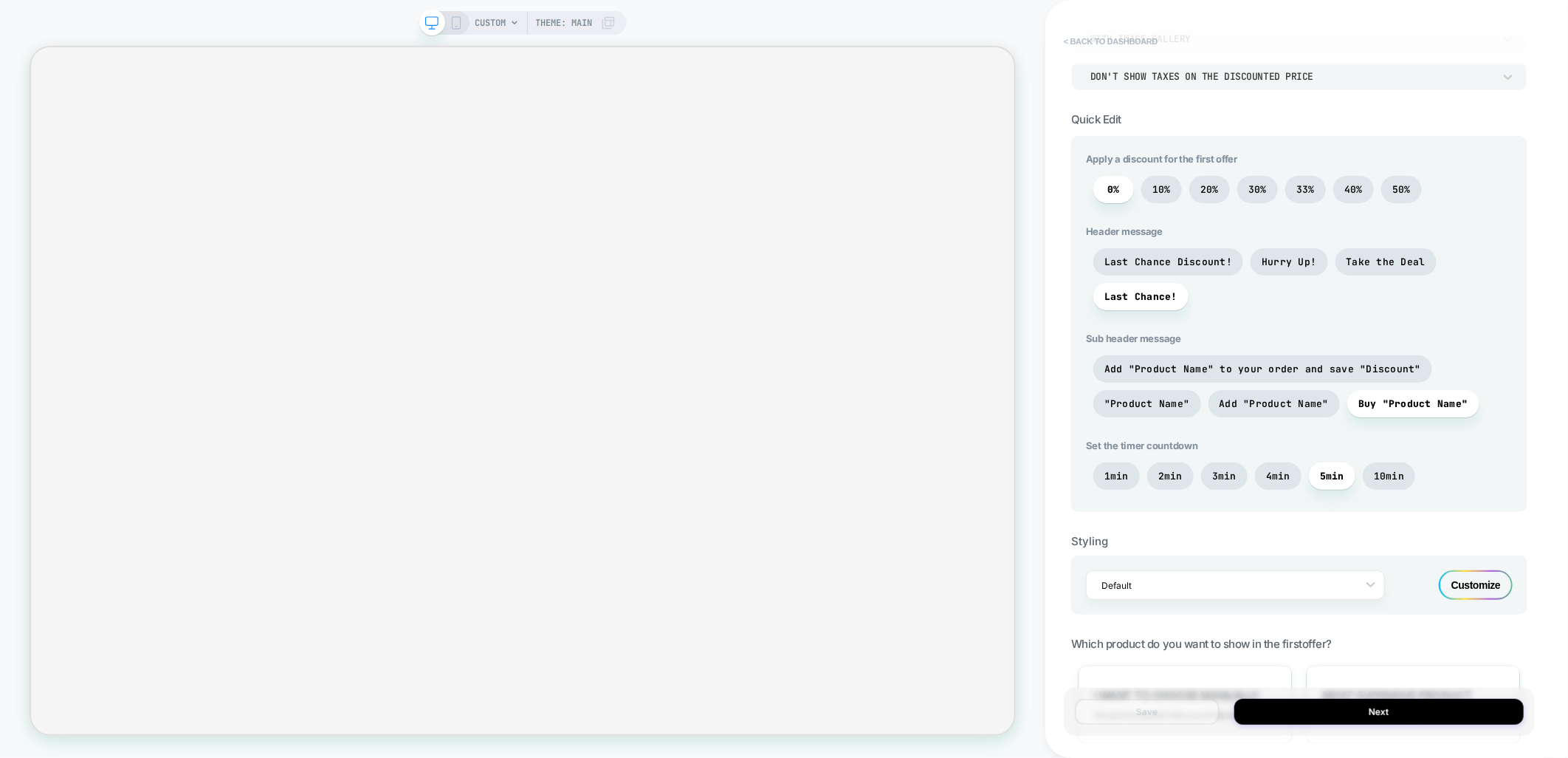
click at [1105, 38] on button "< back to dashboard" at bounding box center [1110, 41] width 108 height 24
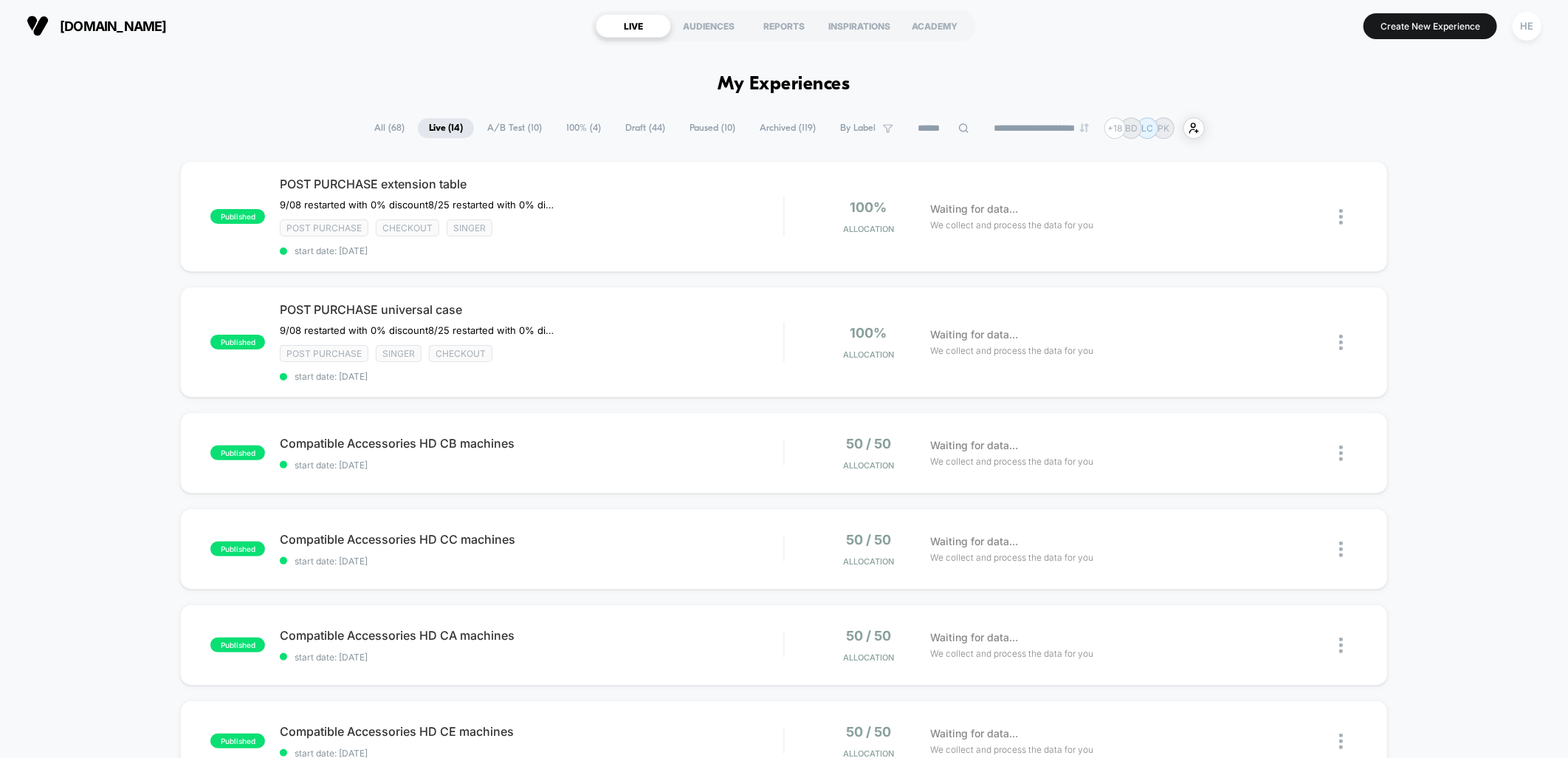
click at [493, 128] on span "A/B Test ( 10 )" at bounding box center [515, 128] width 77 height 20
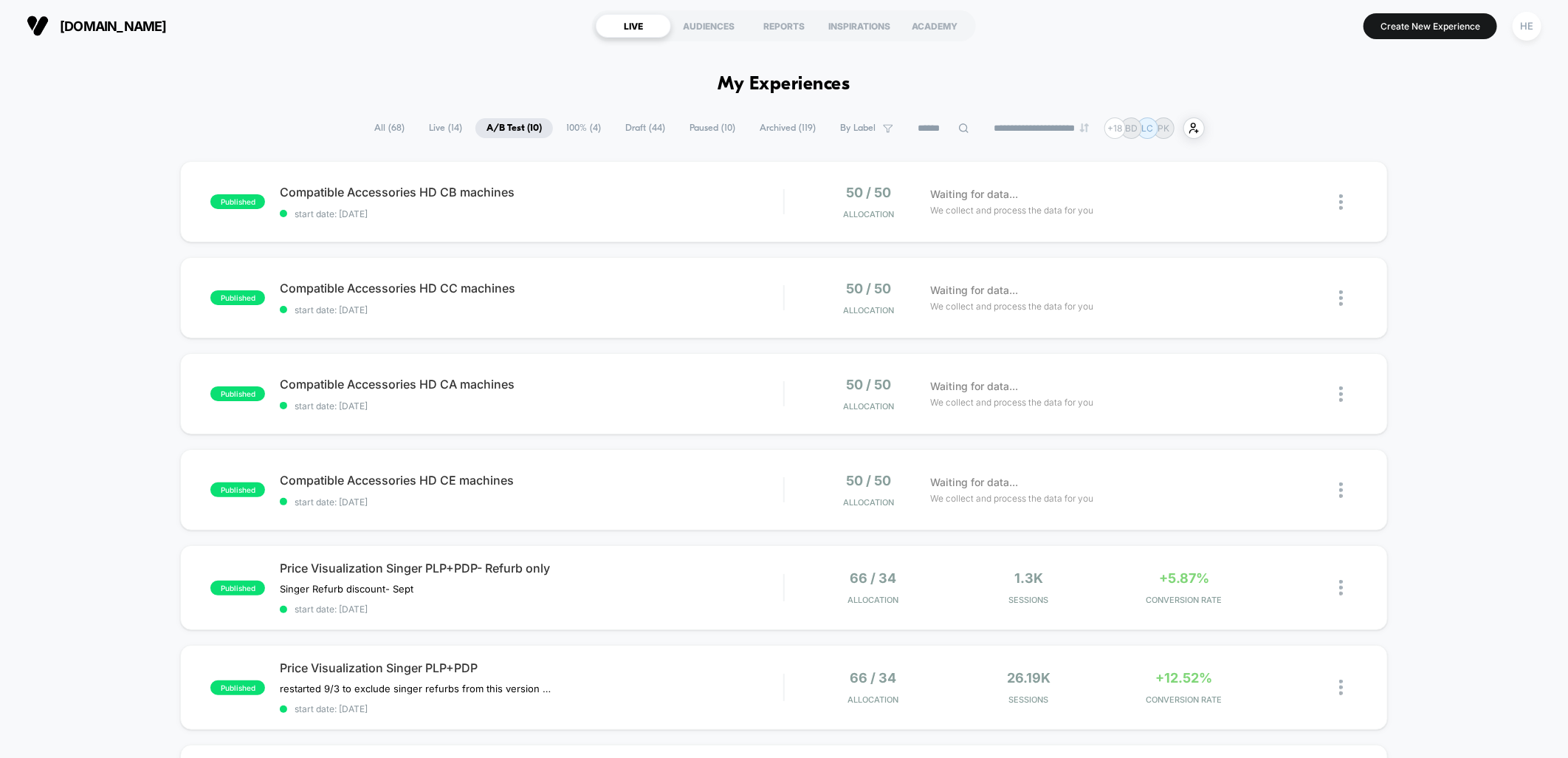
click at [581, 123] on span "100% ( 4 )" at bounding box center [584, 128] width 57 height 20
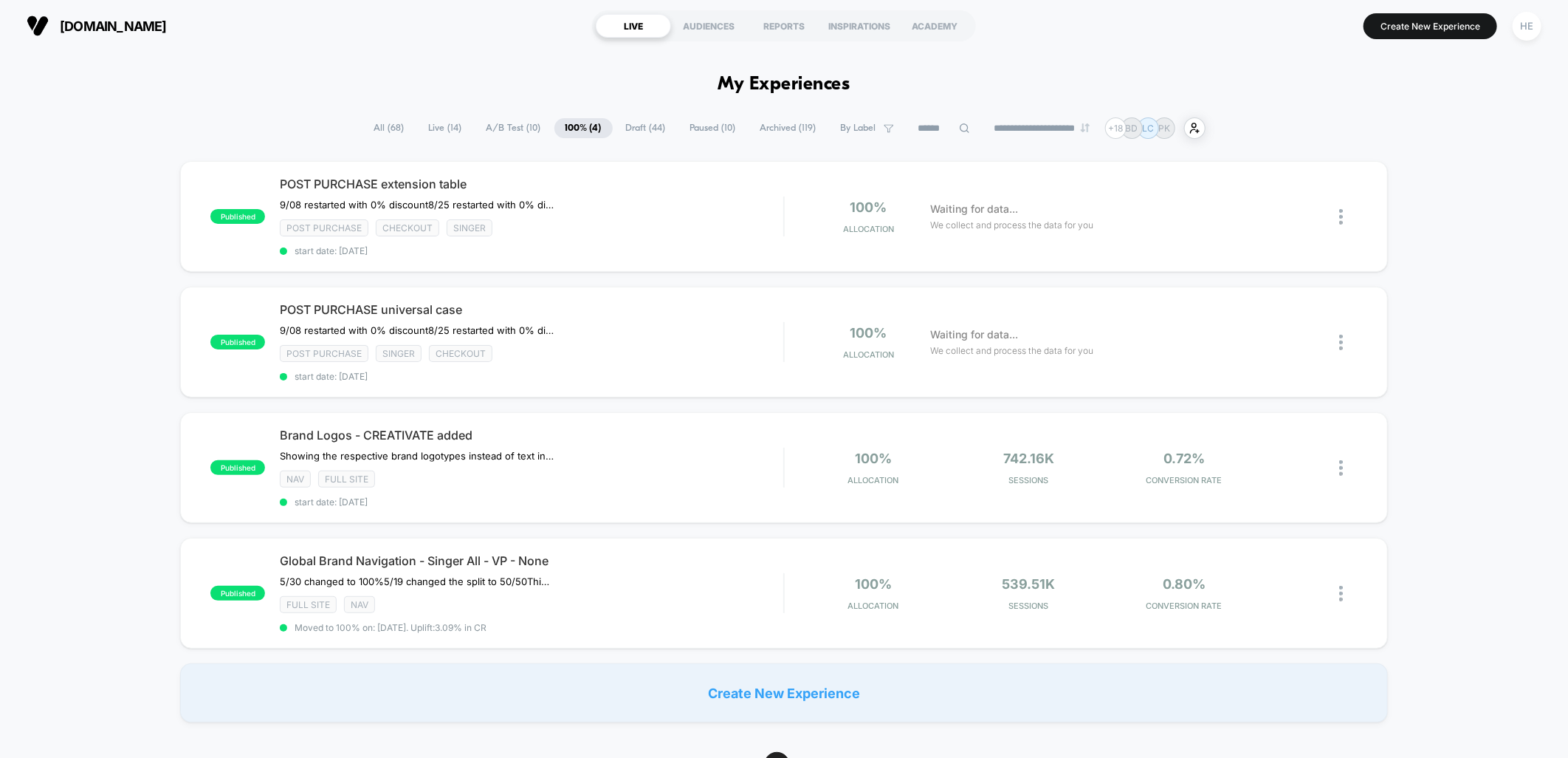
click at [648, 122] on span "Draft ( 44 )" at bounding box center [646, 128] width 62 height 20
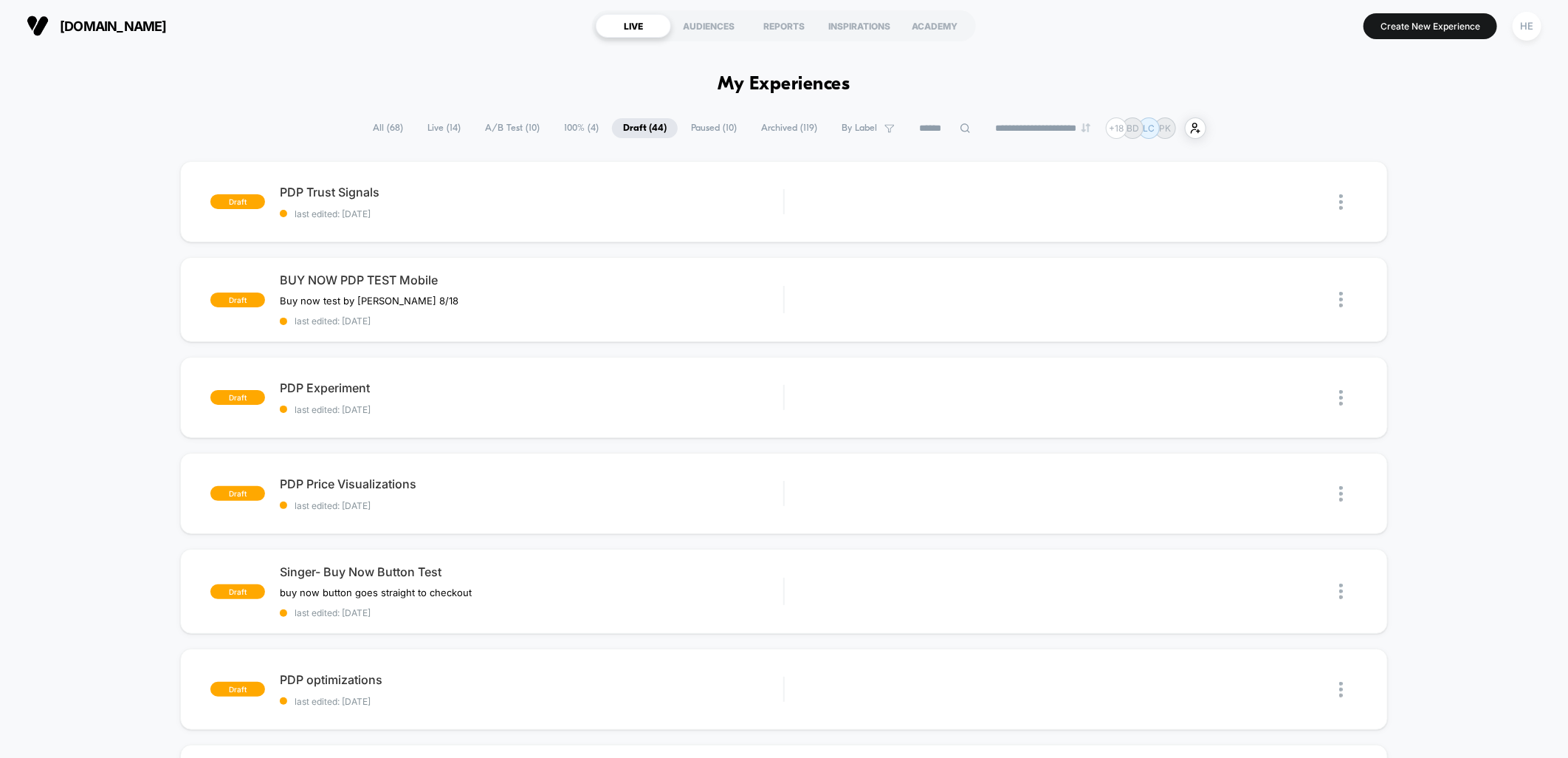
click at [693, 127] on span "Paused ( 10 )" at bounding box center [714, 128] width 68 height 20
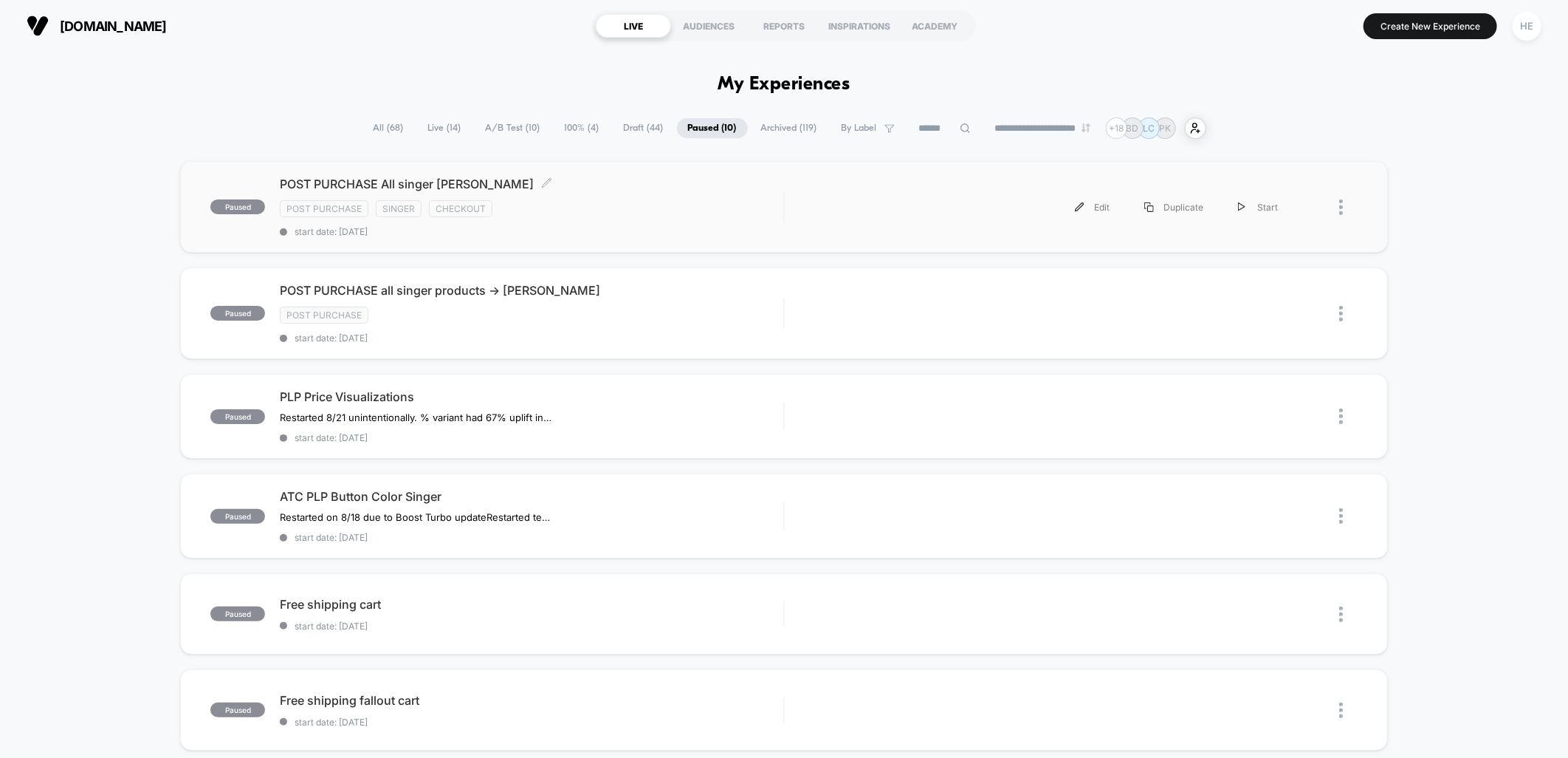
click at [660, 190] on span "POST PURCHASE All singer Bobbin winder Click to edit experience details" at bounding box center [532, 184] width 503 height 15
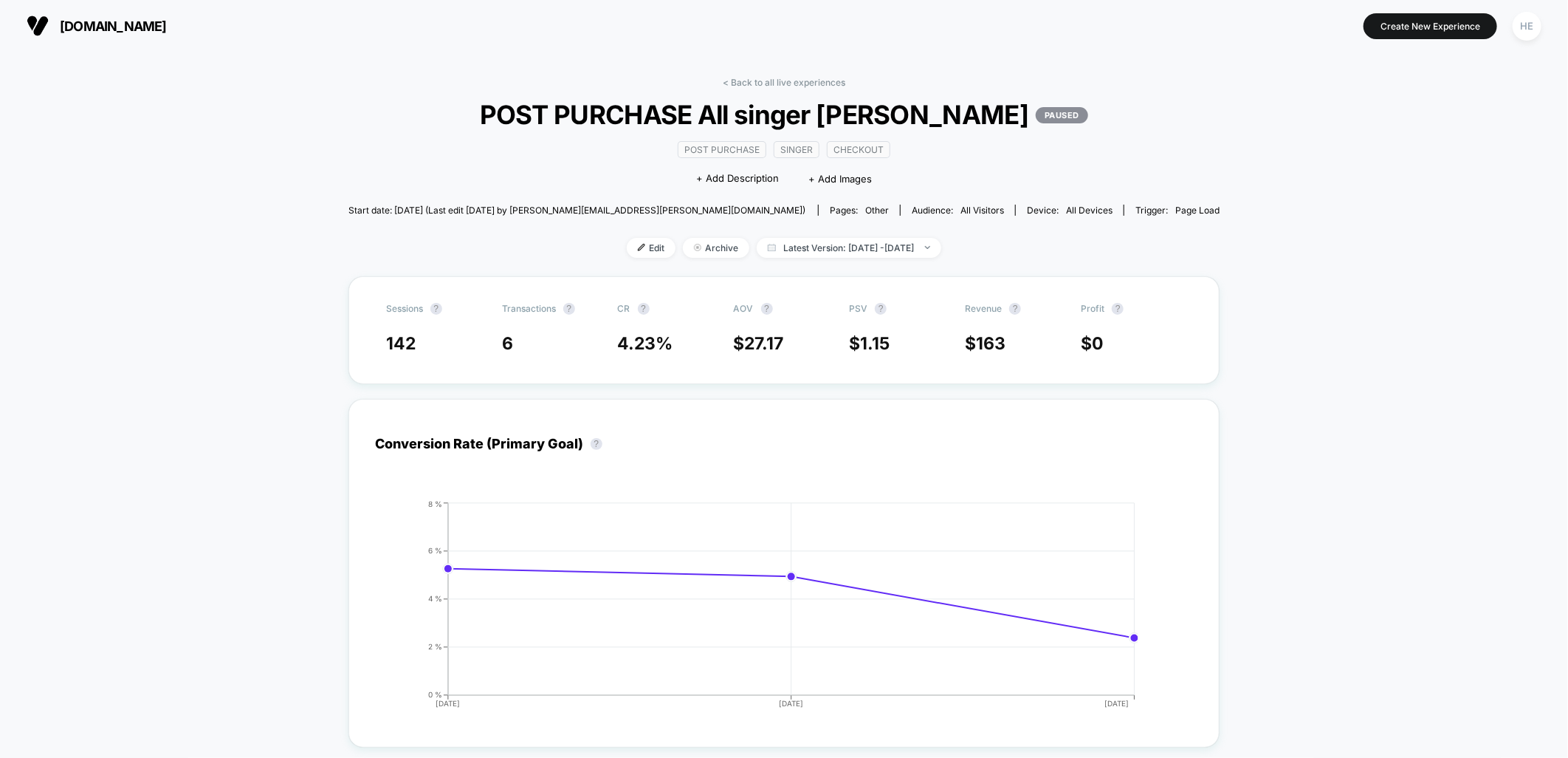
click at [785, 79] on link "< Back to all live experiences" at bounding box center [784, 82] width 122 height 11
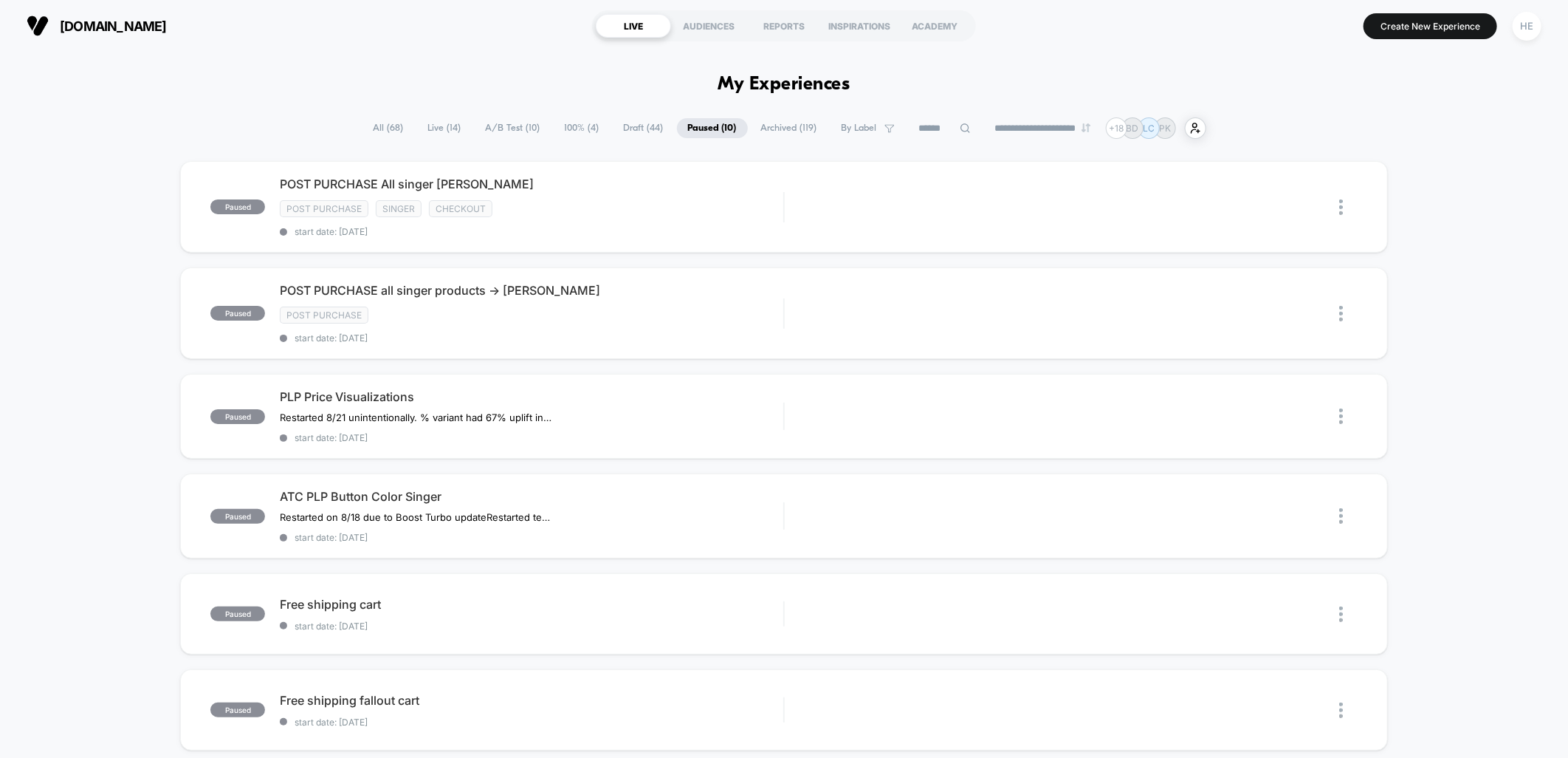
click at [623, 130] on span "Draft ( 44 )" at bounding box center [644, 128] width 62 height 20
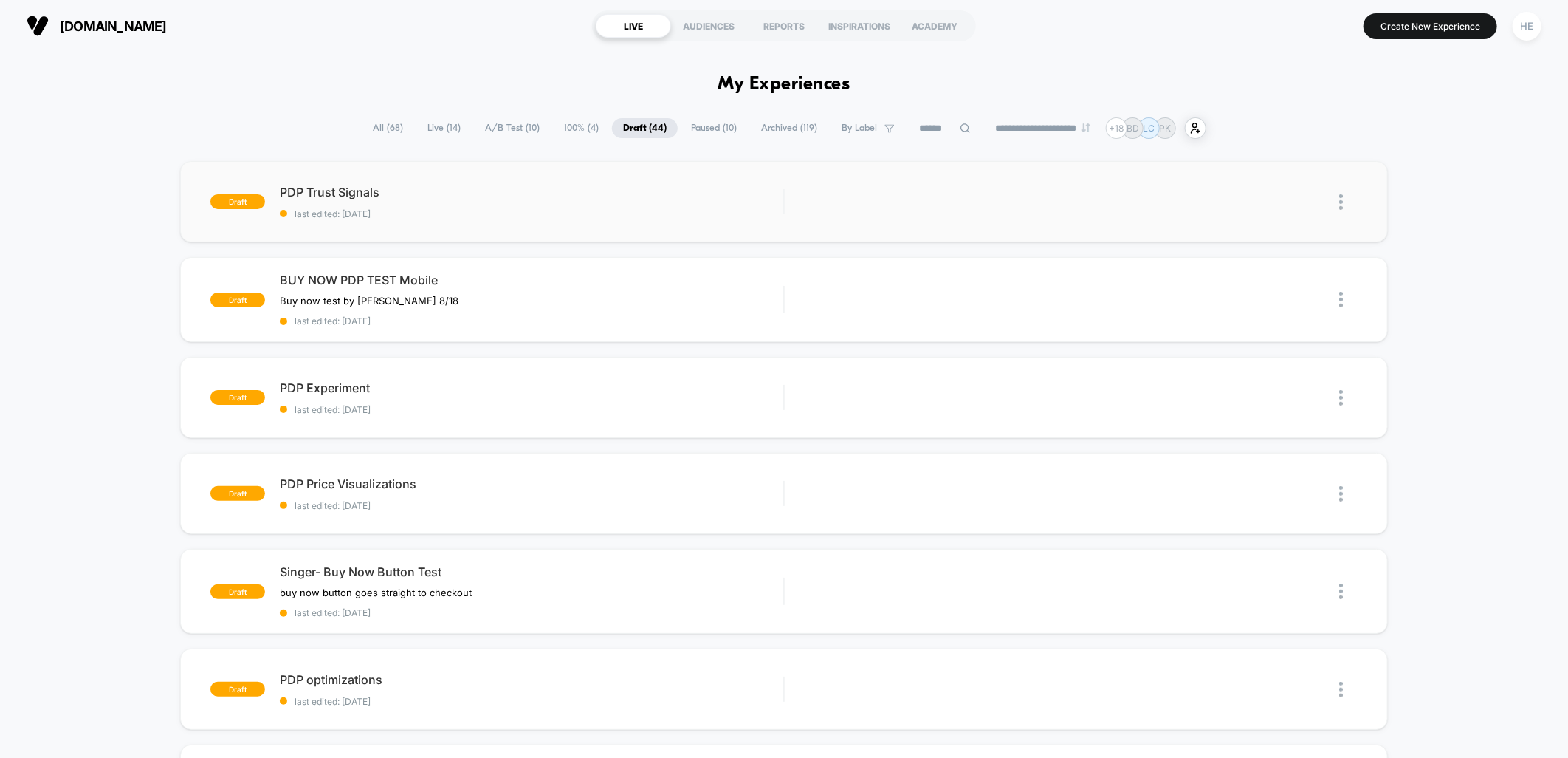
click at [474, 188] on span "PDP Trust Signals" at bounding box center [532, 192] width 503 height 15
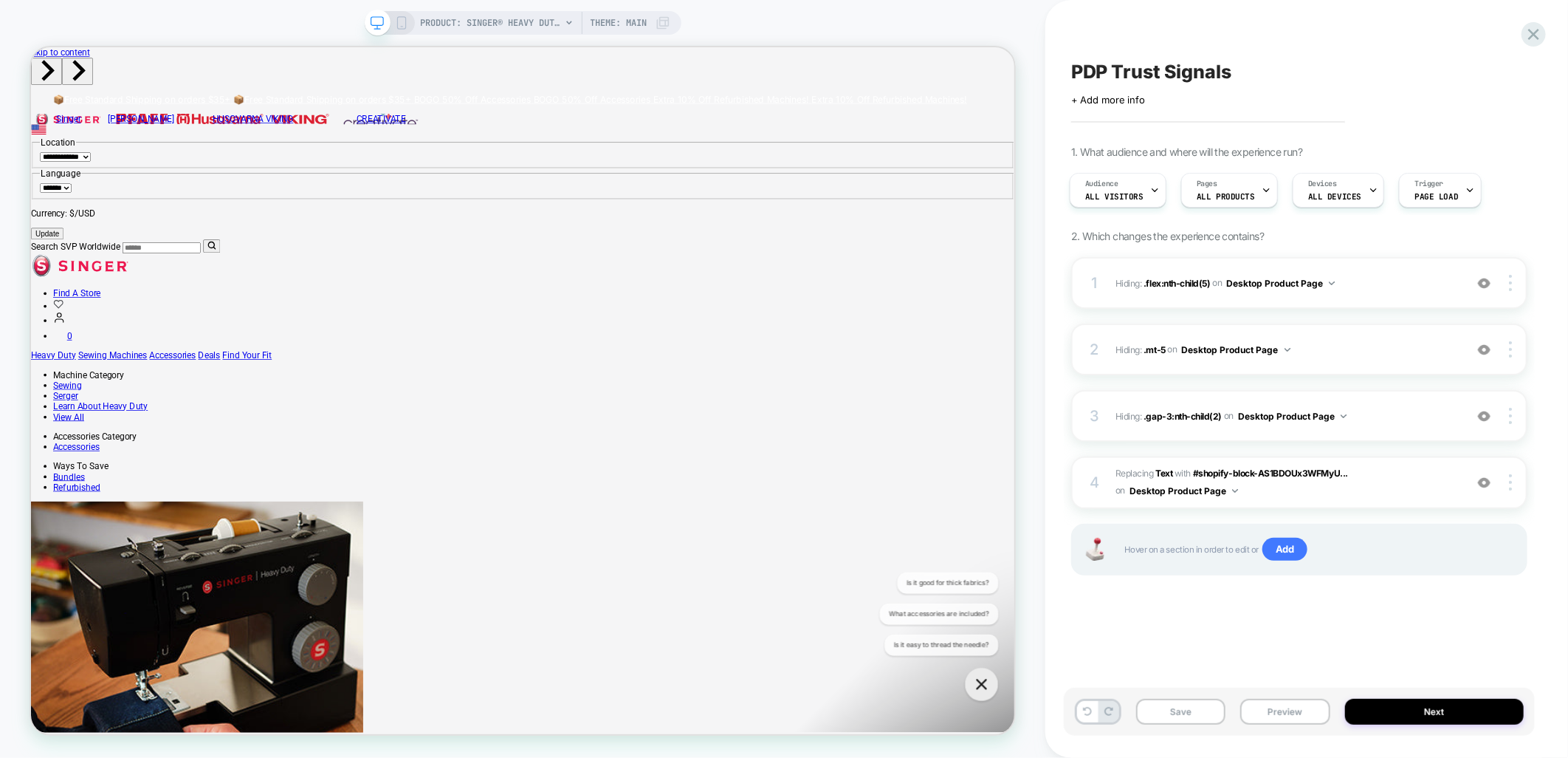
click at [1501, 612] on div "PDP Trust Signals Click to edit experience details + Add more info 1. What audi…" at bounding box center [1300, 379] width 471 height 729
click at [1259, 607] on div "1 Hiding : .flex:nth-child(5) .flex:nth-child(5) on Desktop Product Page Add Be…" at bounding box center [1300, 434] width 456 height 355
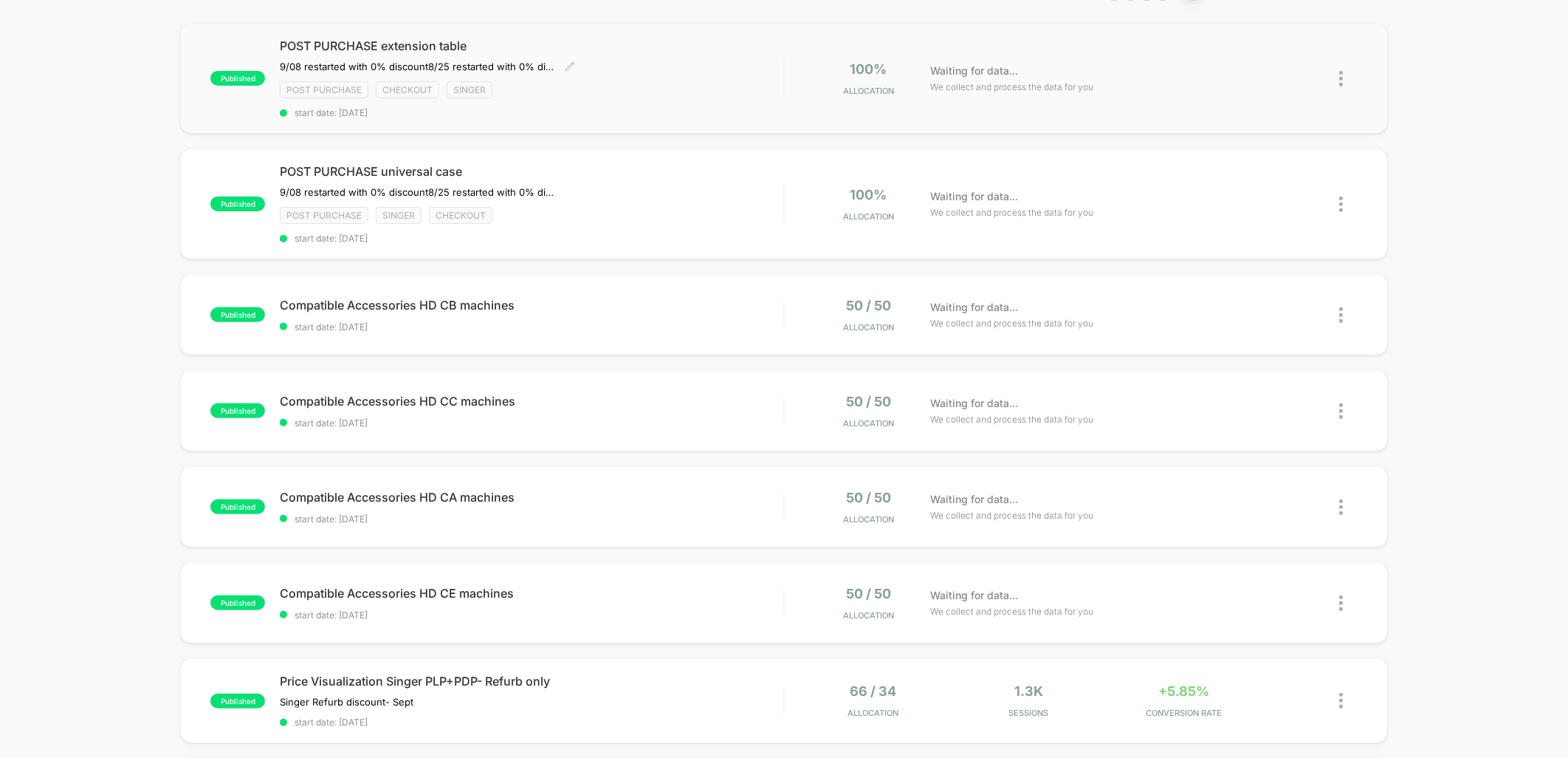
scroll to position [82, 0]
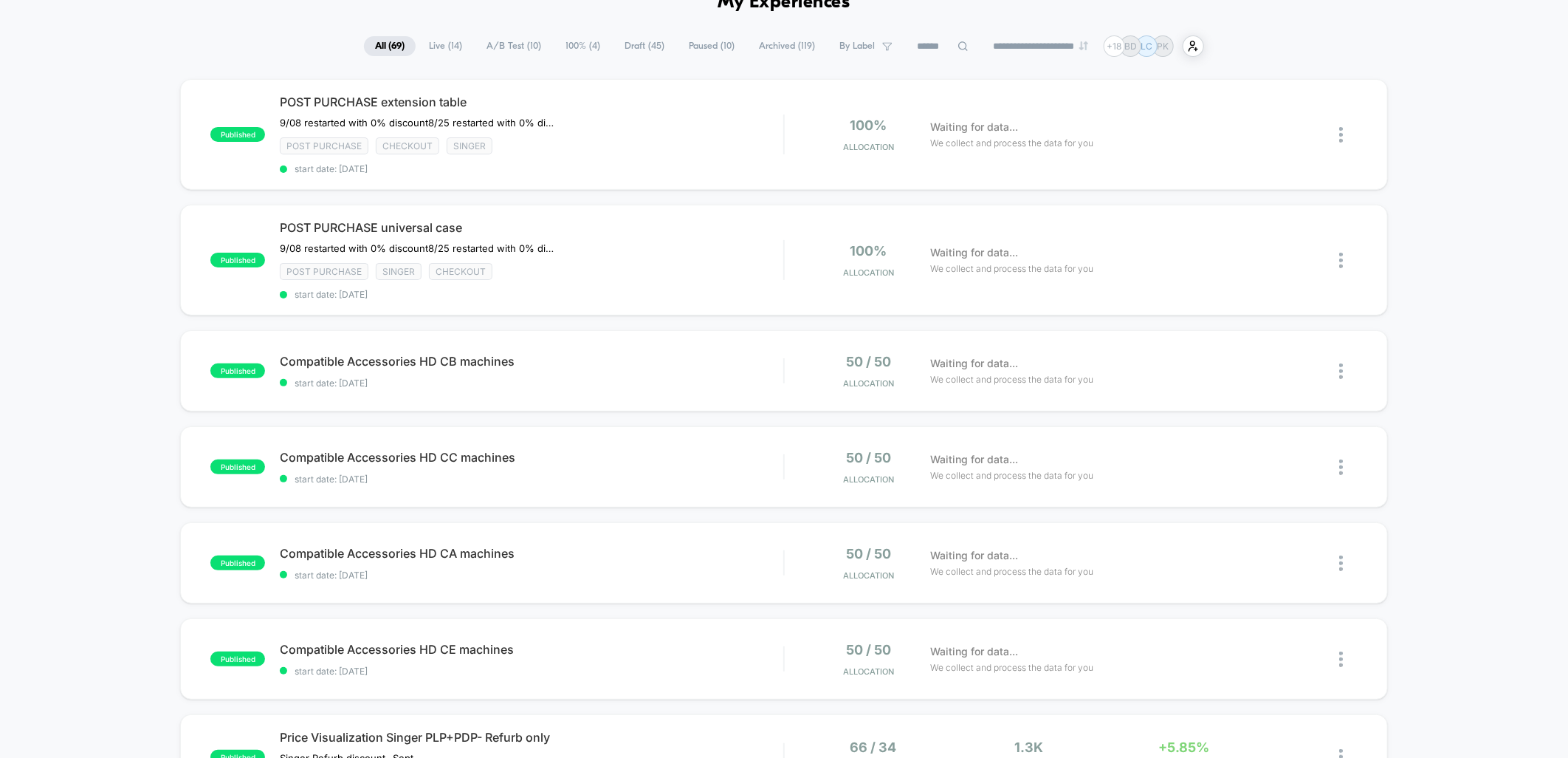
click at [435, 53] on span "Live ( 14 )" at bounding box center [445, 46] width 55 height 20
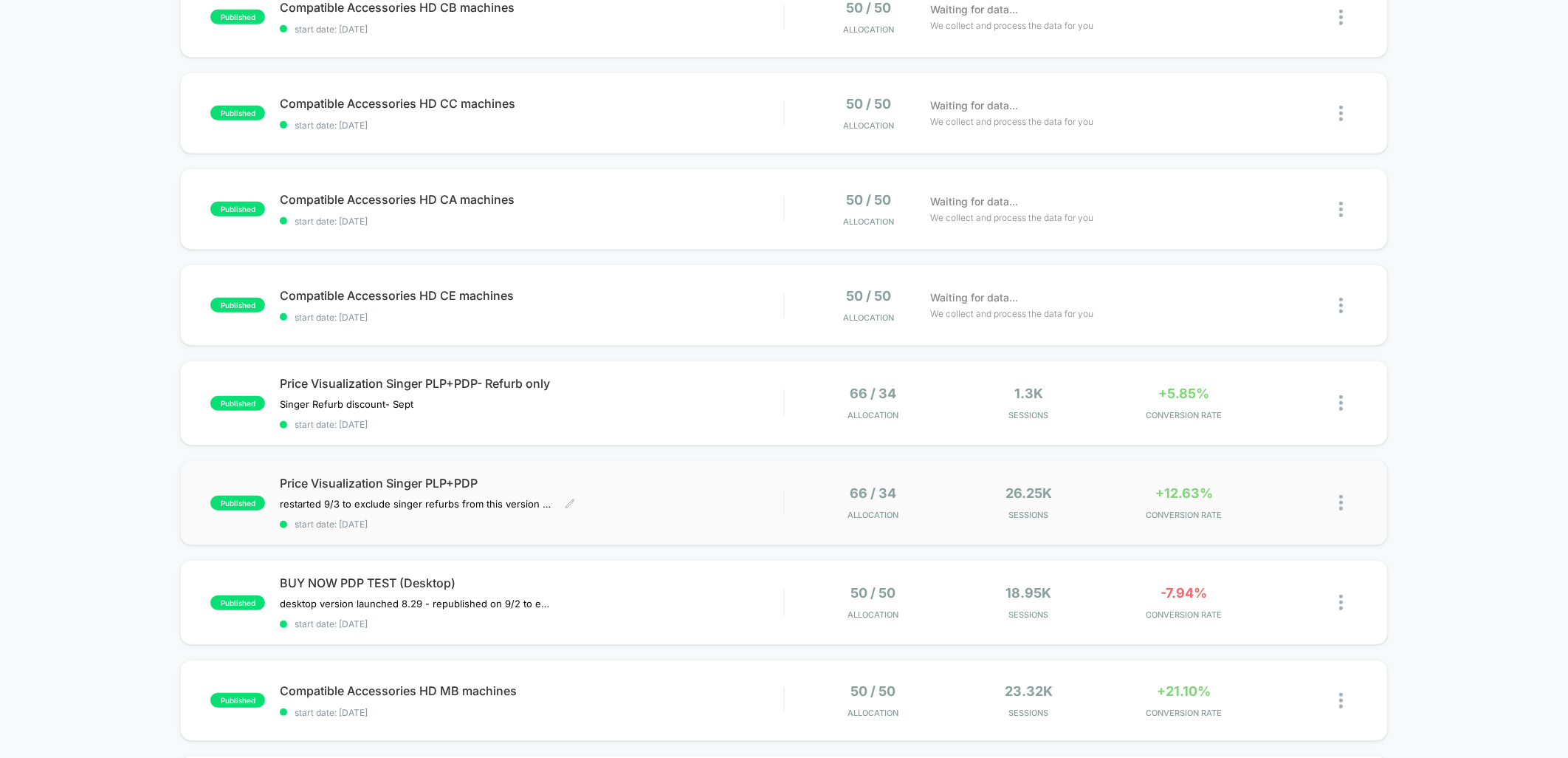
scroll to position [328, 0]
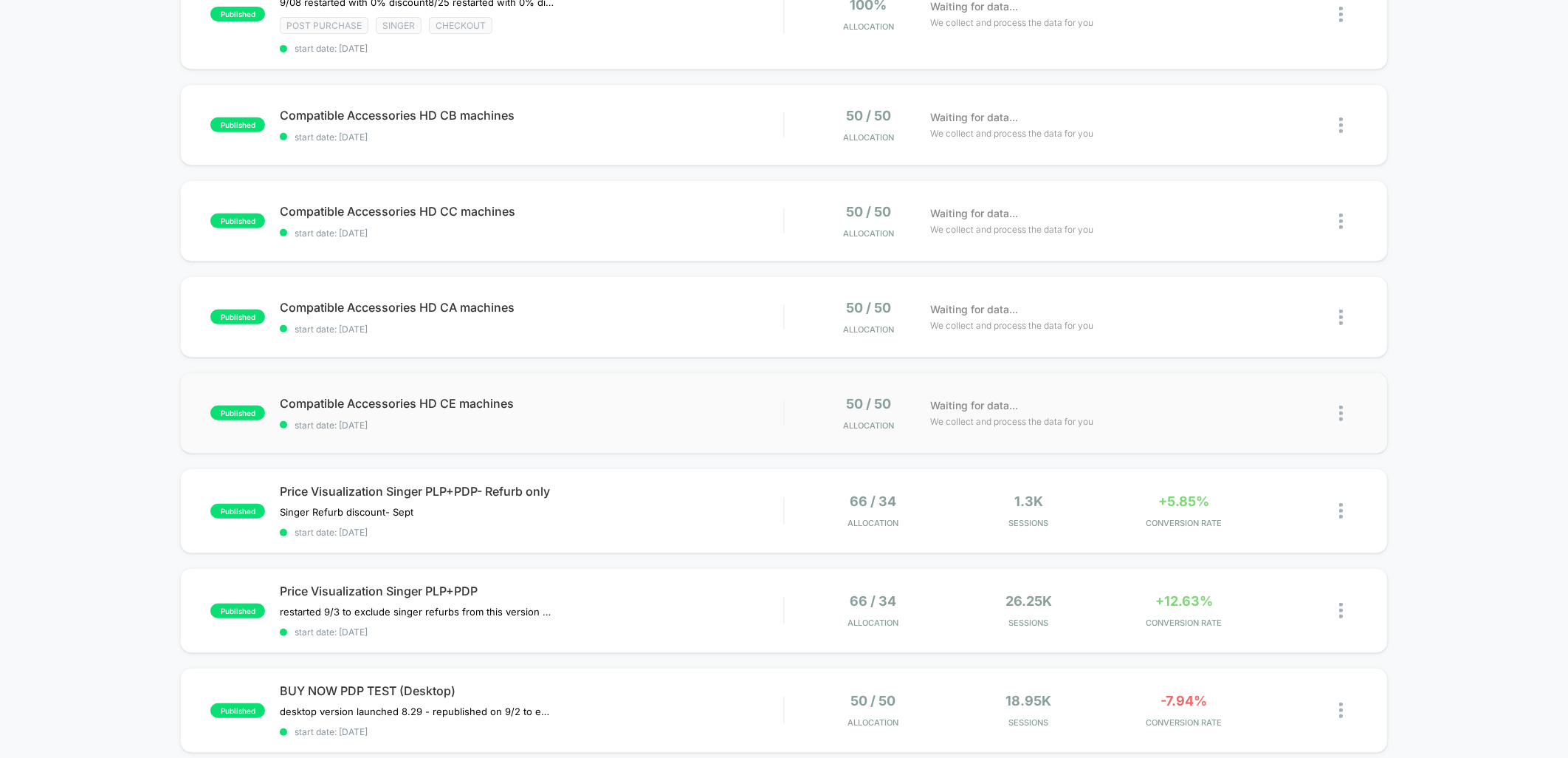
click at [625, 390] on div "published Compatible Accessories HD CE machines start date: [DATE] 50 / 50 Allo…" at bounding box center [784, 413] width 1207 height 81
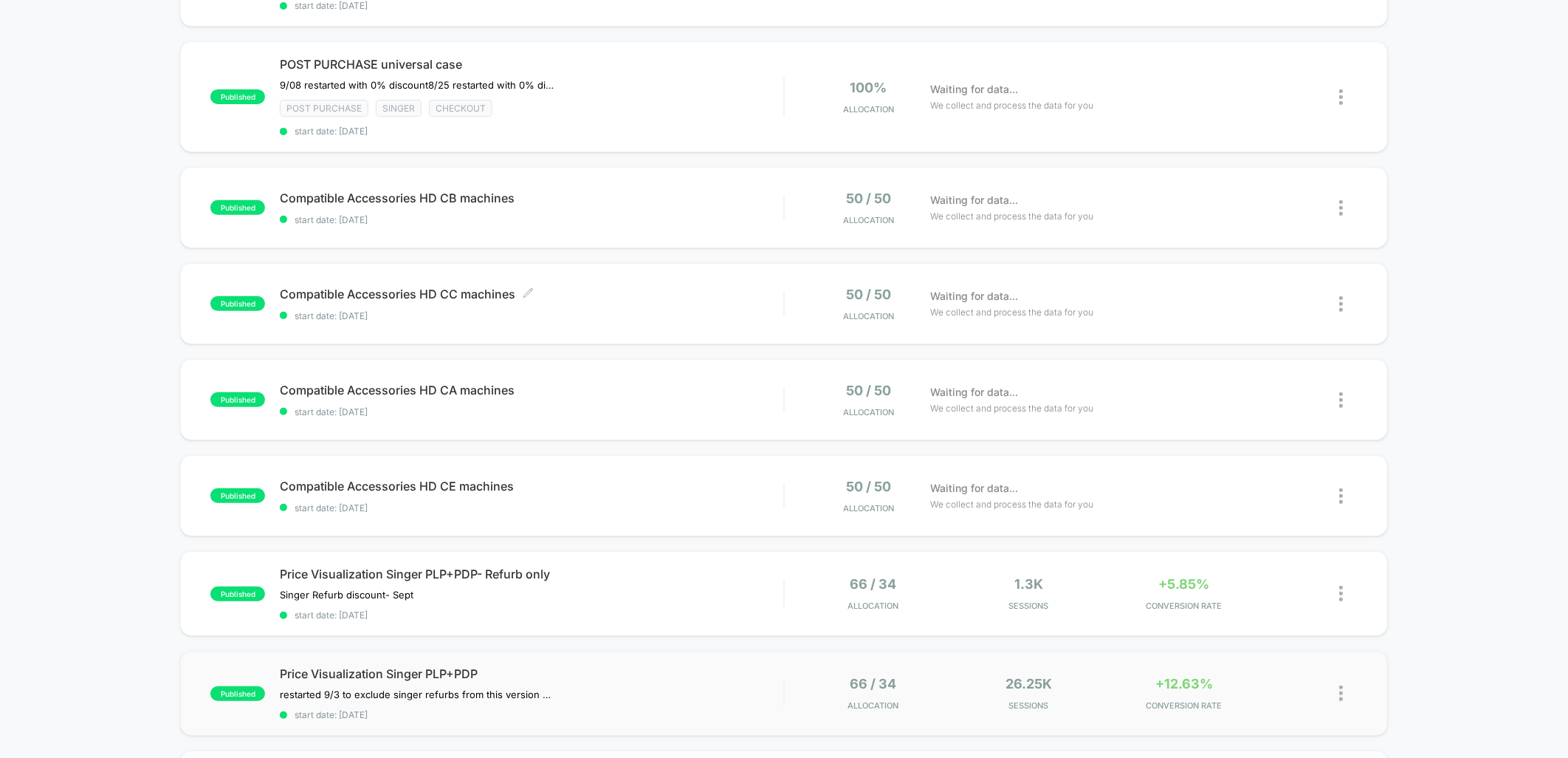
scroll to position [246, 0]
click at [662, 387] on span "Compatible Accessories HD CA machines Click to edit experience details" at bounding box center [532, 389] width 503 height 15
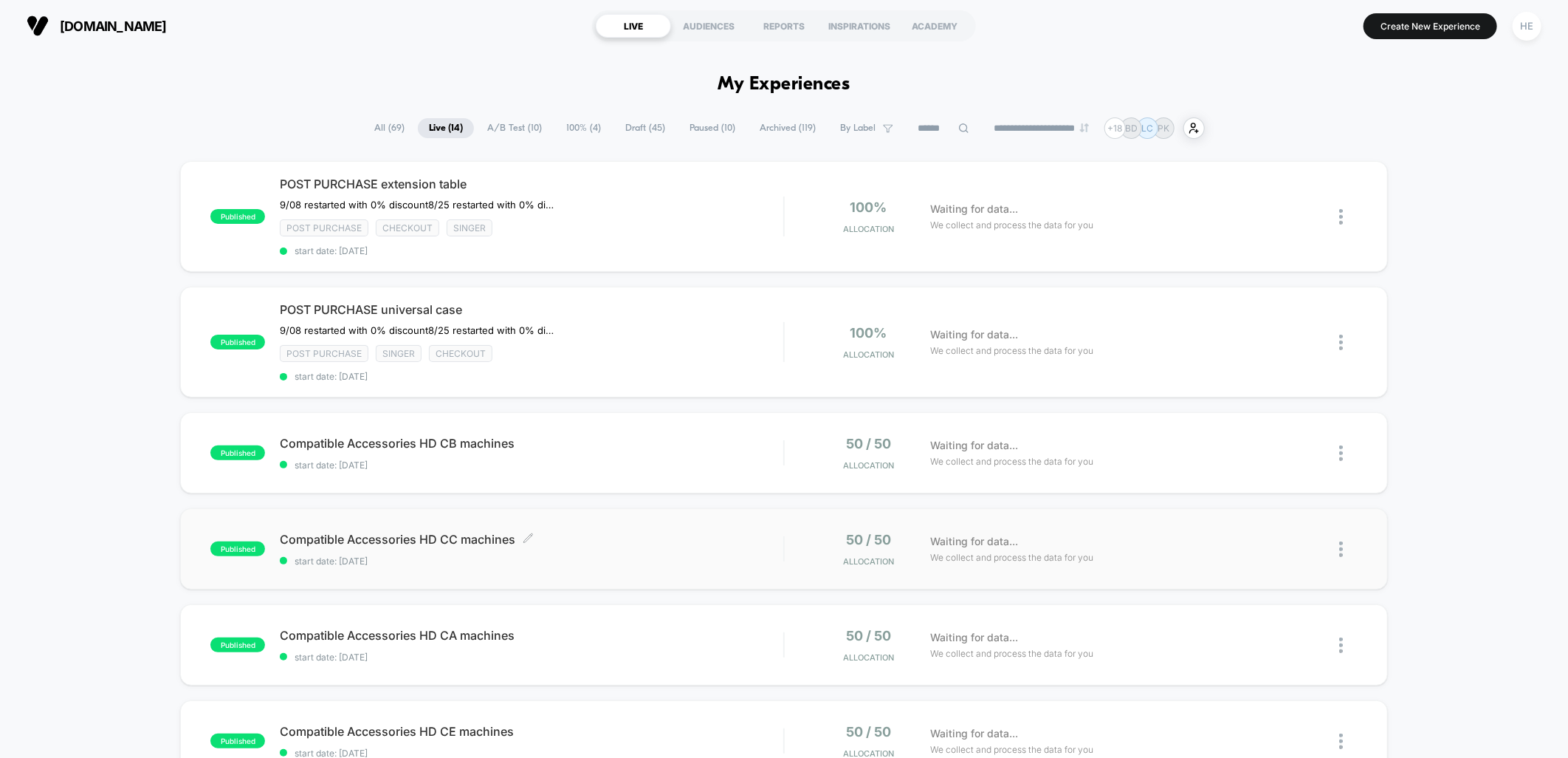
click at [636, 533] on span "Compatible Accessories HD CC machines Click to edit experience details" at bounding box center [532, 540] width 503 height 15
click at [639, 442] on span "Compatible Accessories HD CB machines Click to edit experience details" at bounding box center [532, 443] width 503 height 15
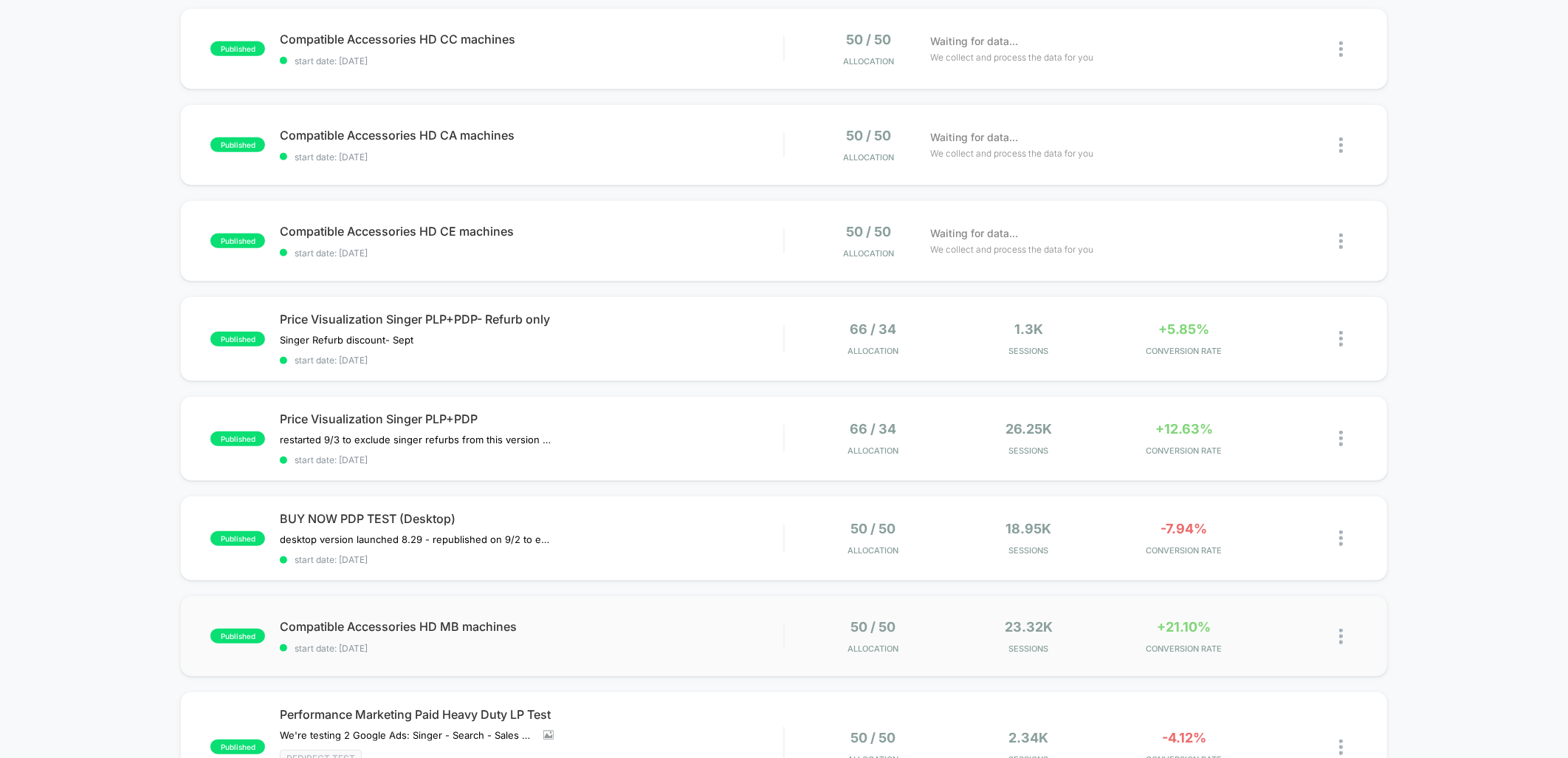
scroll to position [574, 0]
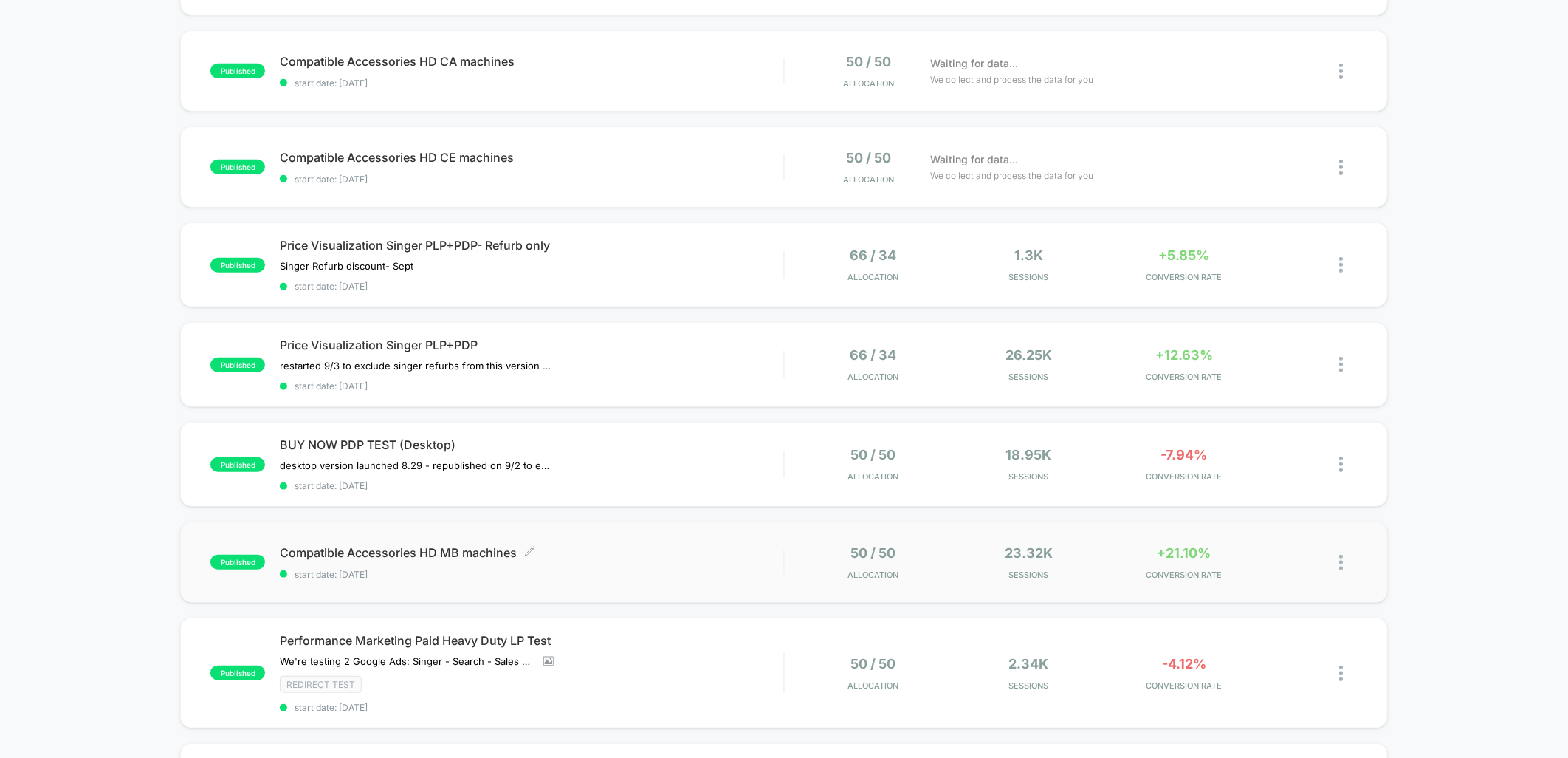
click at [719, 554] on div "Compatible Accessories HD MB machines Click to edit experience details Click to…" at bounding box center [532, 562] width 503 height 34
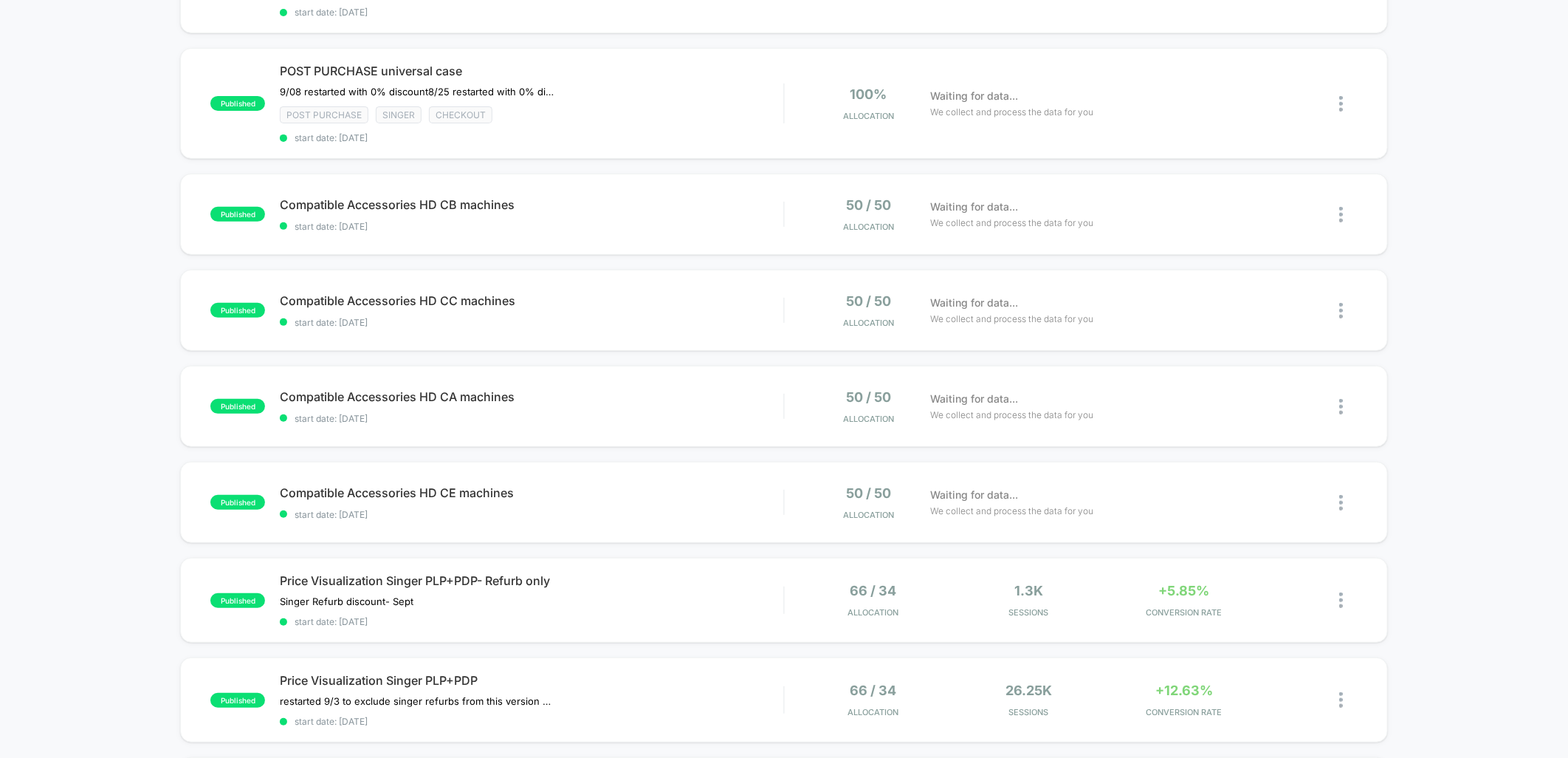
scroll to position [246, 0]
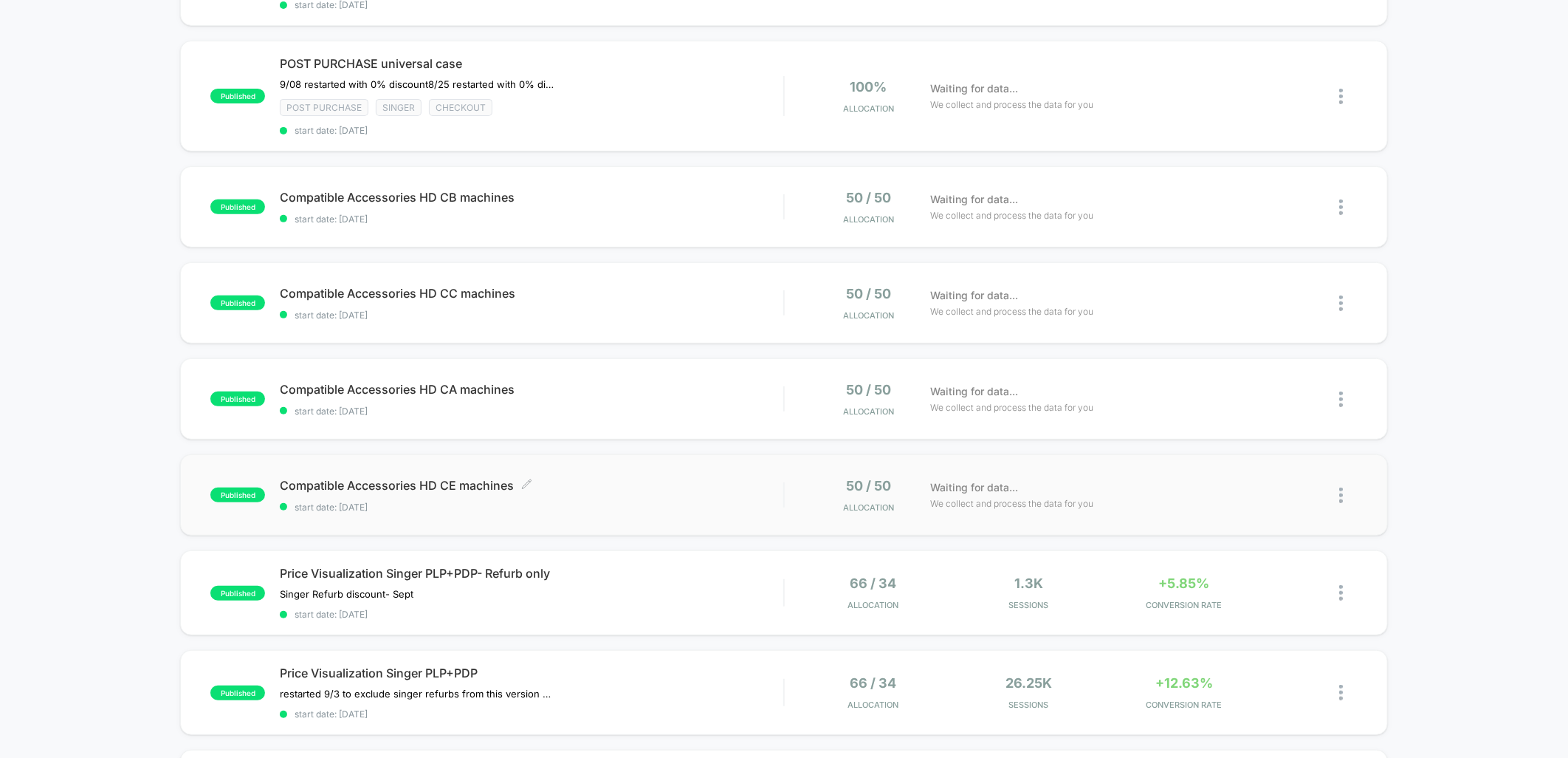
click at [628, 483] on span "Compatible Accessories HD CE machines Click to edit experience details" at bounding box center [532, 485] width 503 height 15
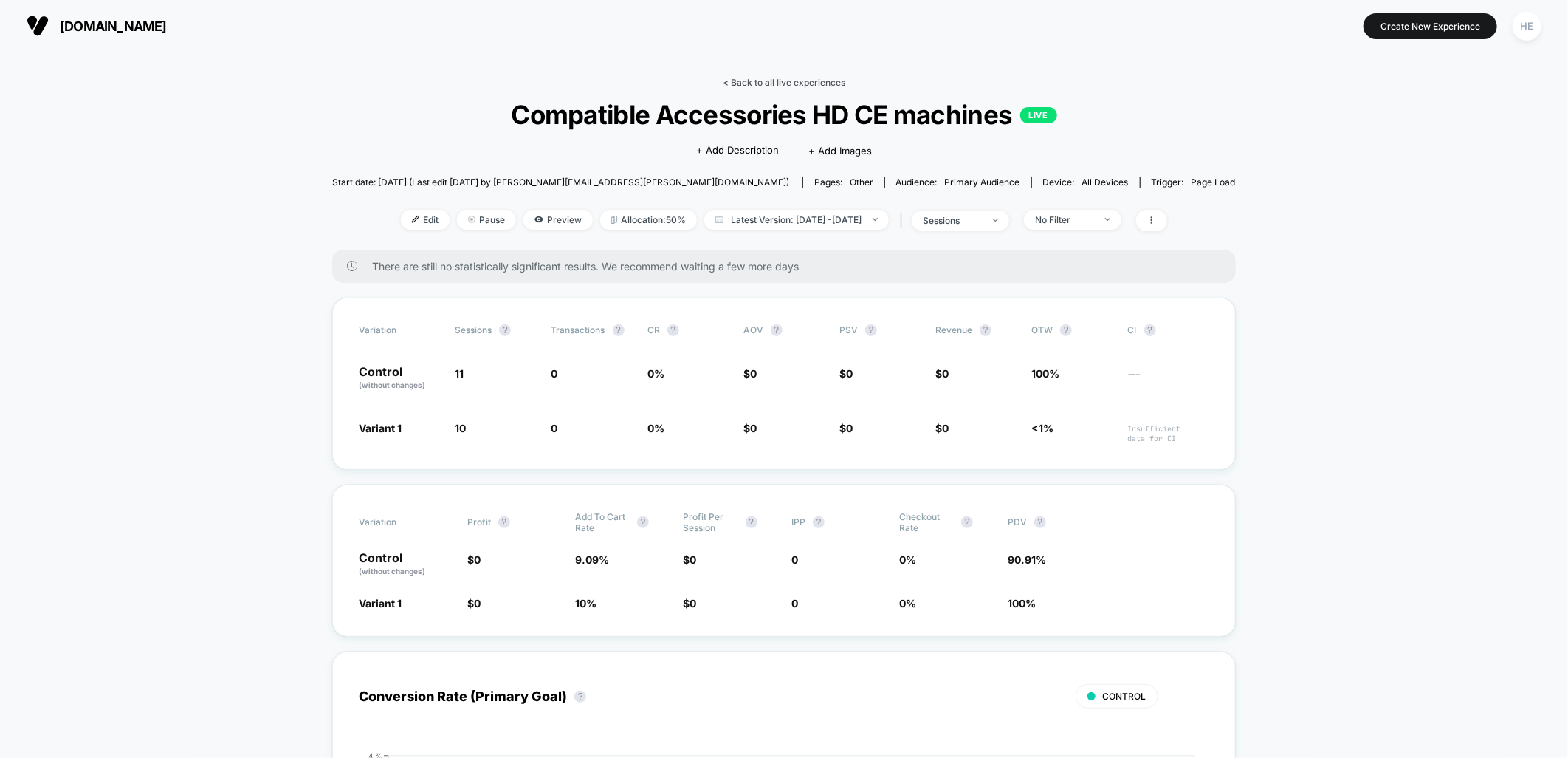
click at [783, 77] on link "< Back to all live experiences" at bounding box center [784, 82] width 122 height 11
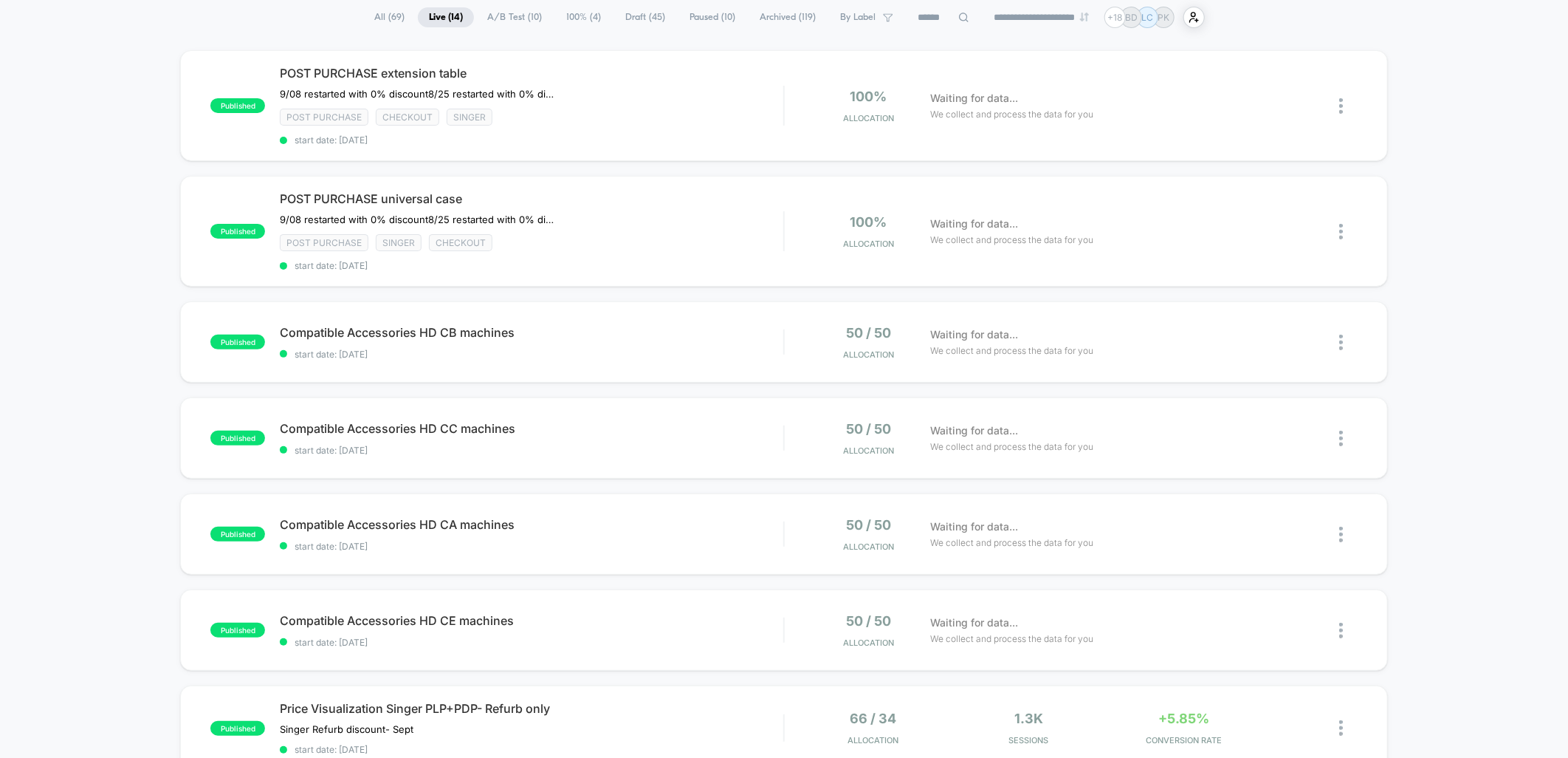
scroll to position [492, 0]
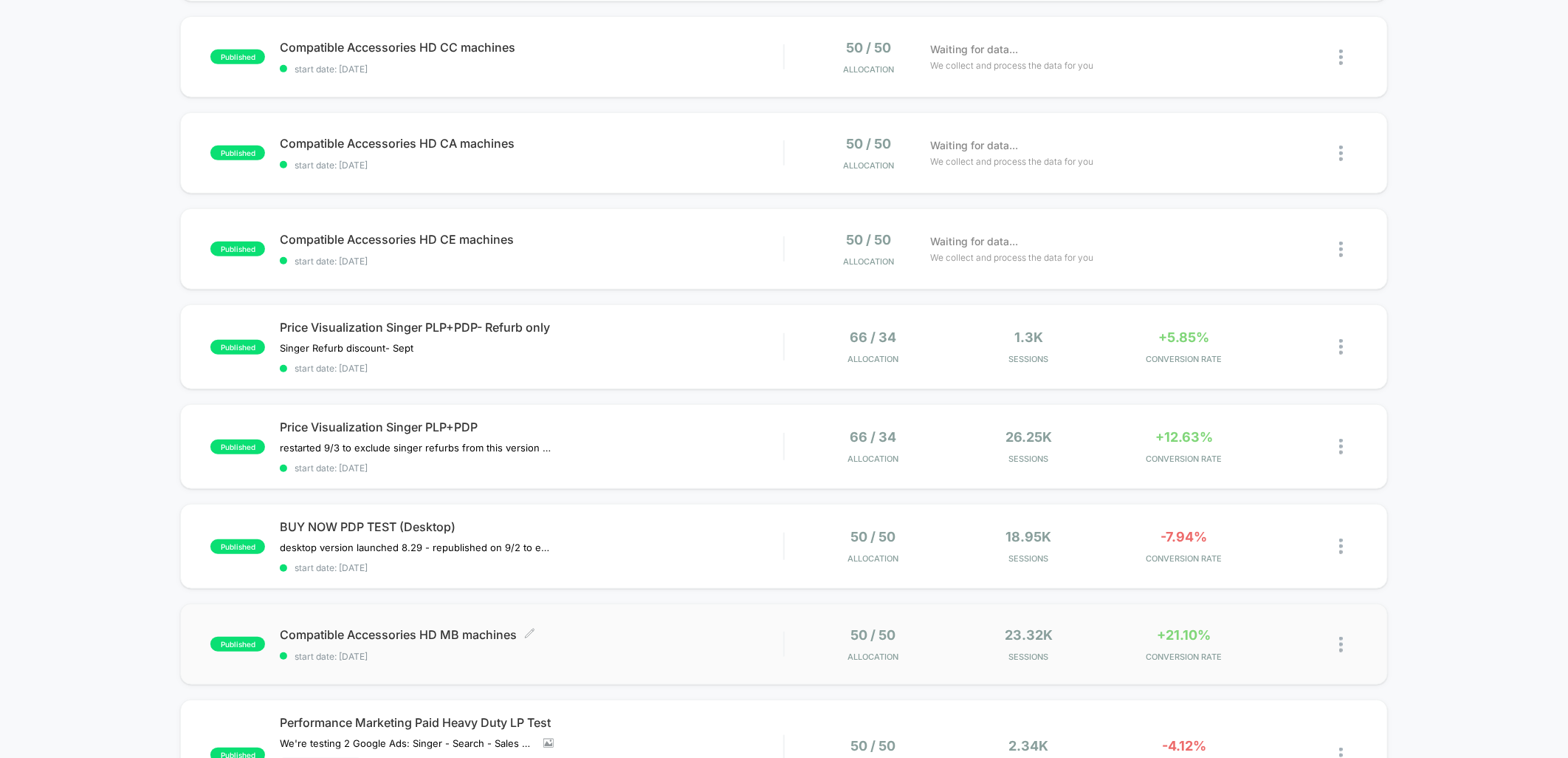
click at [684, 632] on span "Compatible Accessories HD MB machines Click to edit experience details" at bounding box center [532, 635] width 503 height 15
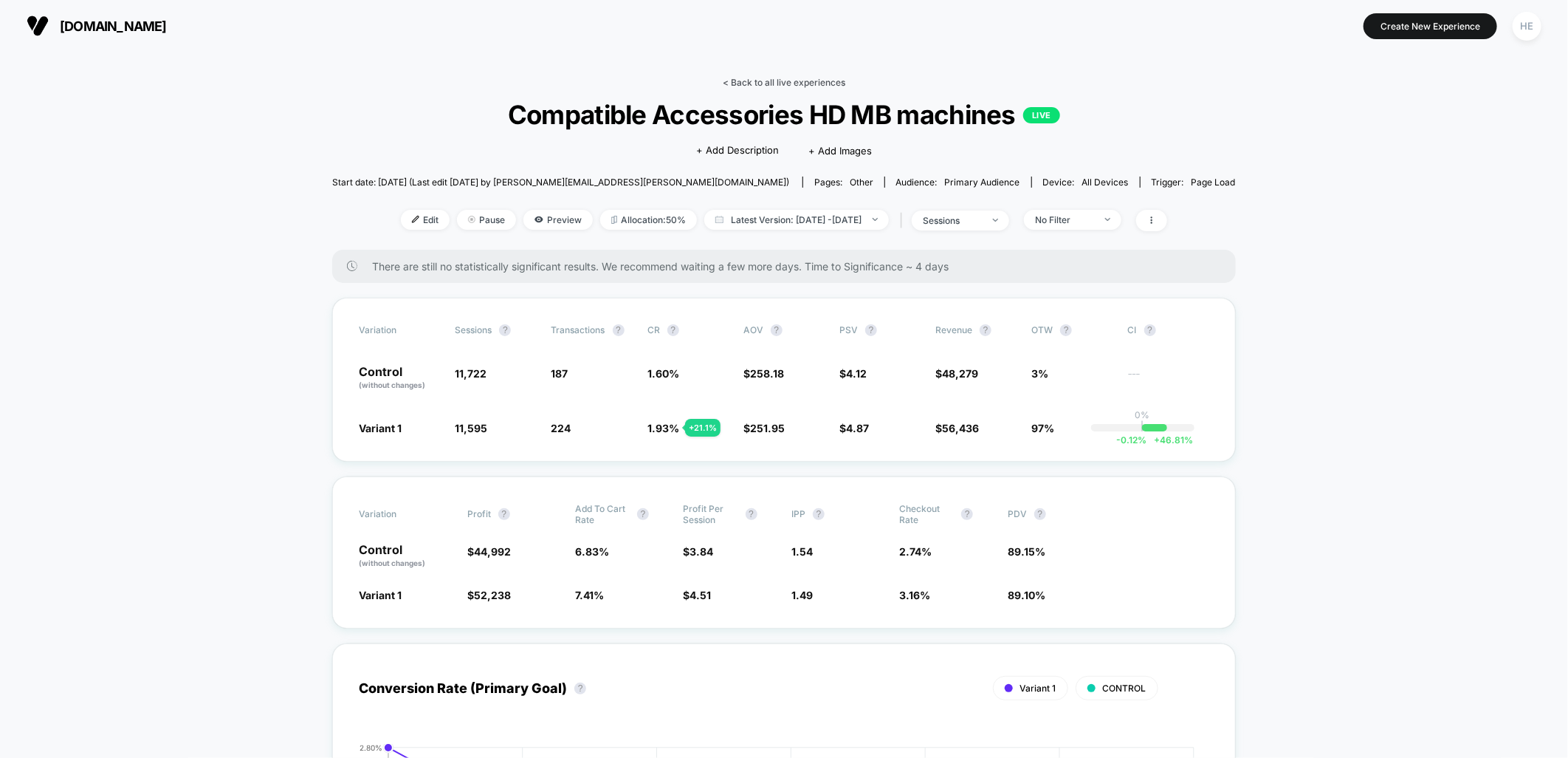
click at [804, 83] on link "< Back to all live experiences" at bounding box center [784, 82] width 122 height 11
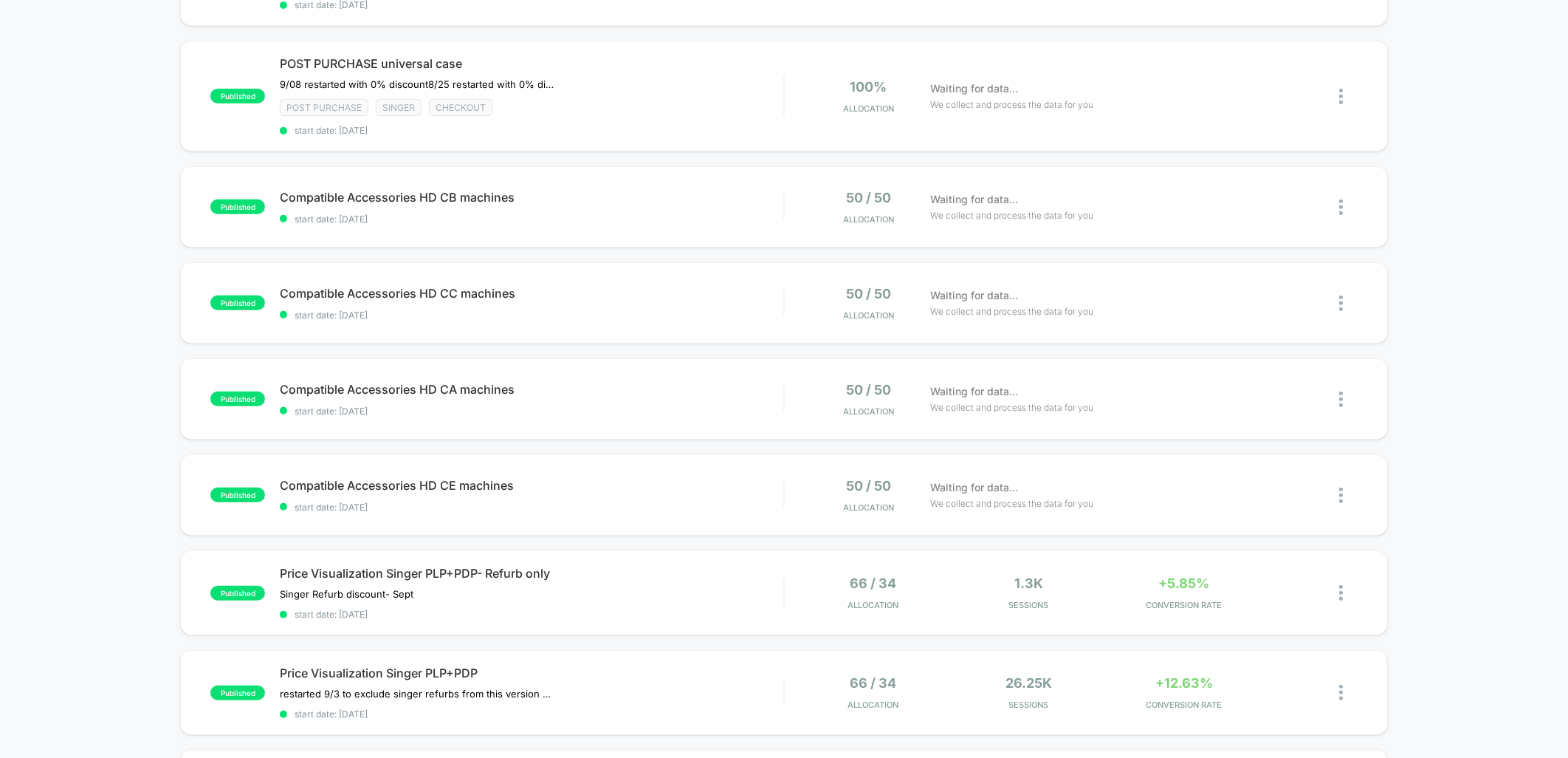
scroll to position [656, 0]
